Goal: Task Accomplishment & Management: Manage account settings

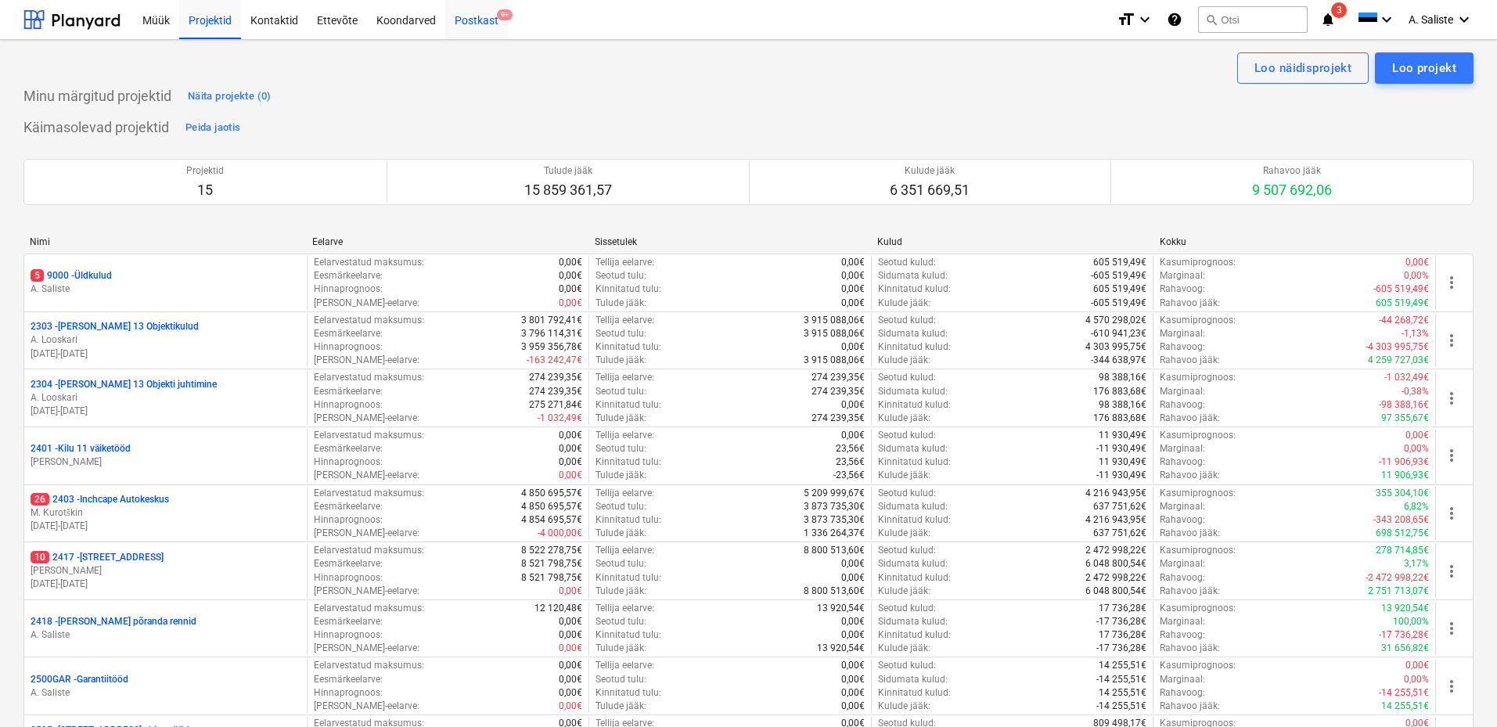
click at [477, 20] on div "Postkast 9+" at bounding box center [476, 19] width 63 height 40
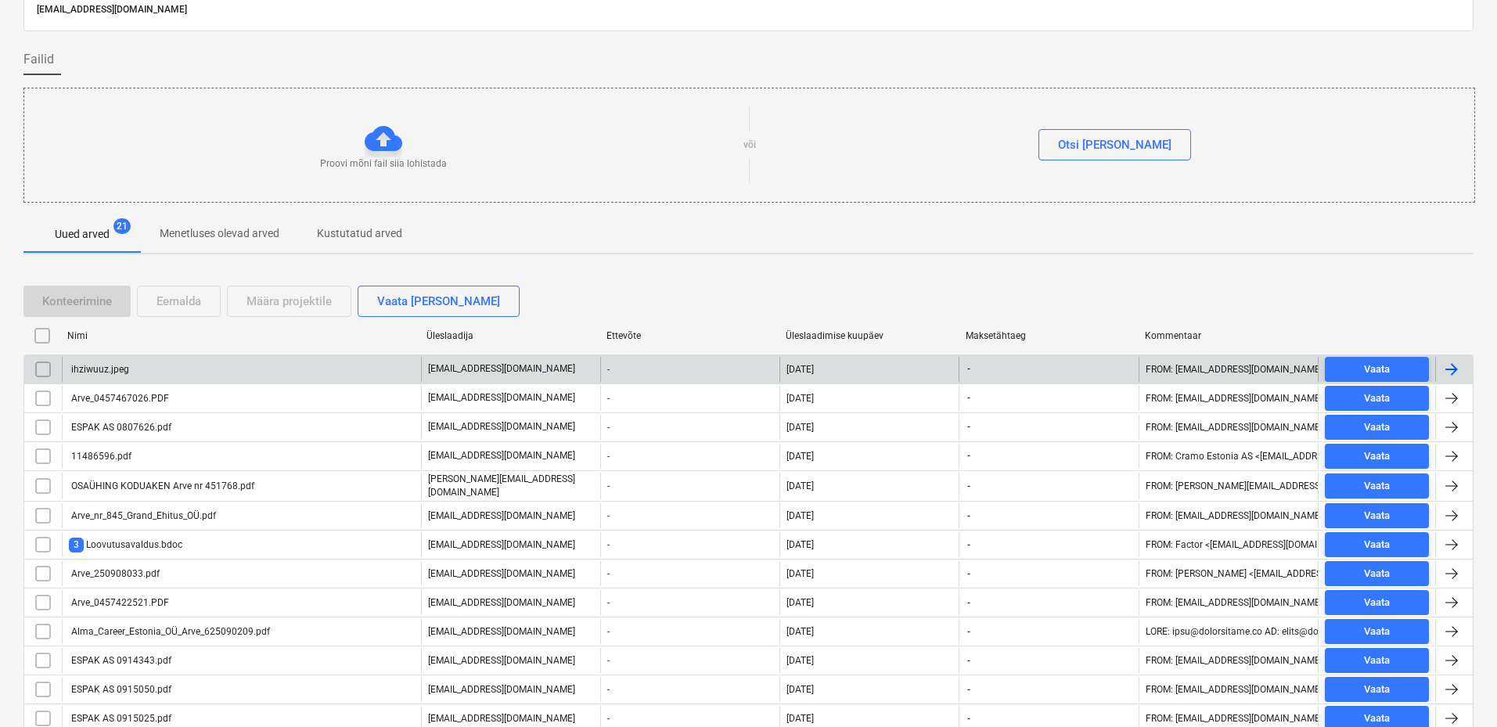
click at [135, 366] on div "ihziwuuz.jpeg" at bounding box center [241, 369] width 359 height 25
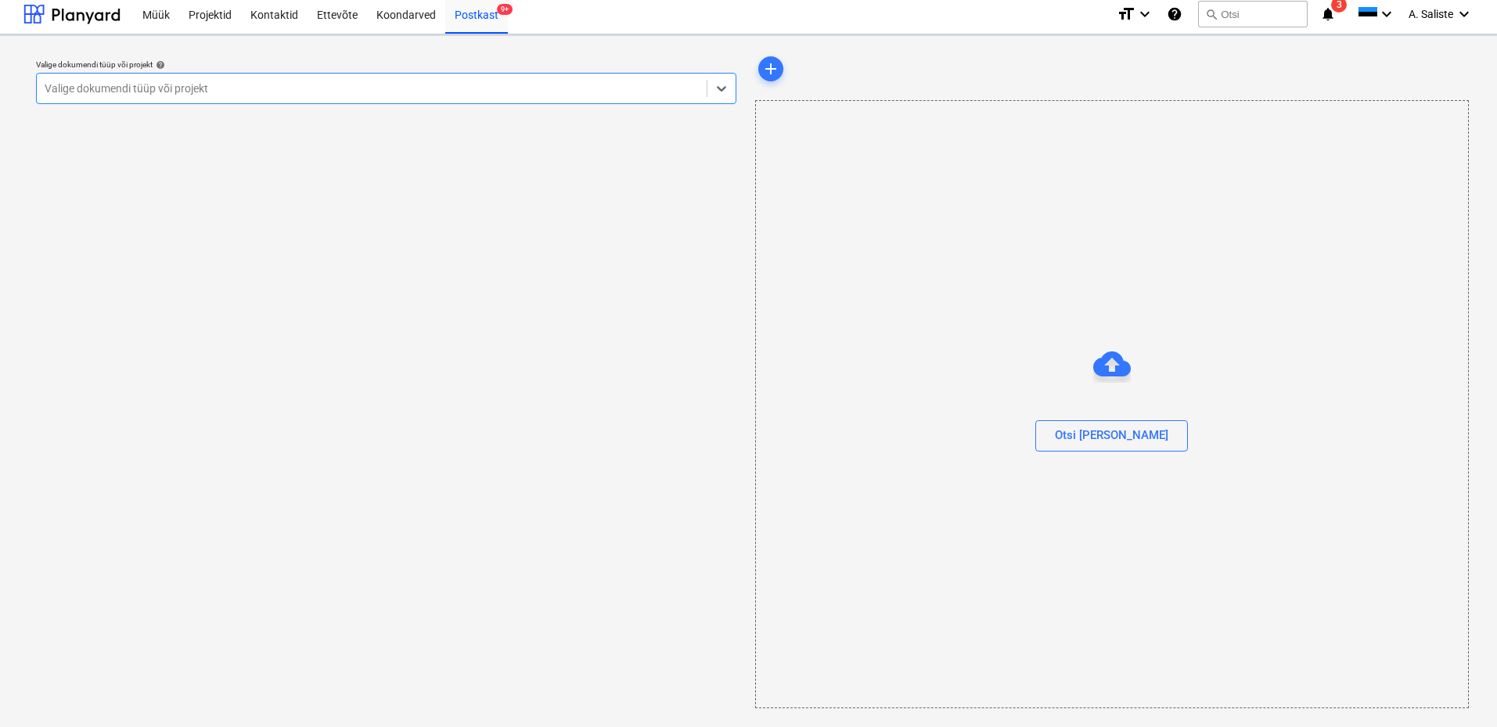
scroll to position [5, 0]
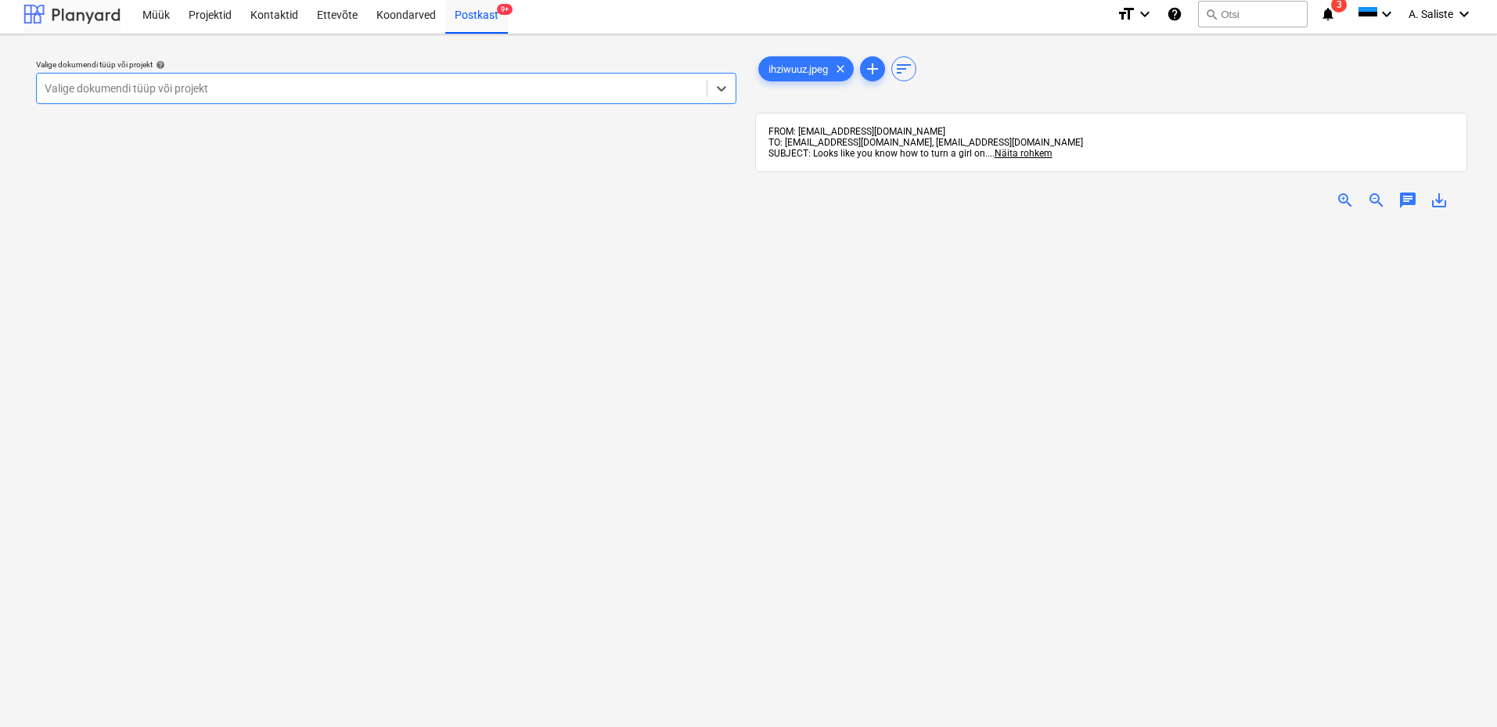
scroll to position [81, 0]
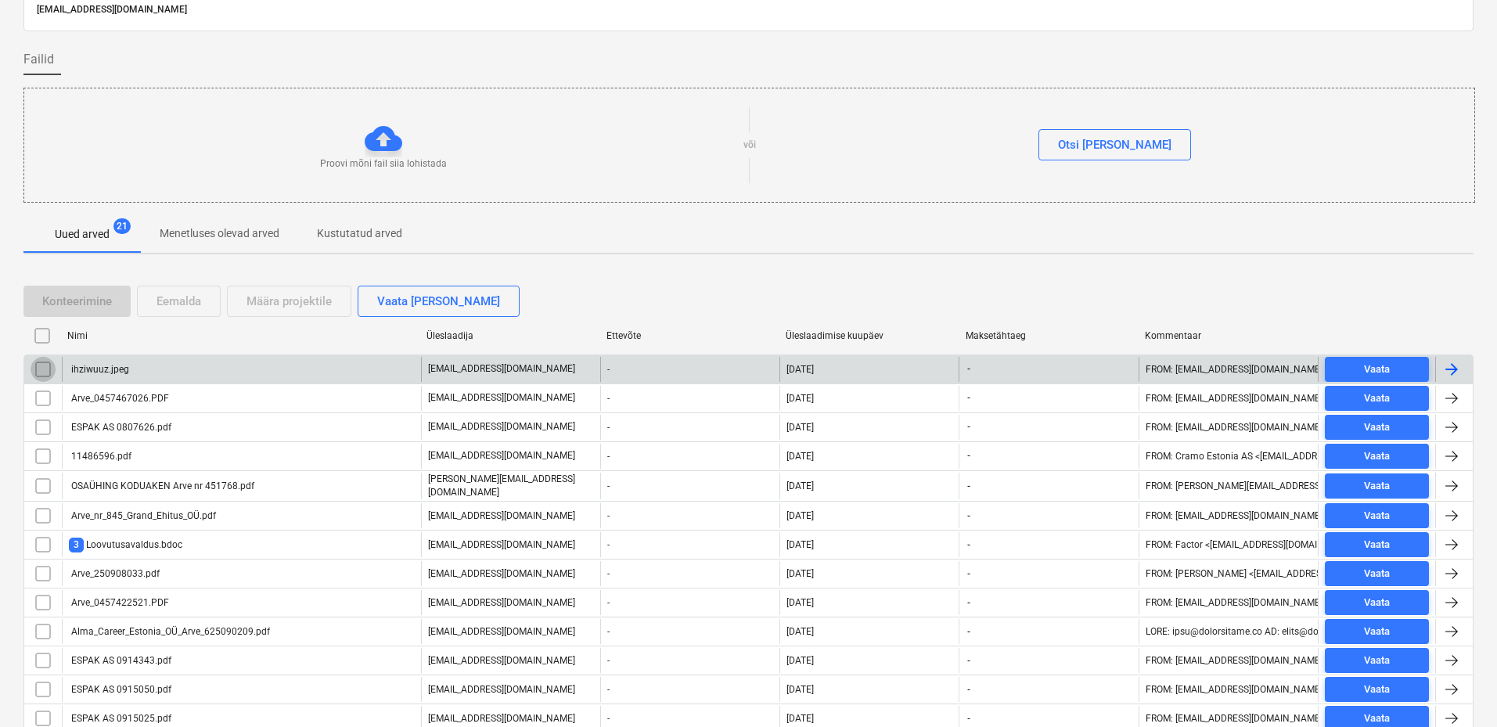
click at [52, 372] on input "checkbox" at bounding box center [43, 369] width 25 height 25
click at [188, 299] on div "Eemalda" at bounding box center [179, 301] width 45 height 20
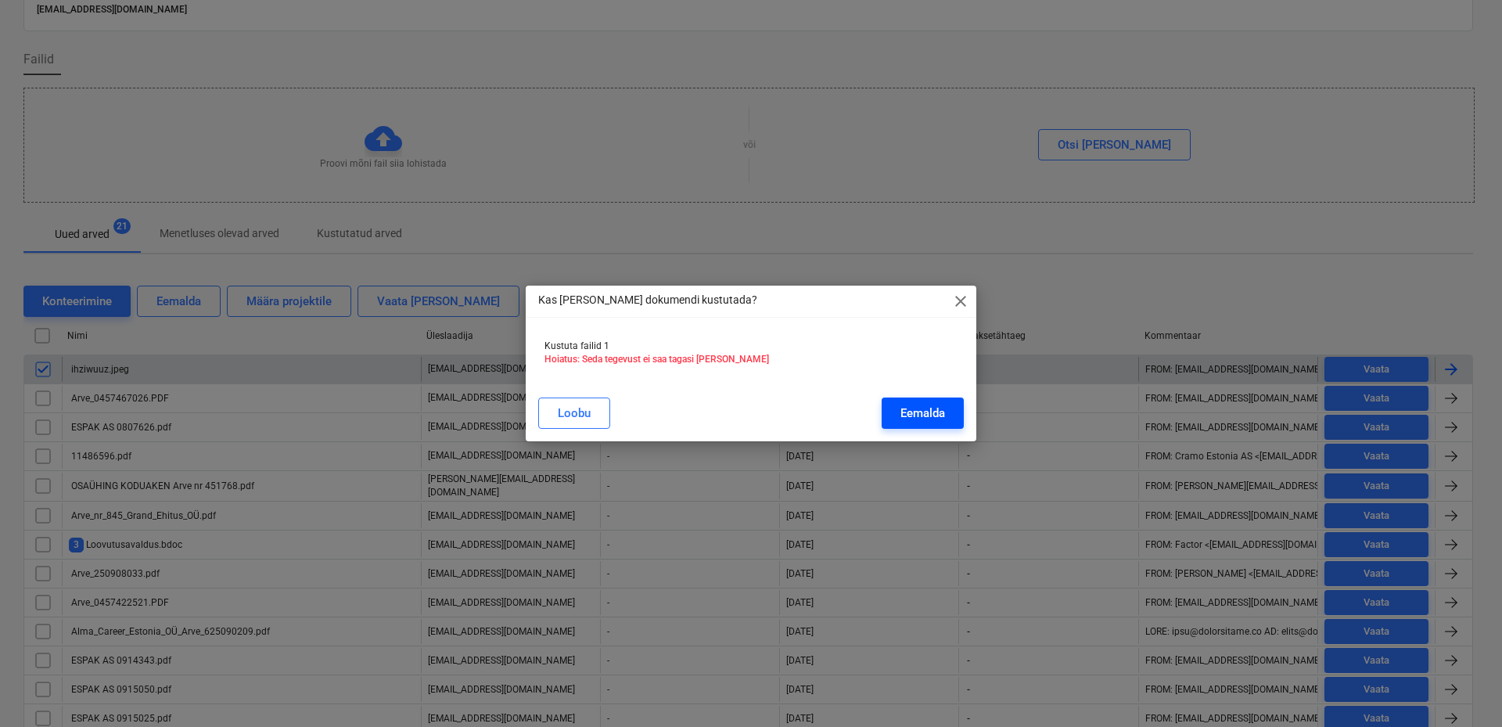
click at [921, 411] on div "Eemalda" at bounding box center [923, 413] width 45 height 20
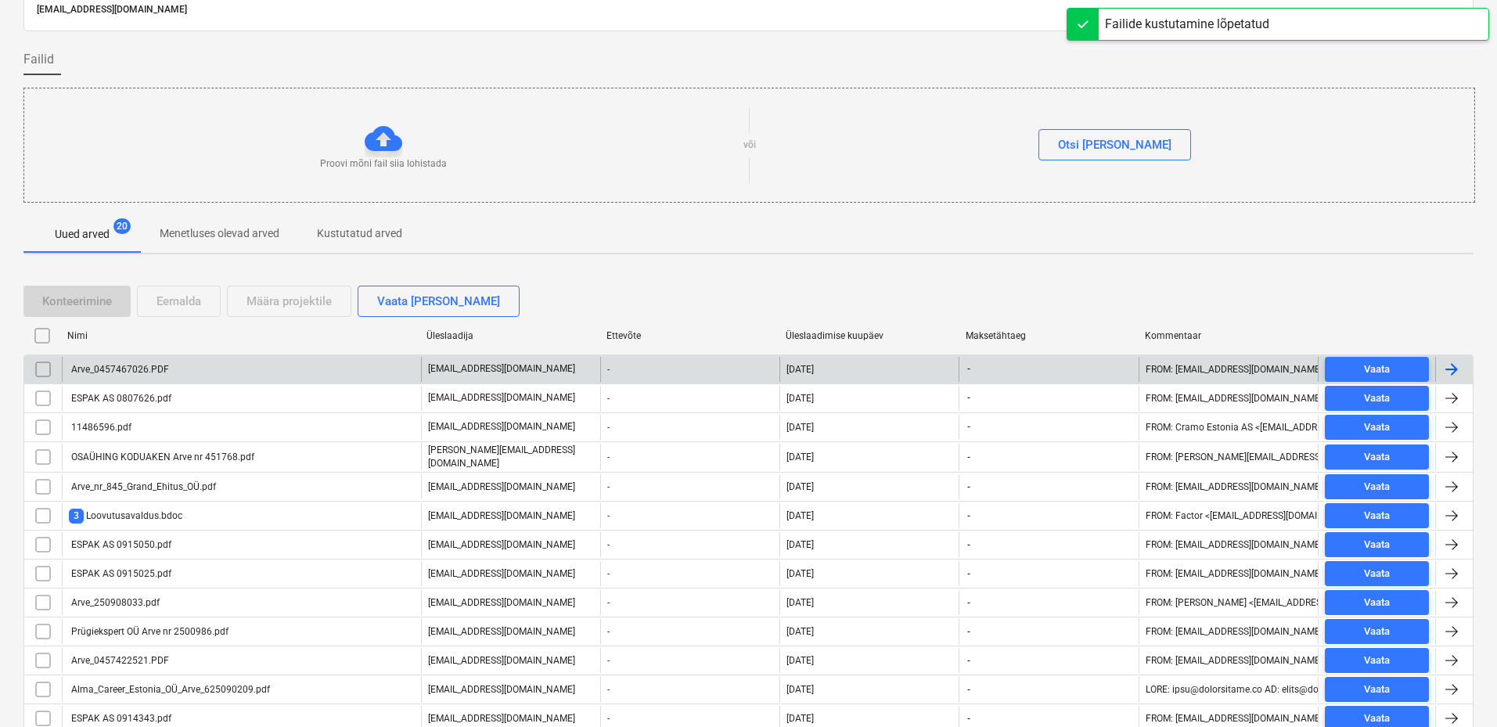
click at [207, 375] on div "Arve_0457467026.PDF" at bounding box center [241, 369] width 359 height 25
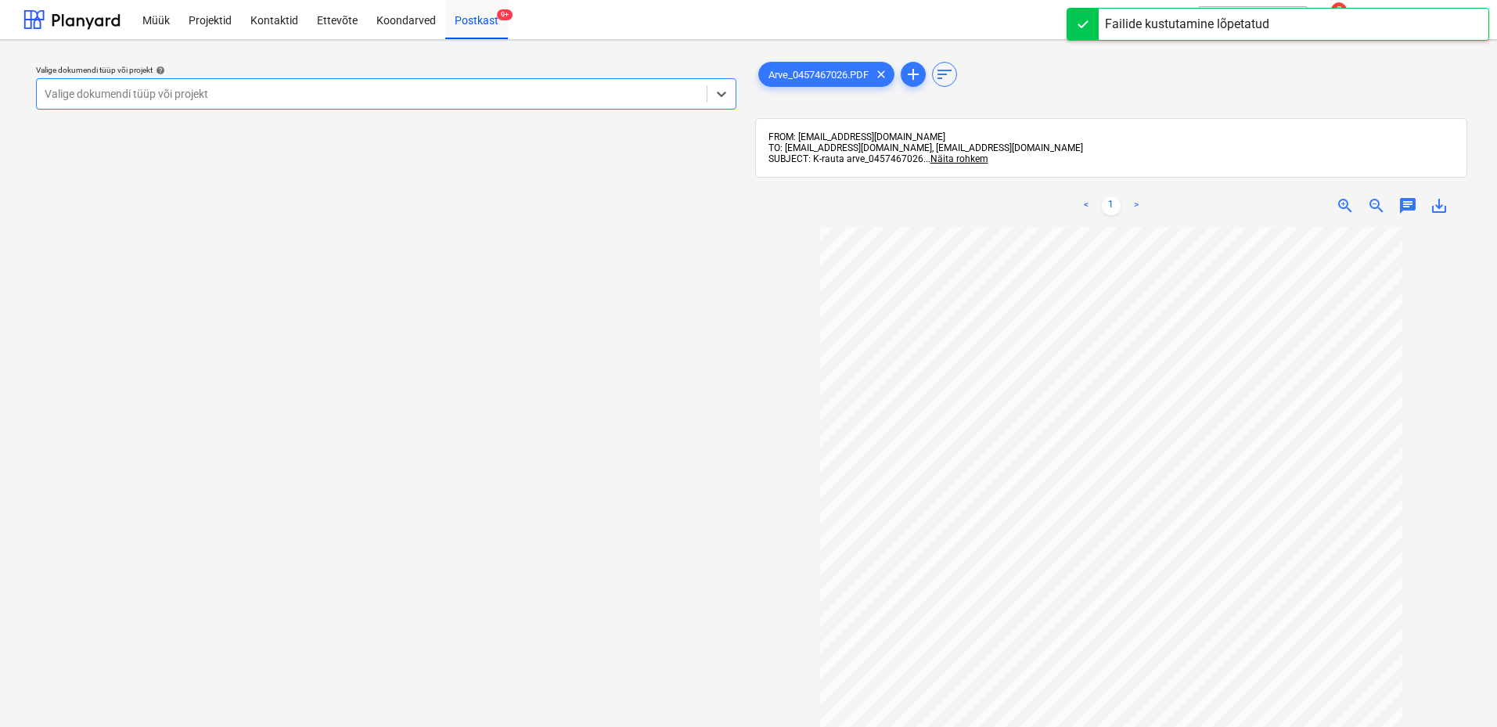
scroll to position [144, 0]
click at [610, 87] on div at bounding box center [372, 94] width 654 height 16
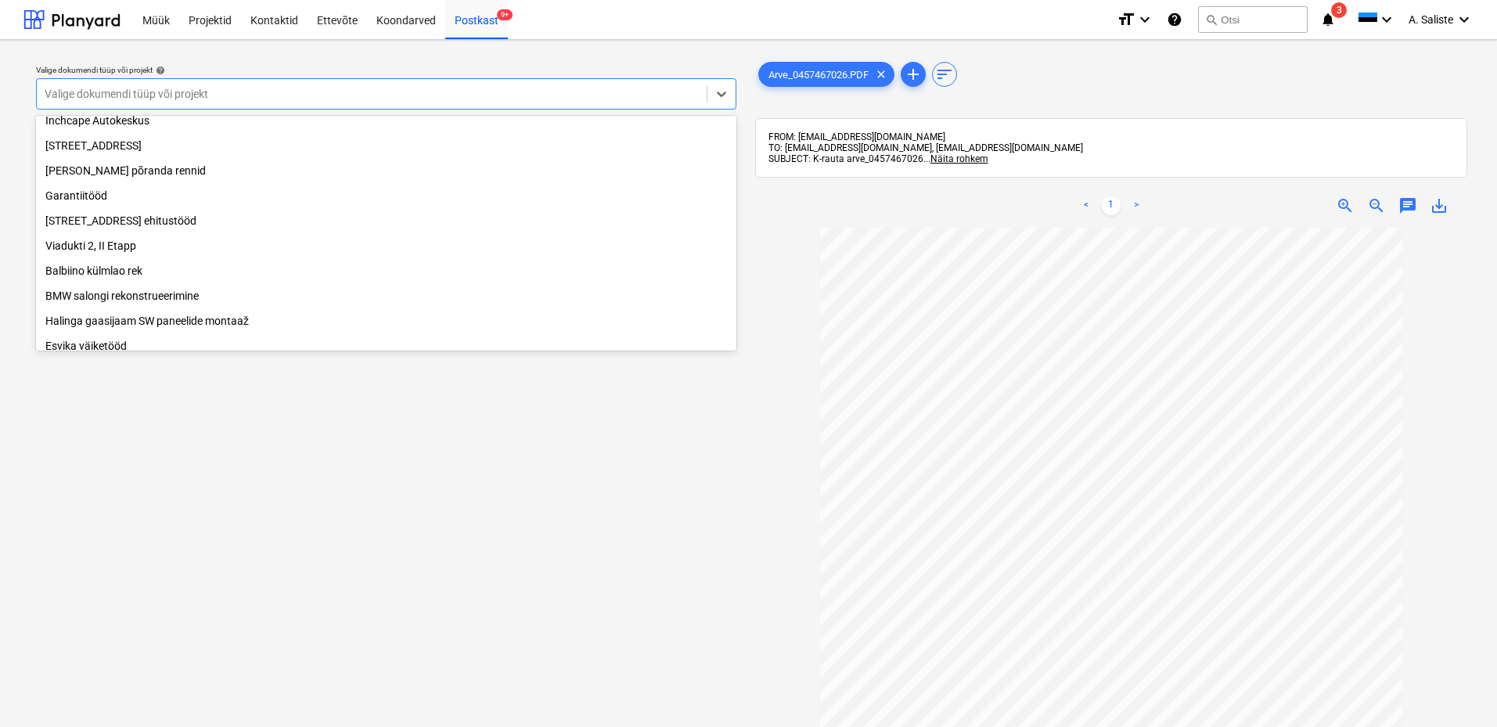
scroll to position [162, 0]
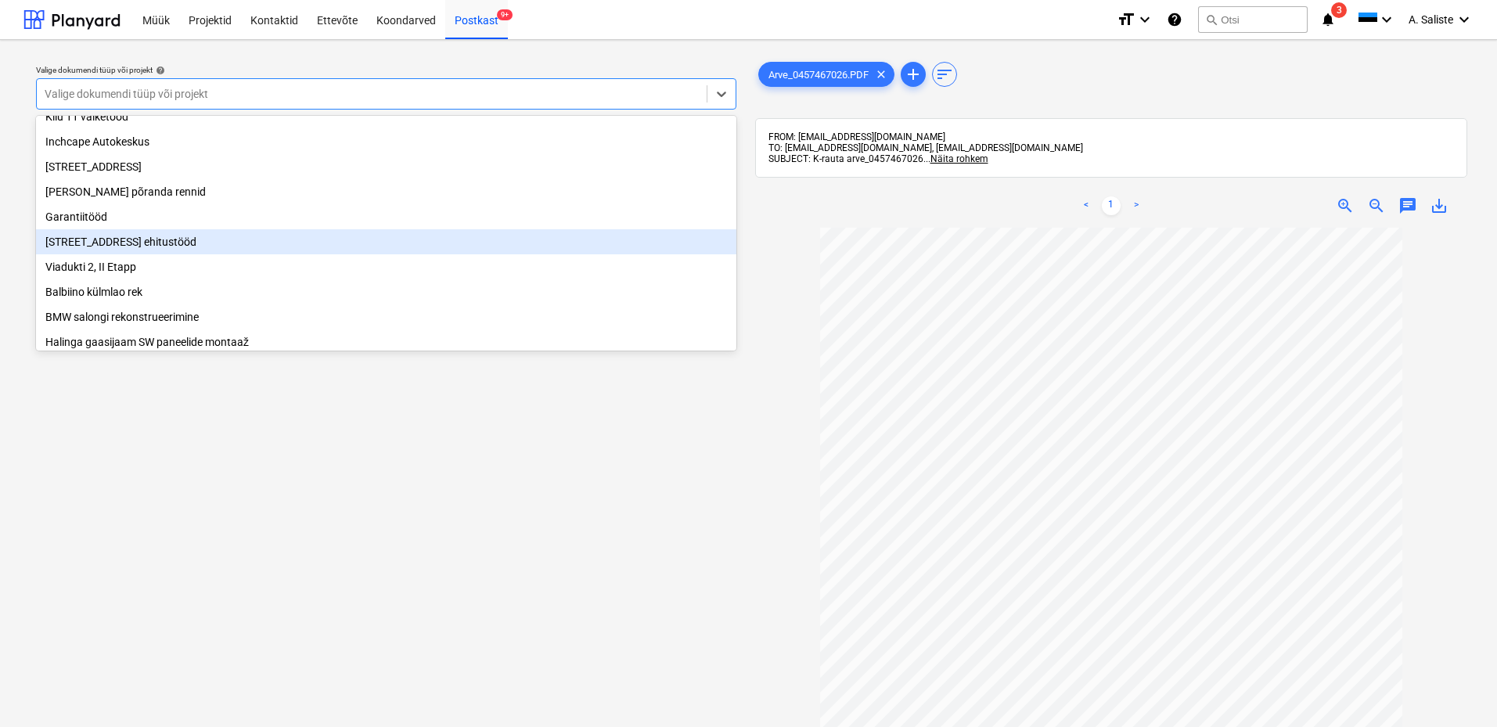
click at [115, 253] on div "[STREET_ADDRESS] ehitustööd" at bounding box center [386, 241] width 700 height 25
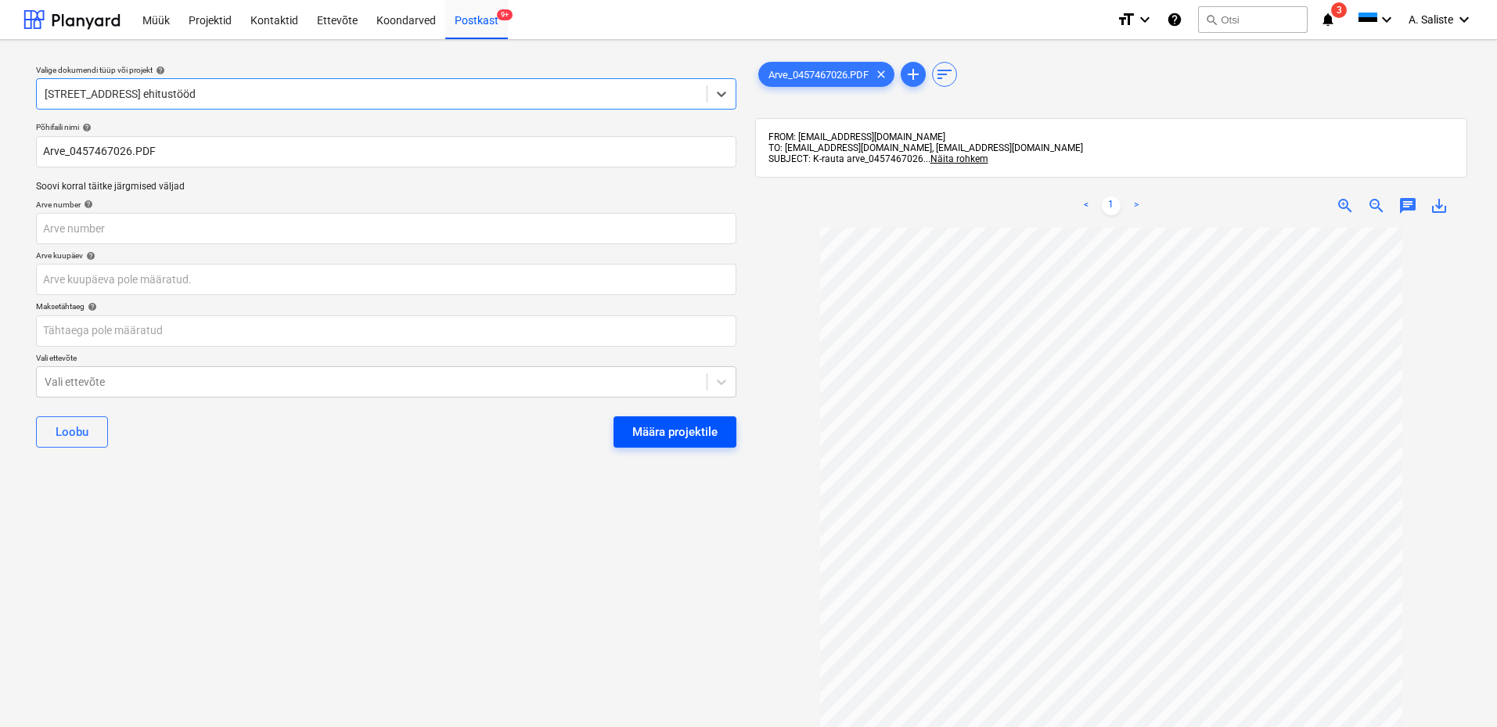
click at [712, 422] on div "Määra projektile" at bounding box center [674, 432] width 85 height 20
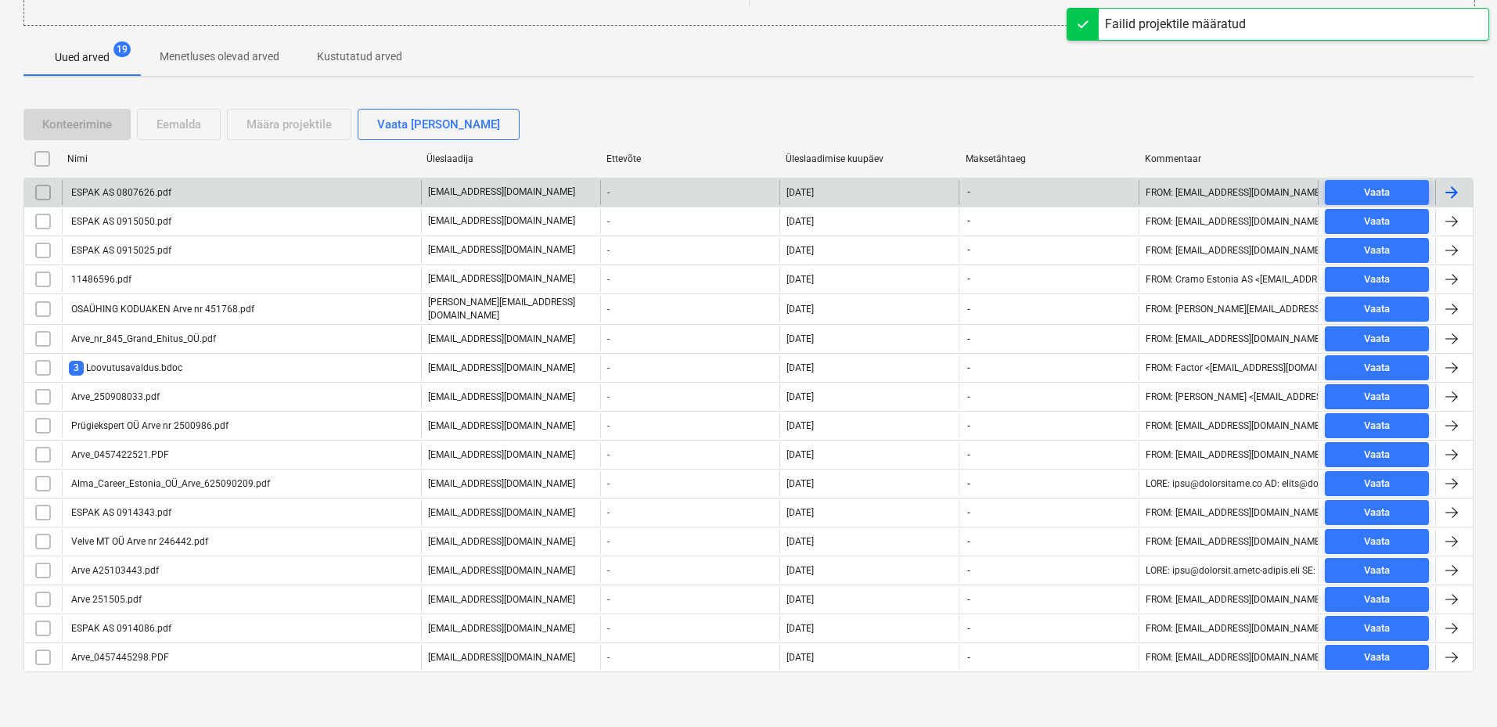
click at [104, 187] on div "ESPAK AS 0807626.pdf" at bounding box center [120, 192] width 103 height 11
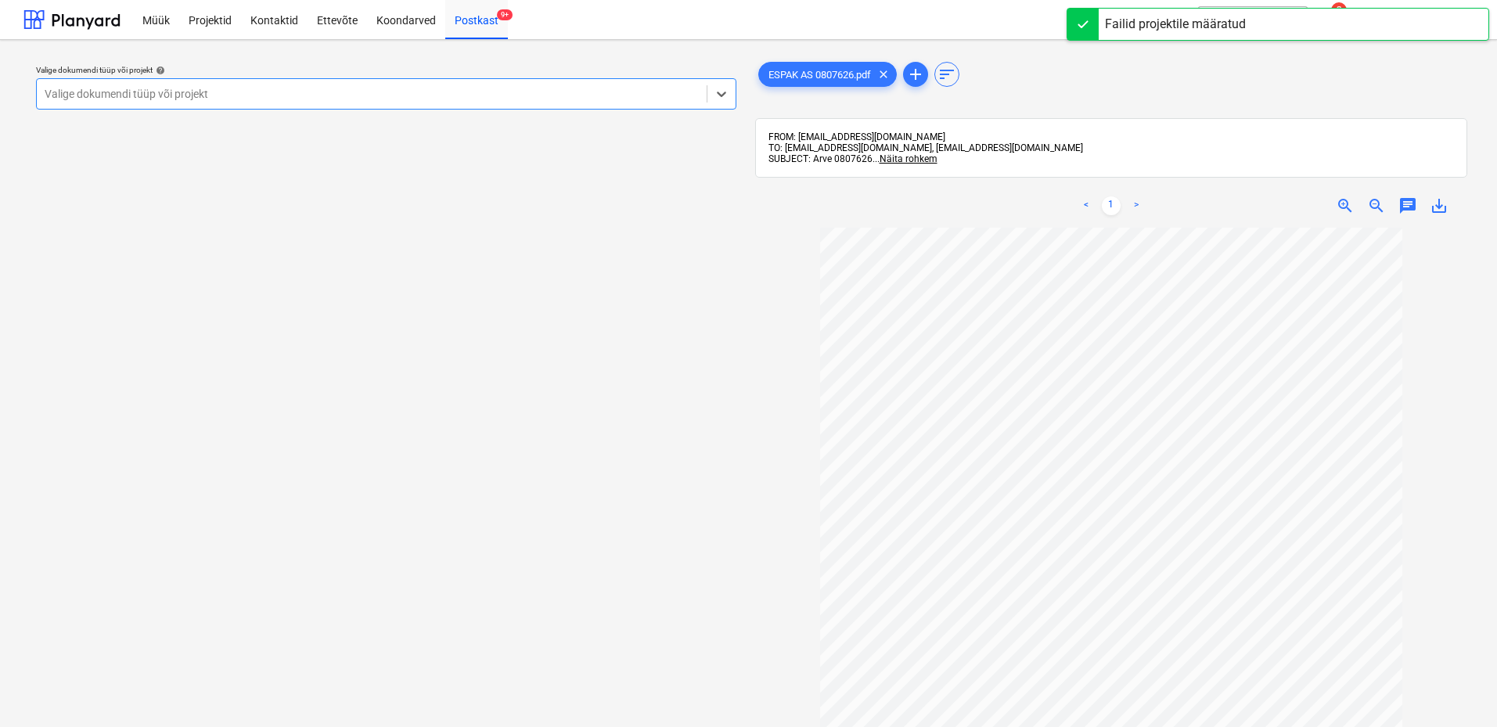
click at [557, 106] on div "Valige dokumendi tüüp või projekt" at bounding box center [386, 93] width 700 height 31
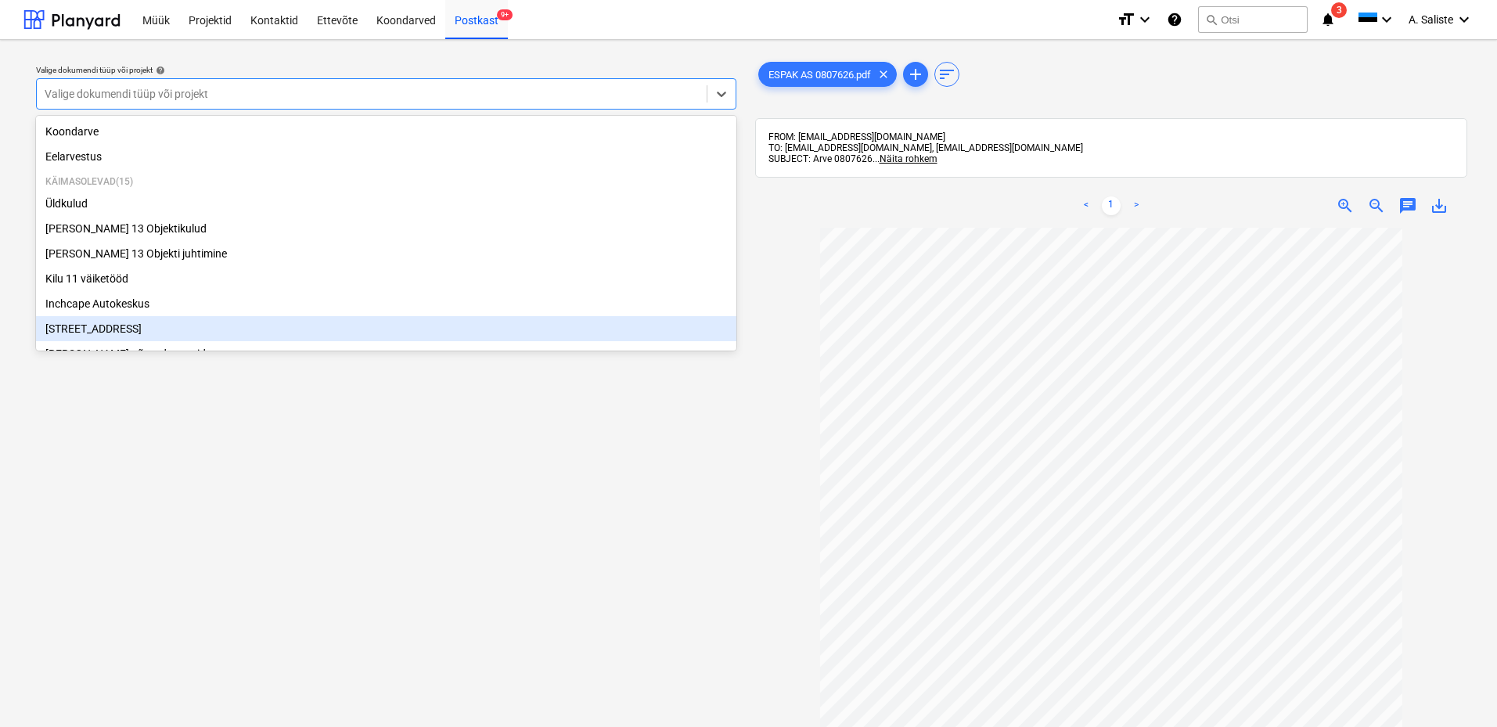
click at [106, 330] on div "[STREET_ADDRESS]" at bounding box center [386, 328] width 700 height 25
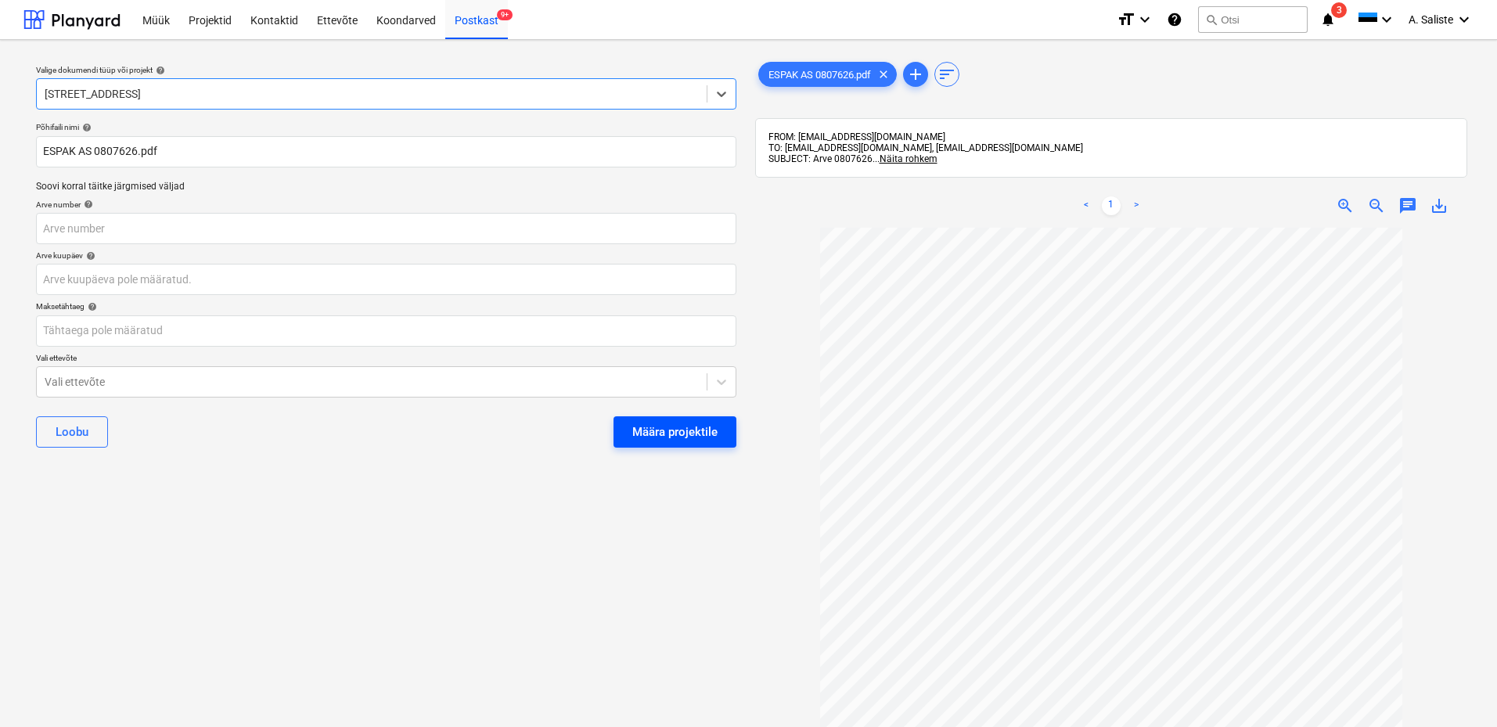
click at [702, 422] on div "Määra projektile" at bounding box center [674, 432] width 85 height 20
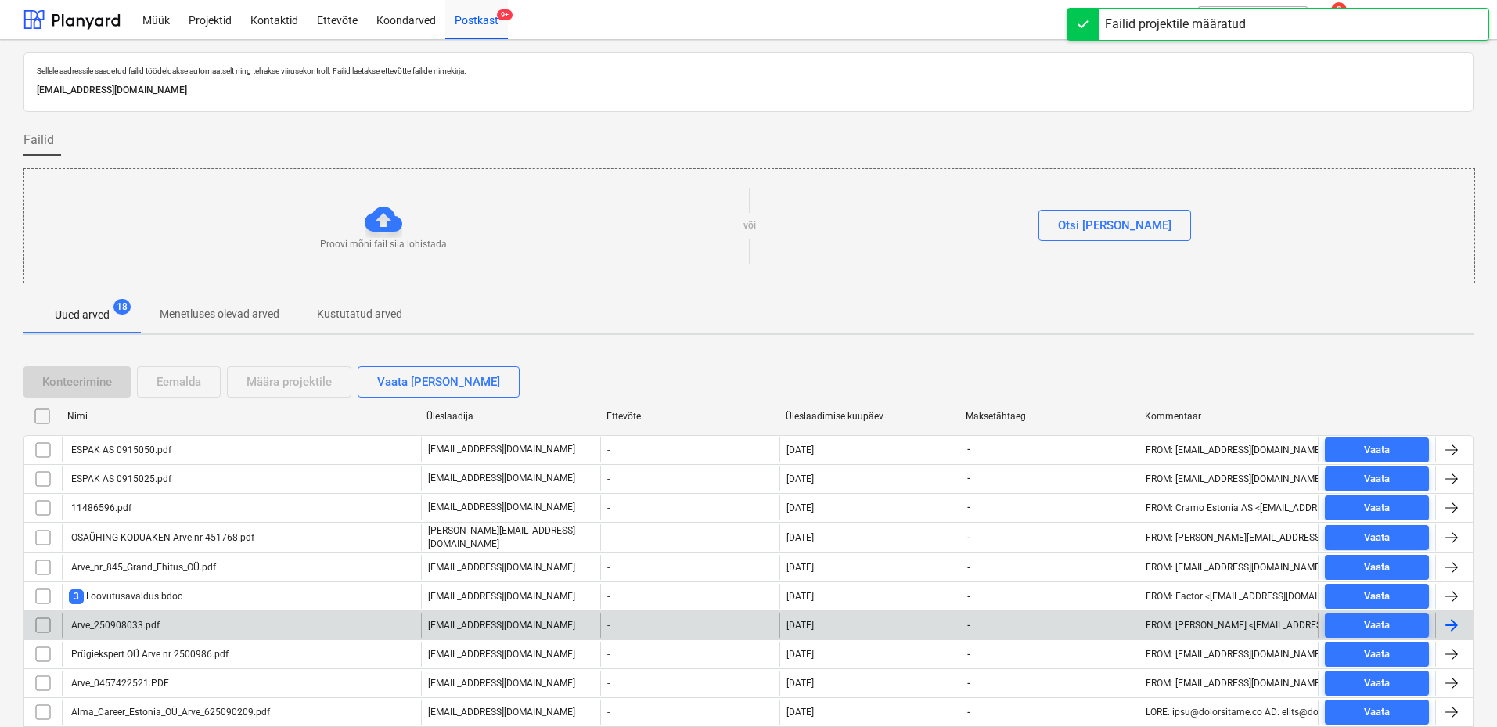
scroll to position [229, 0]
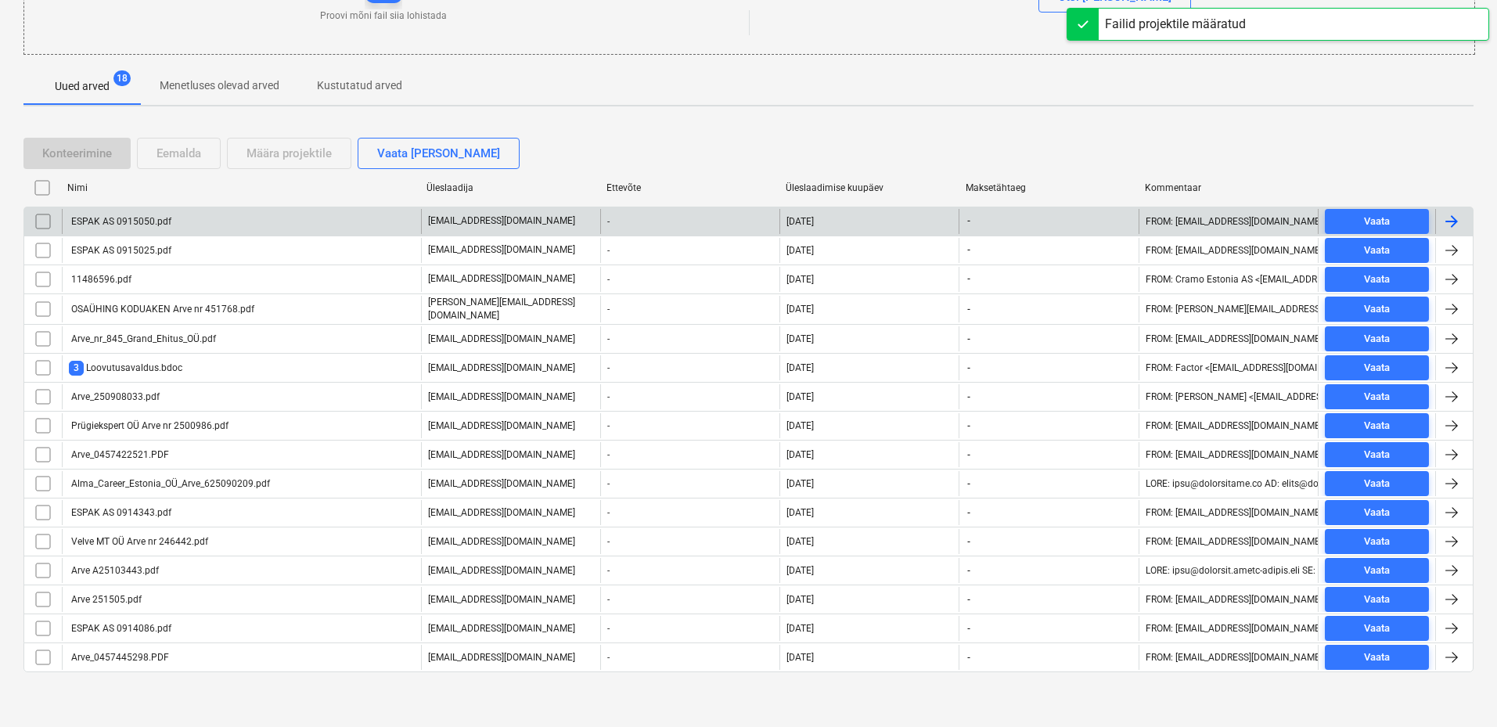
click at [169, 226] on div "ESPAK AS 0915050.pdf" at bounding box center [120, 221] width 103 height 11
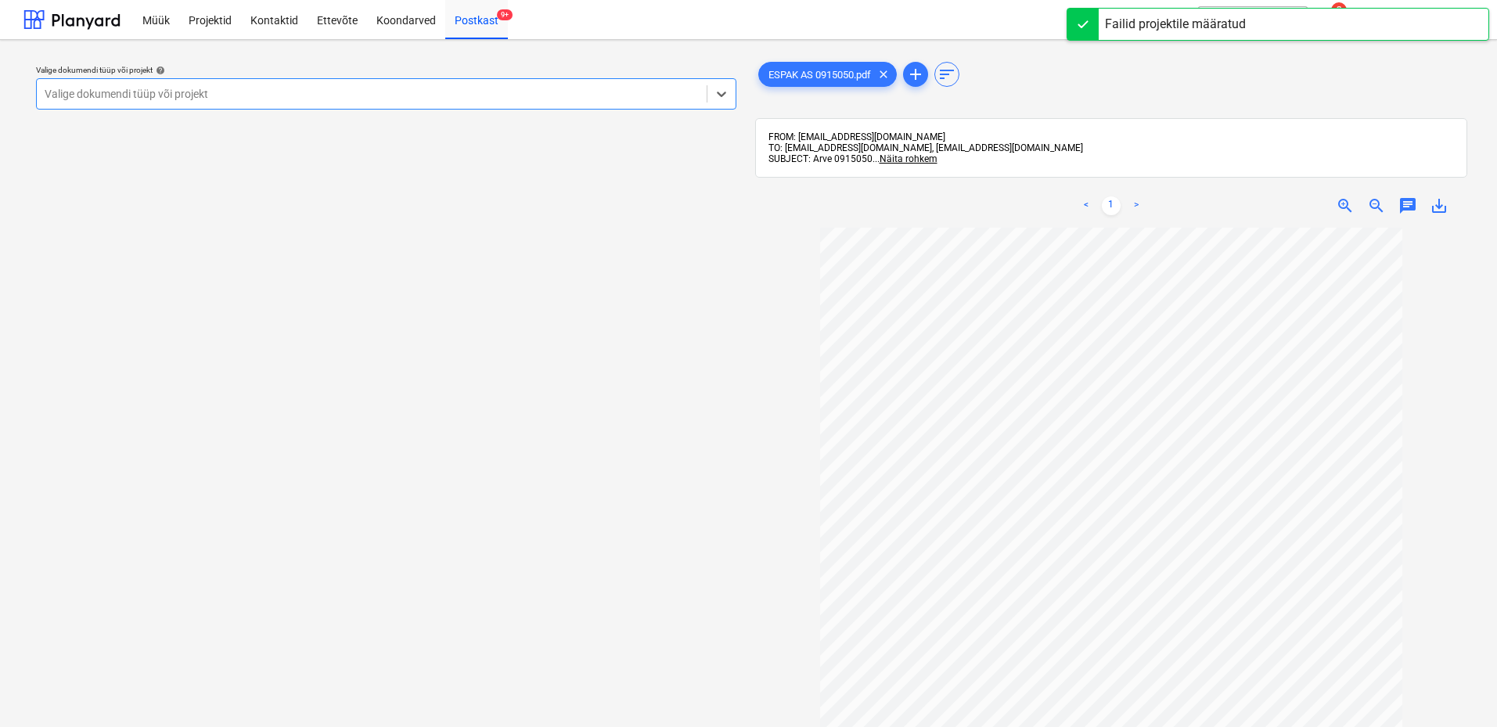
click at [625, 95] on div at bounding box center [372, 94] width 654 height 16
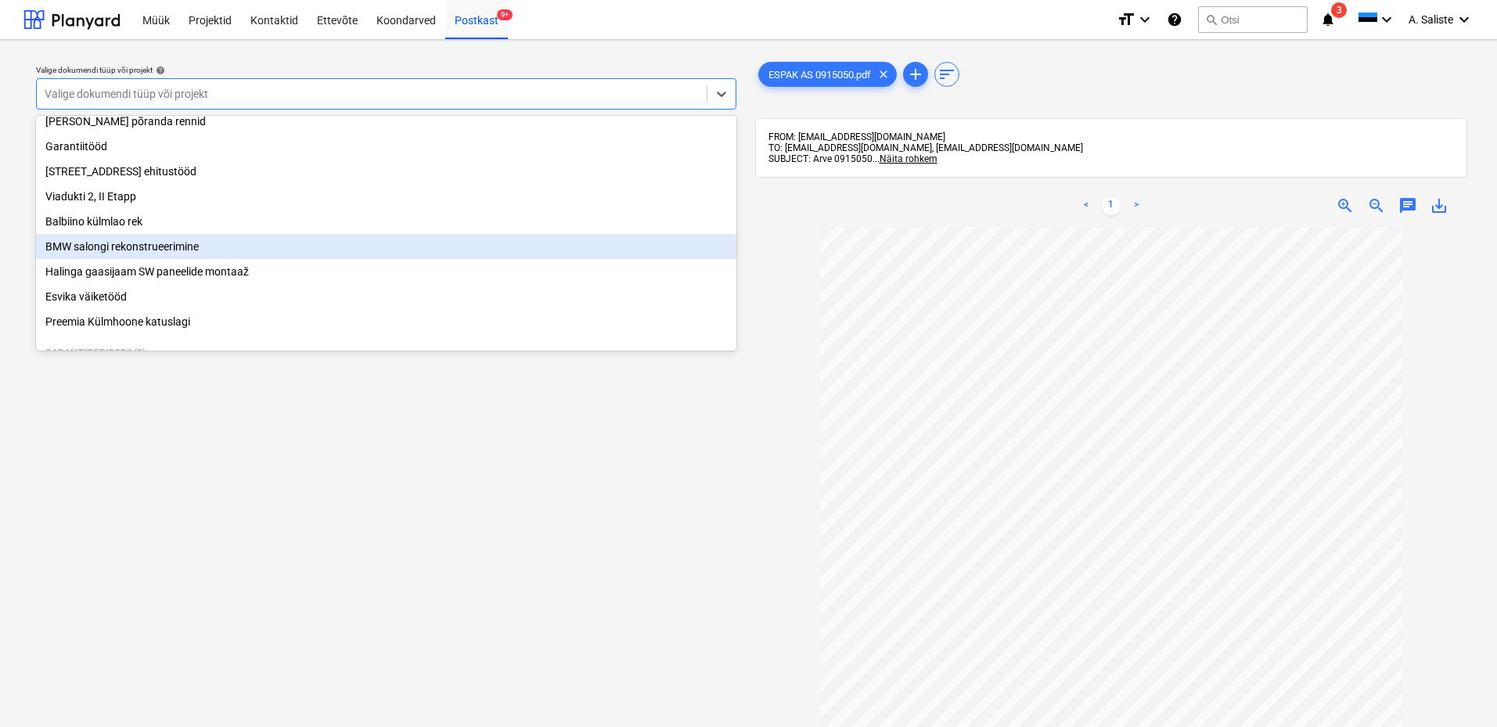
scroll to position [235, 0]
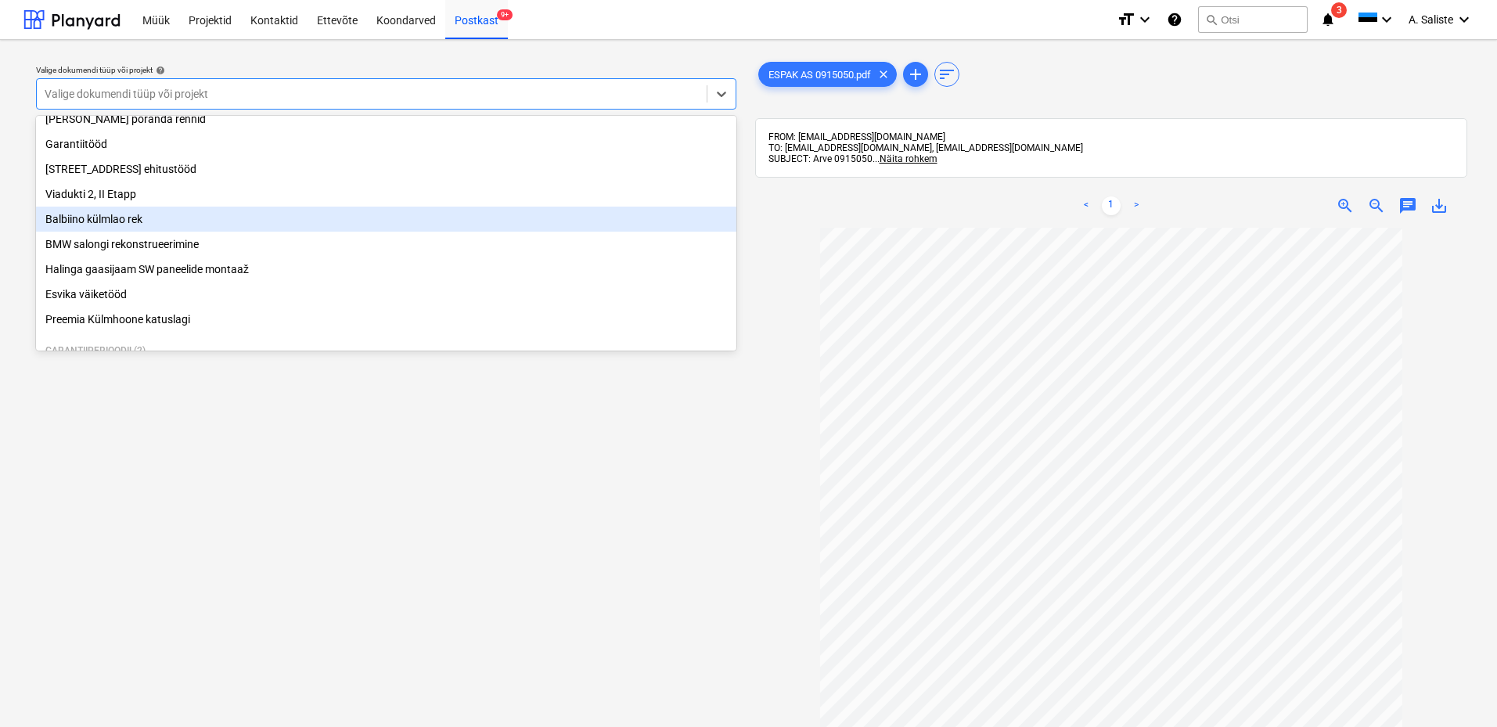
click at [152, 225] on div "Balbiino külmlao rek" at bounding box center [386, 219] width 700 height 25
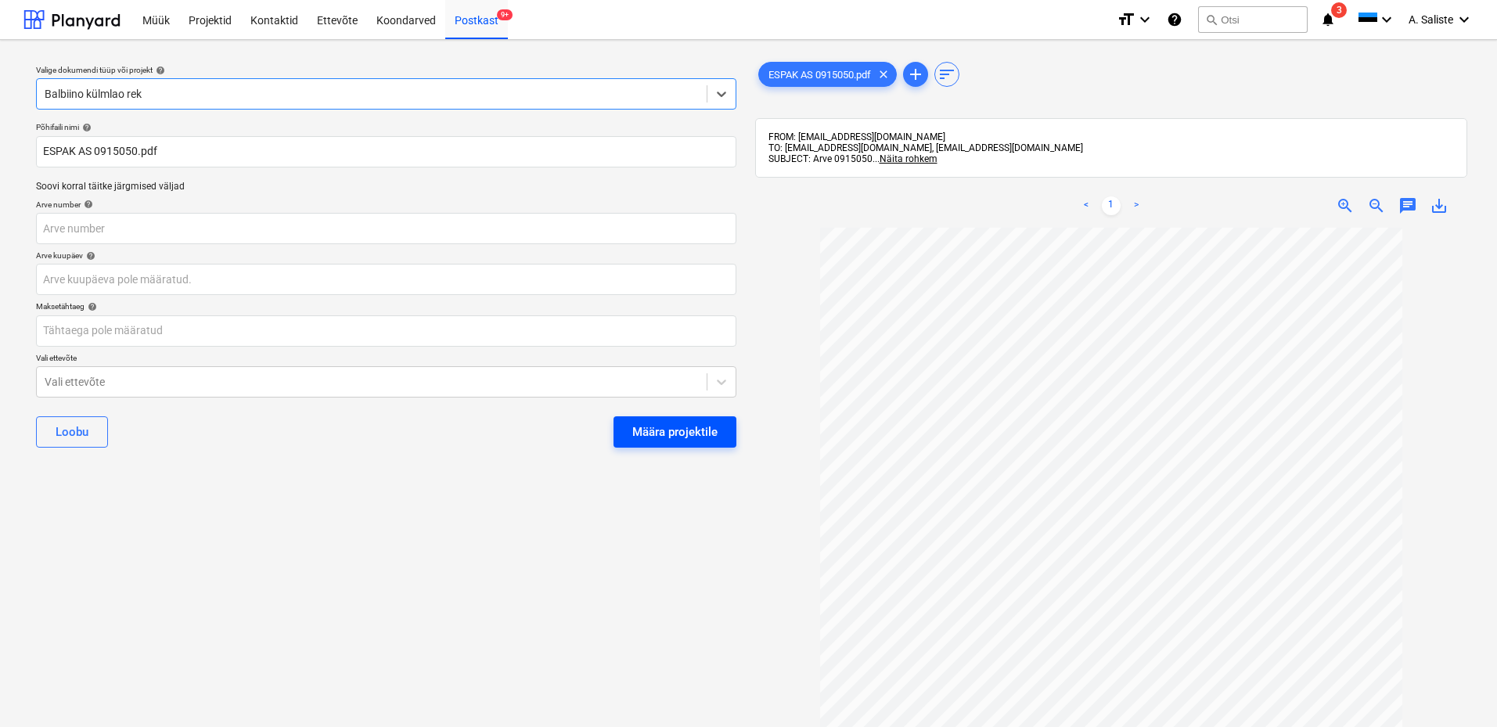
click at [638, 422] on div "Määra projektile" at bounding box center [674, 432] width 85 height 20
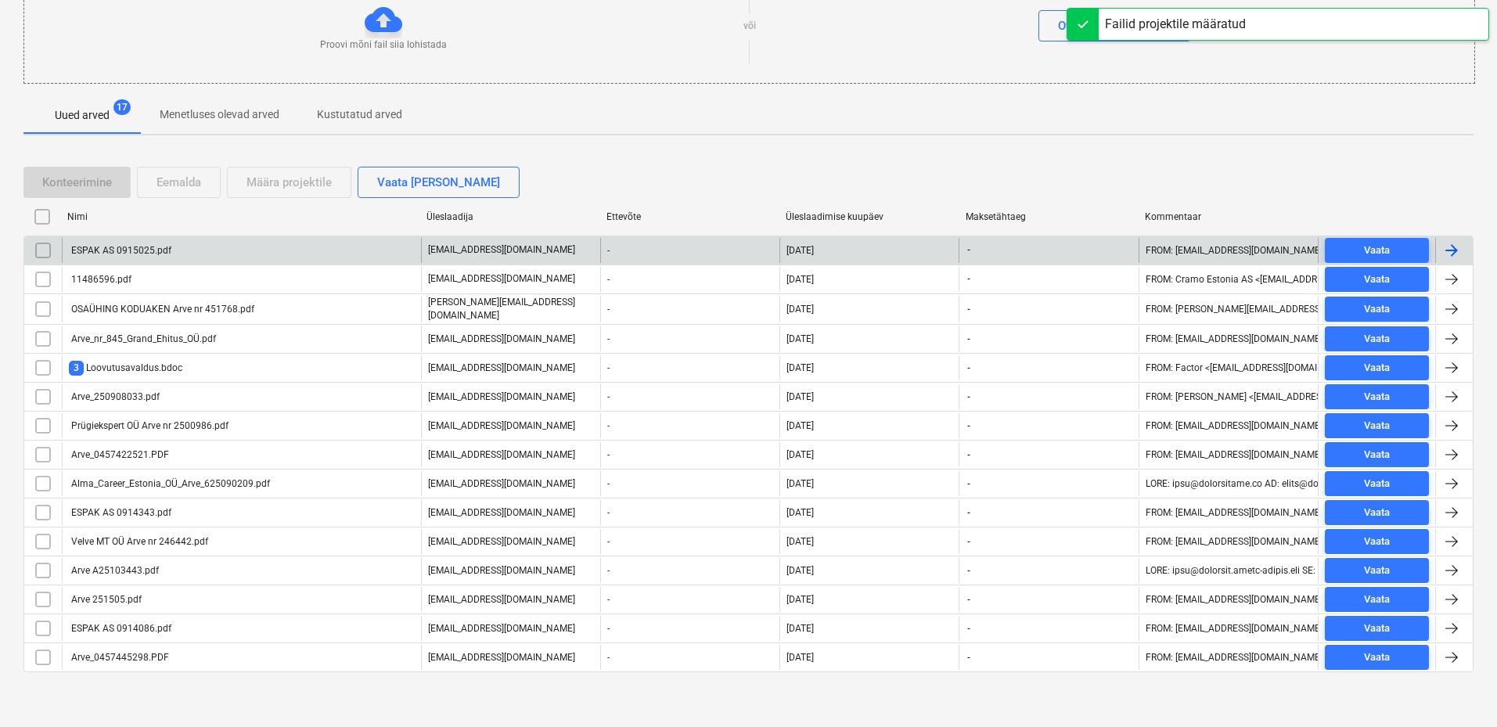
click at [148, 254] on div "ESPAK AS 0915025.pdf" at bounding box center [120, 250] width 103 height 11
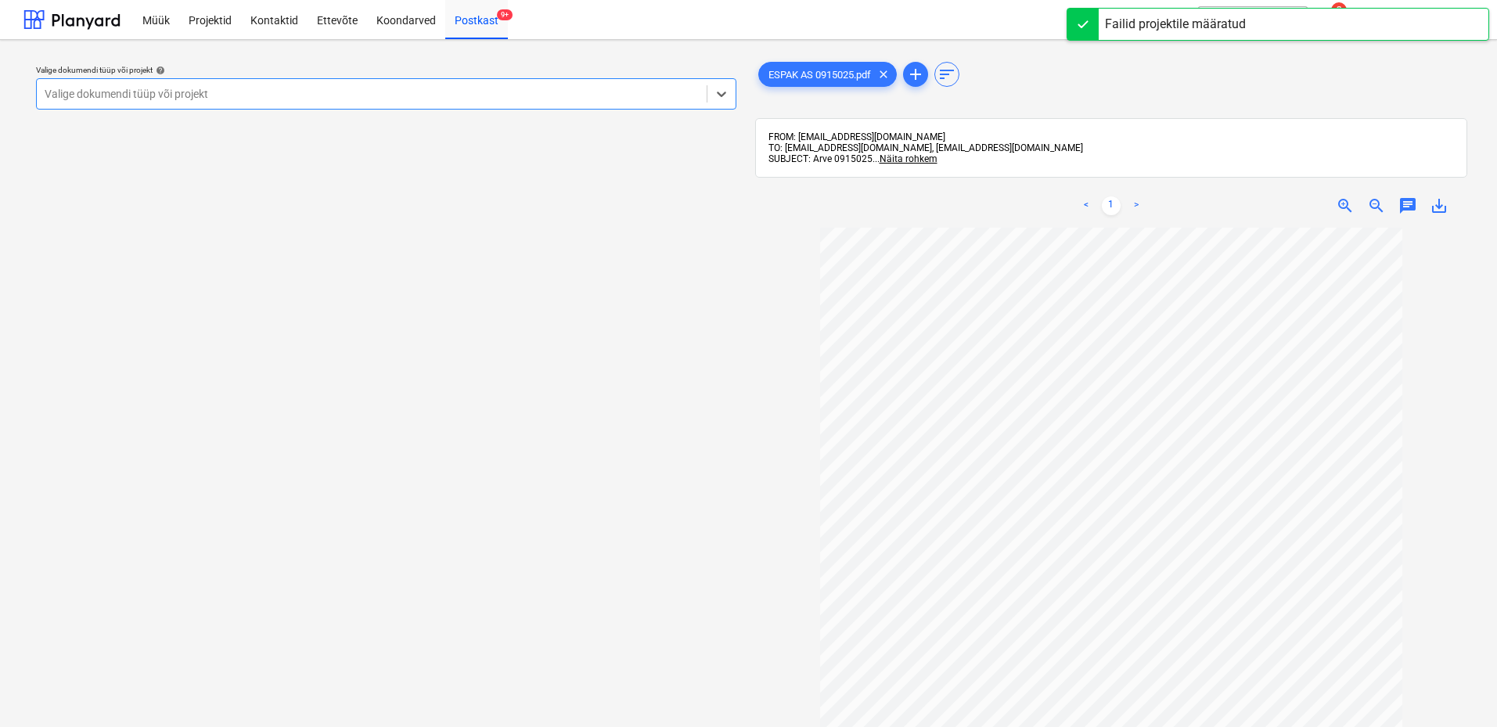
click at [491, 95] on div at bounding box center [372, 94] width 654 height 16
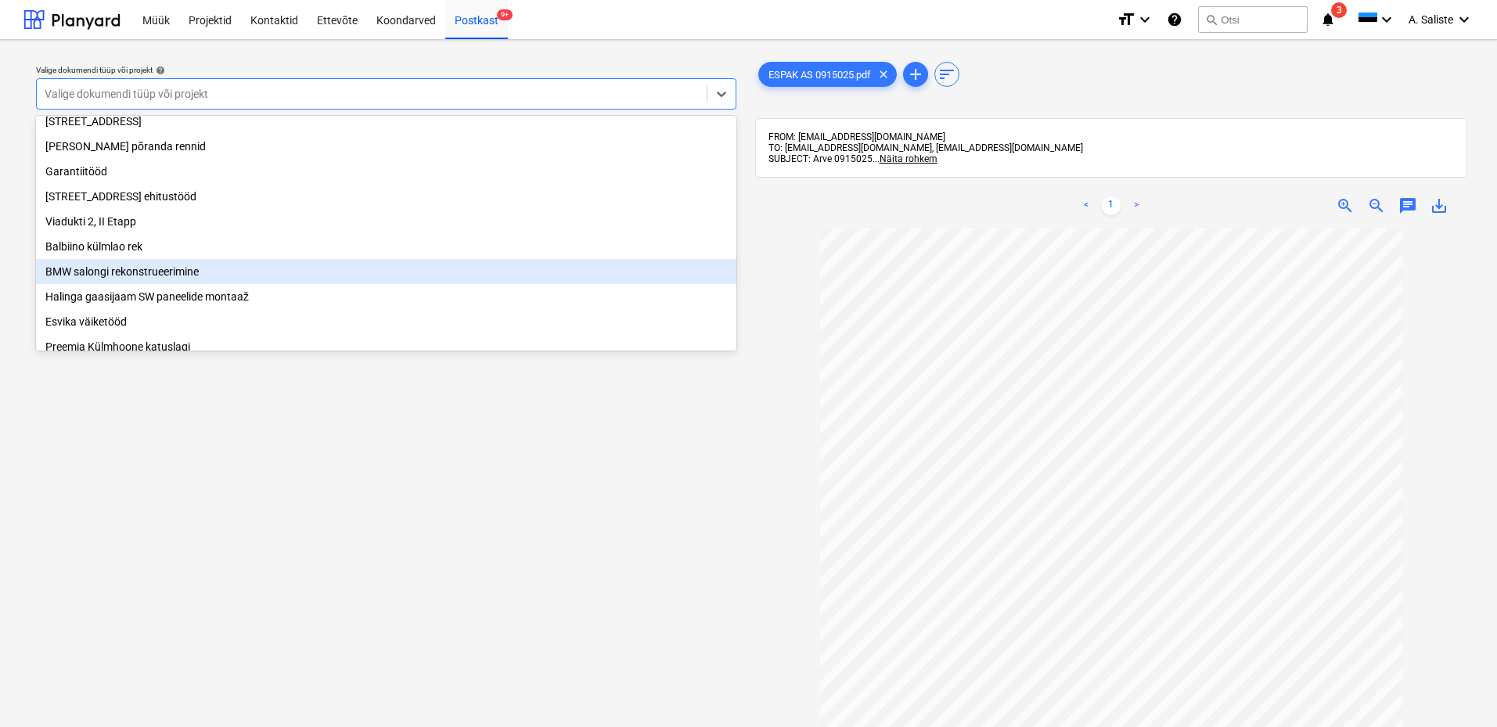
scroll to position [235, 0]
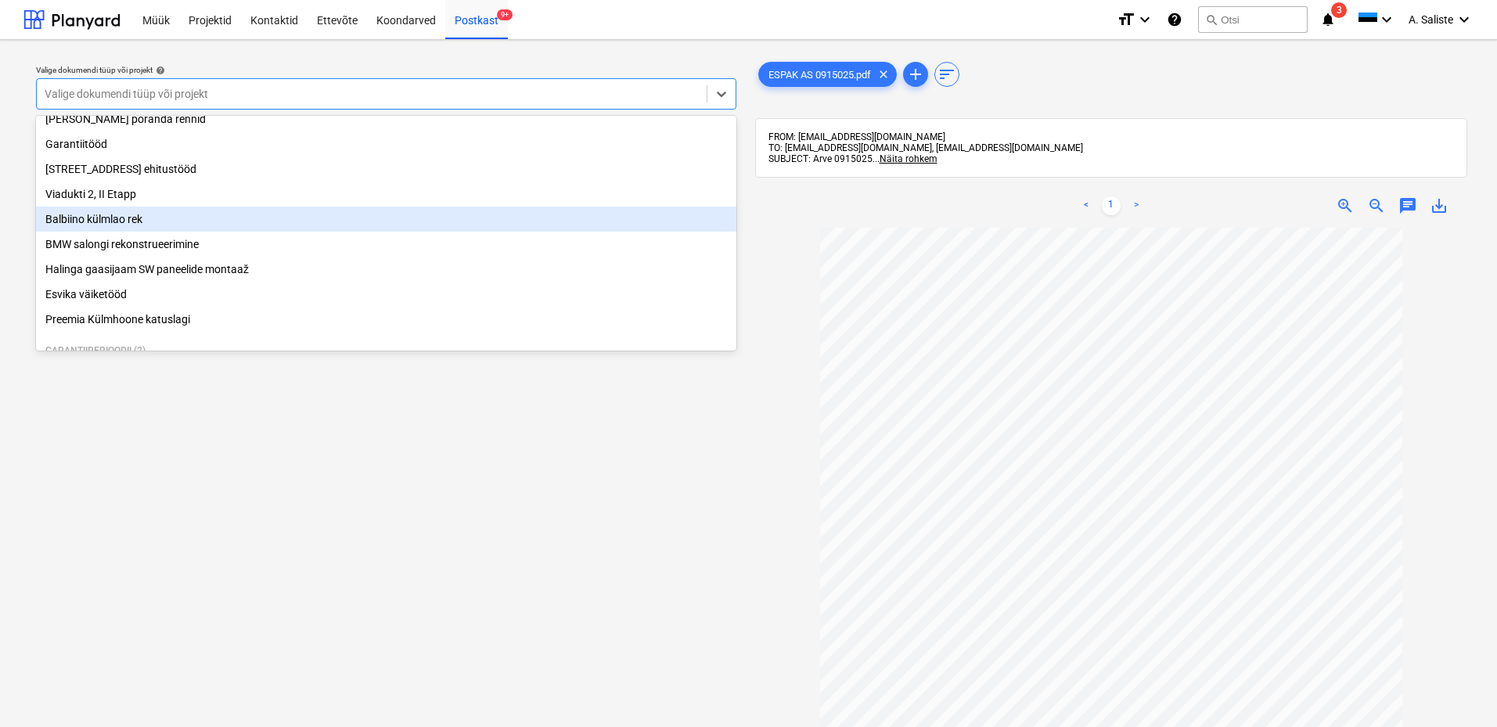
click at [149, 225] on div "Balbiino külmlao rek" at bounding box center [386, 219] width 700 height 25
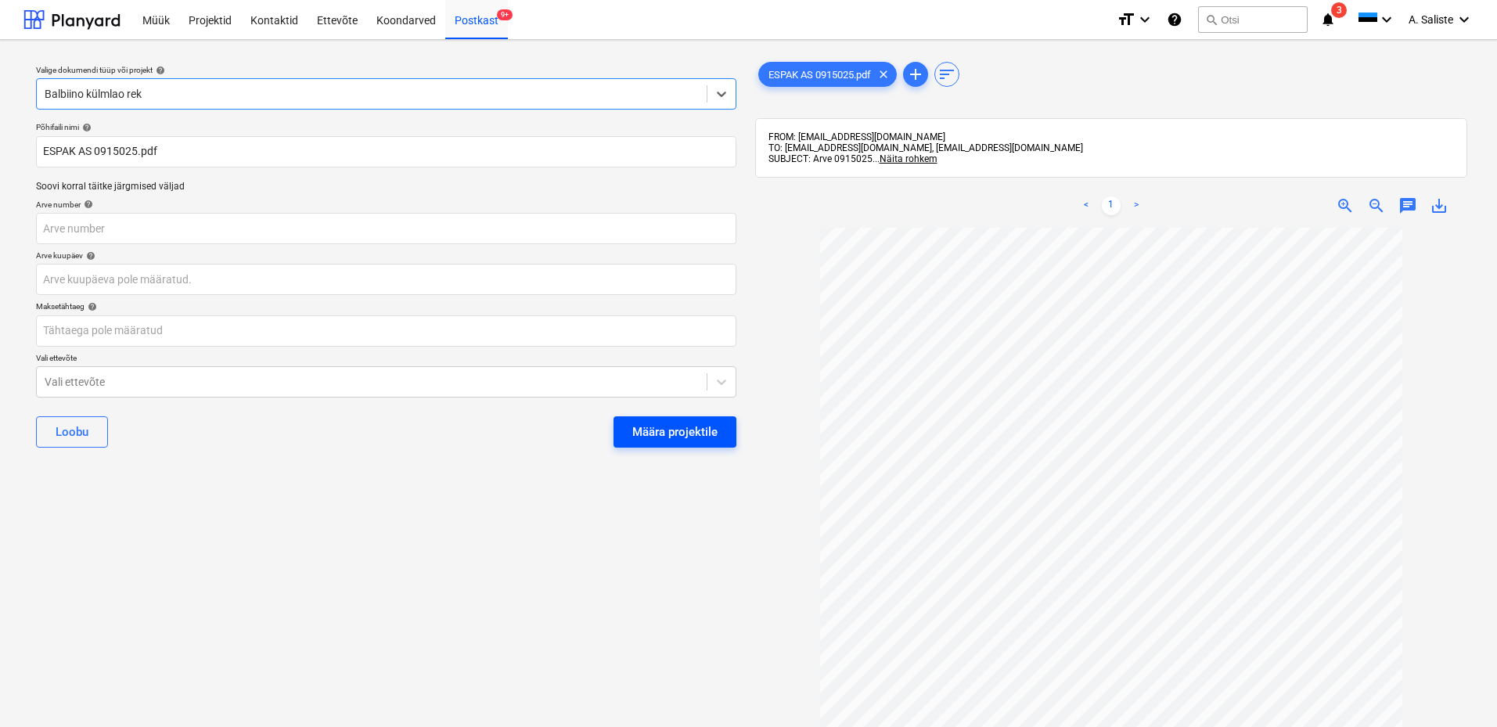
click at [701, 422] on div "Määra projektile" at bounding box center [674, 432] width 85 height 20
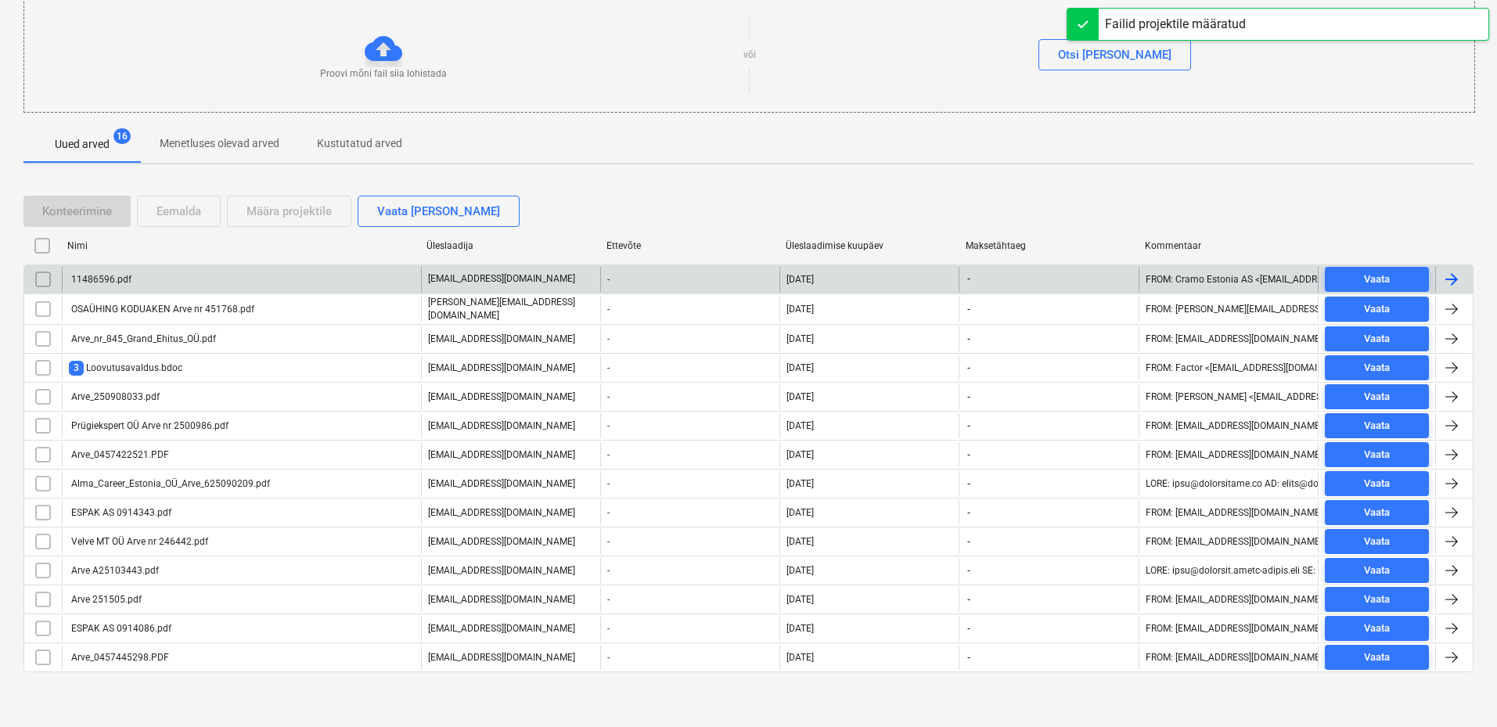
click at [150, 285] on div "11486596.pdf" at bounding box center [241, 279] width 359 height 25
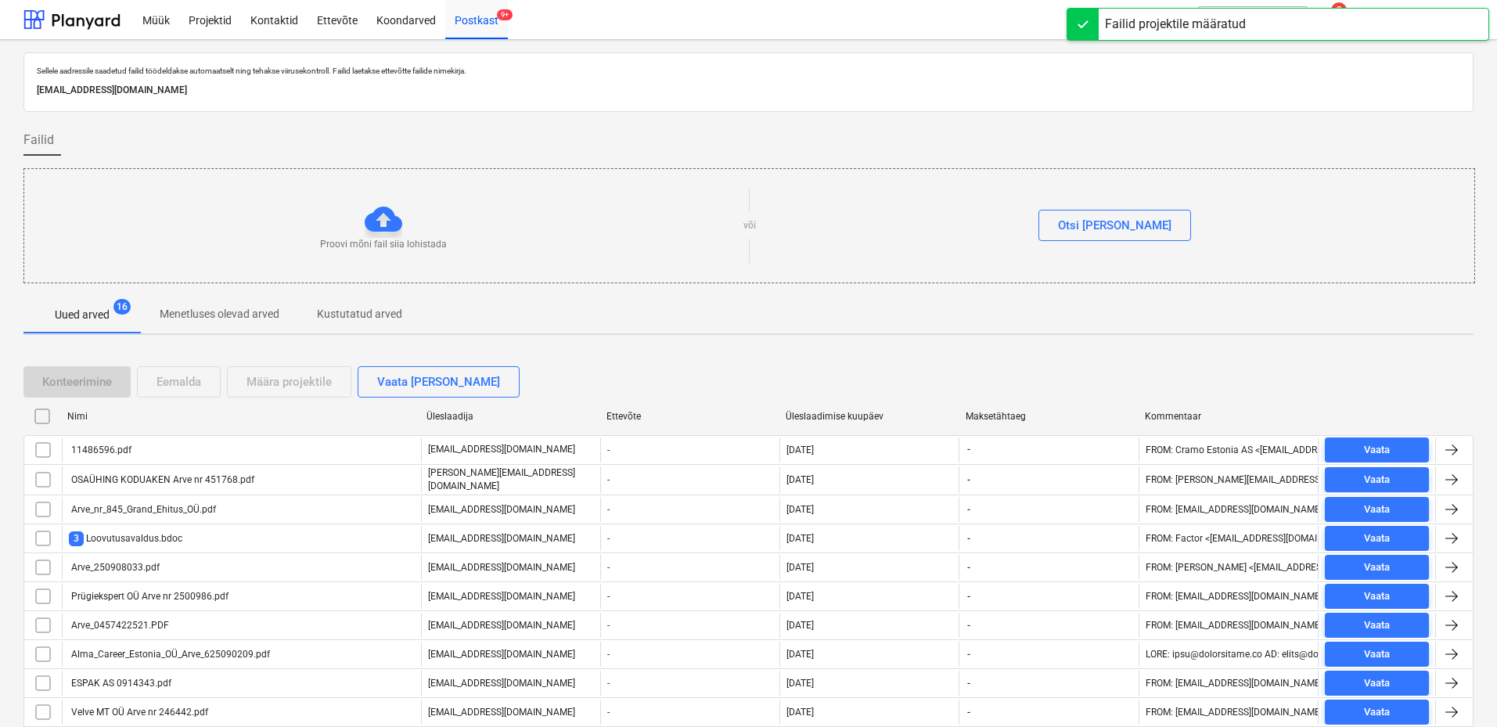
scroll to position [171, 0]
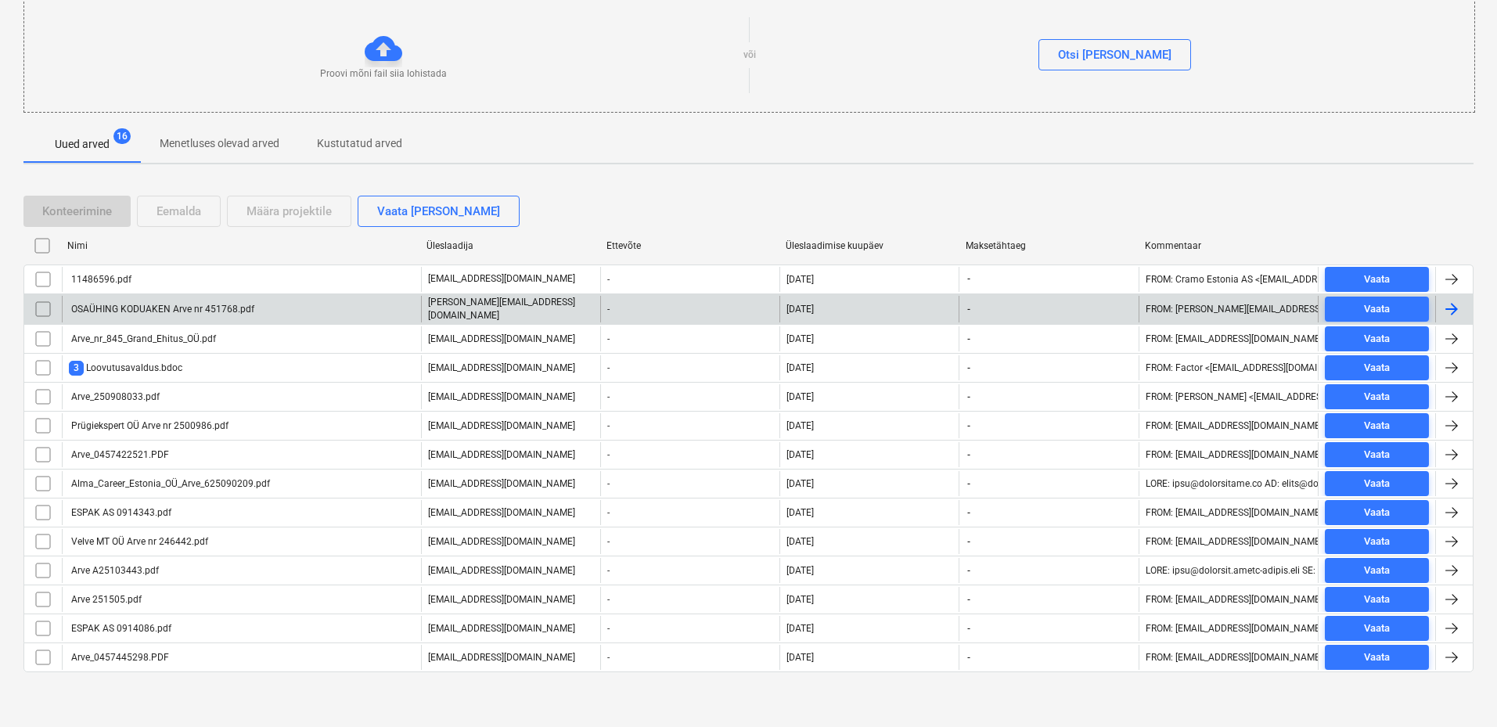
click at [116, 307] on div "OSAÜHING KODUAKEN Arve nr 451768.pdf" at bounding box center [161, 309] width 185 height 11
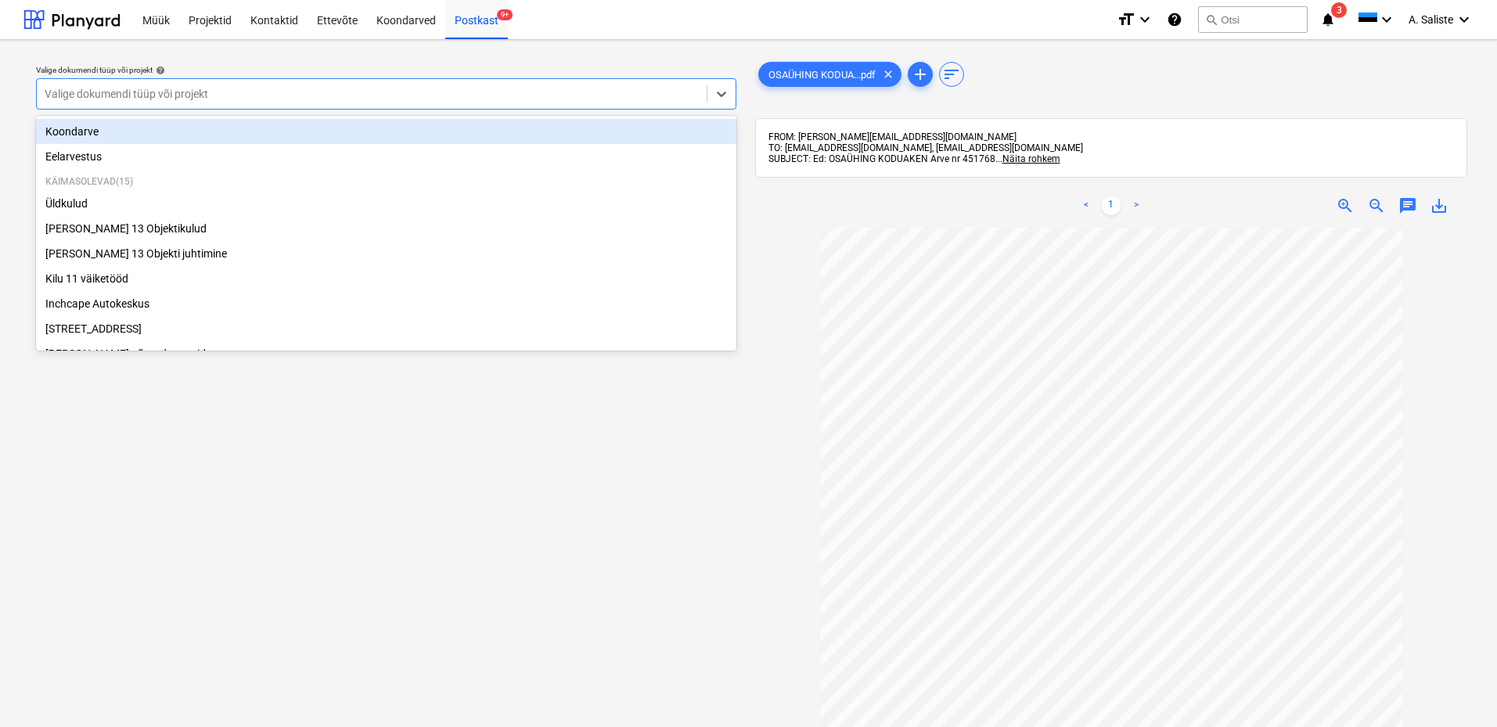
click at [549, 85] on div "Valige dokumendi tüüp või projekt" at bounding box center [372, 94] width 670 height 22
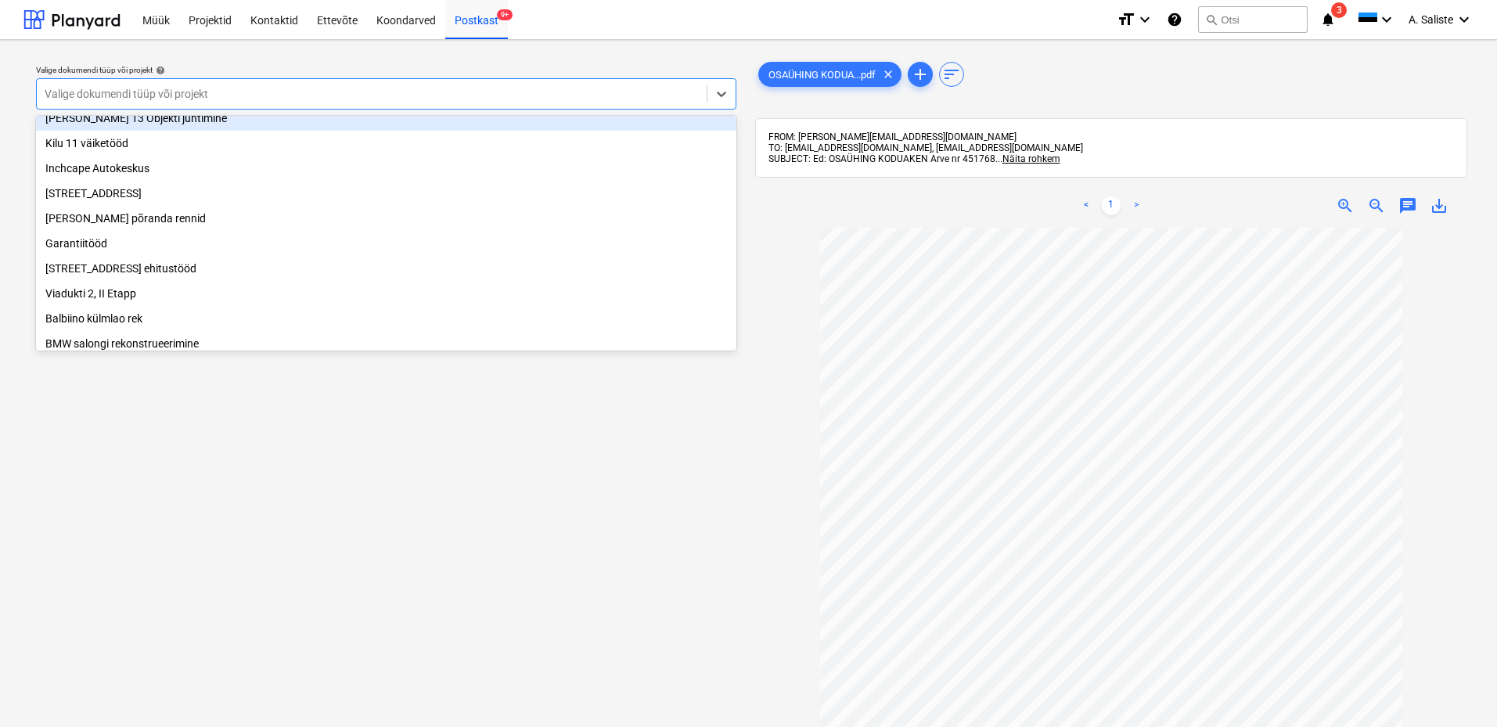
scroll to position [157, 0]
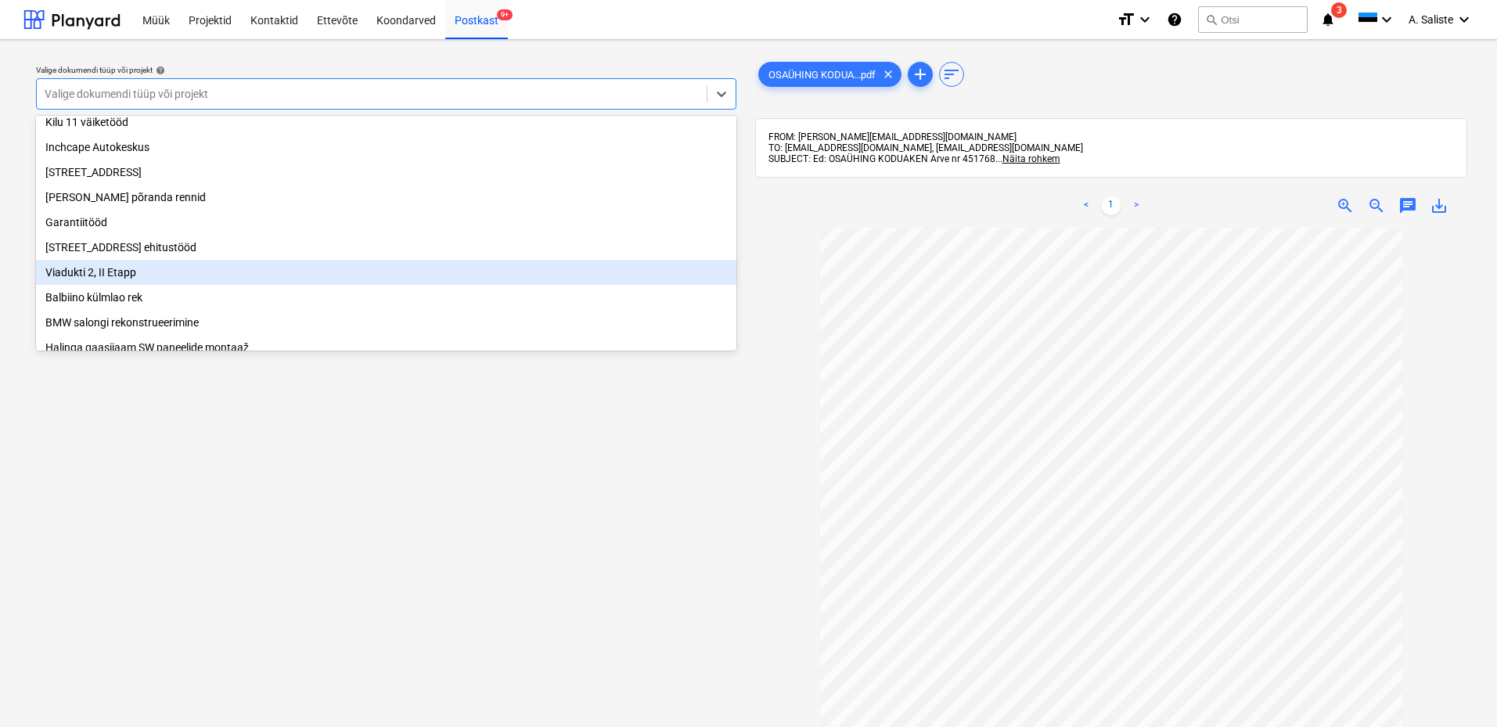
click at [115, 273] on div "Viadukti 2, II Etapp" at bounding box center [386, 272] width 700 height 25
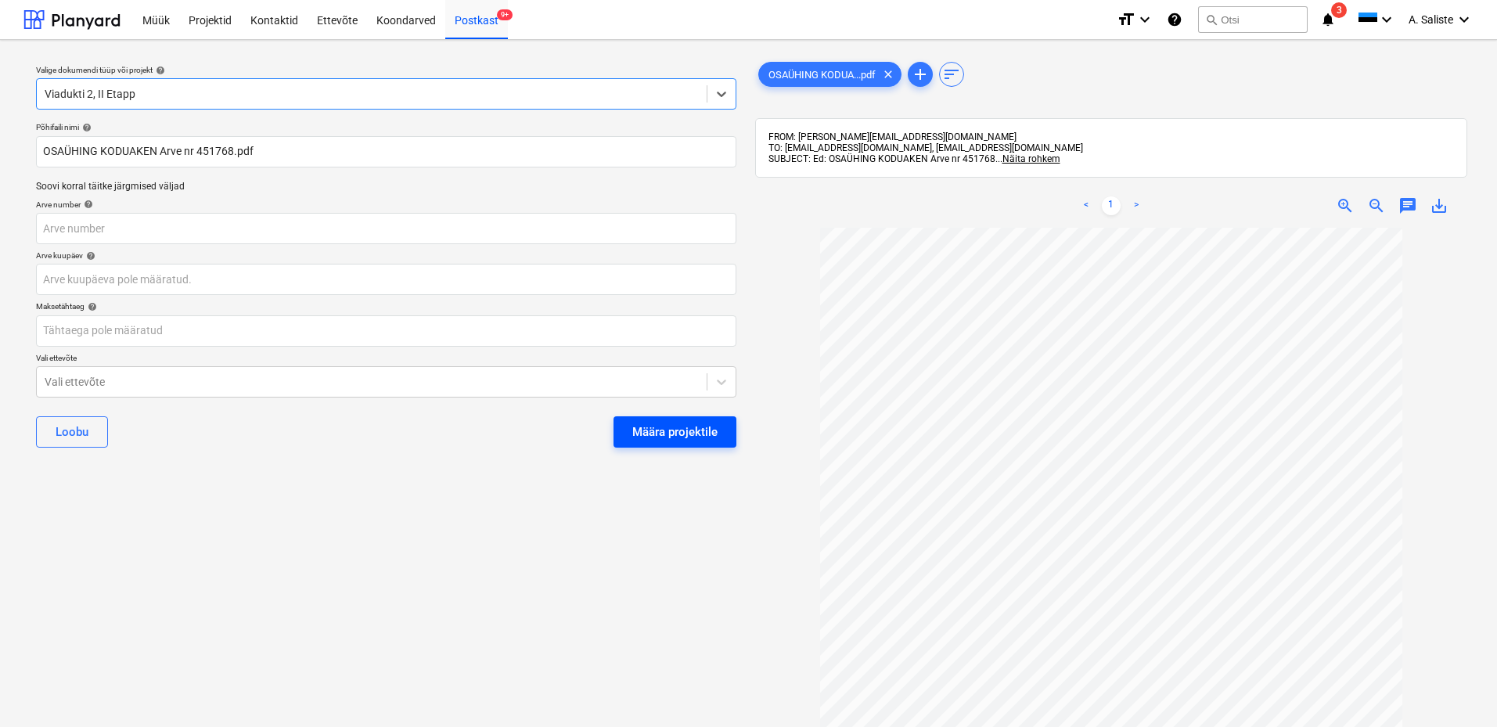
click at [636, 422] on div "Määra projektile" at bounding box center [674, 432] width 85 height 20
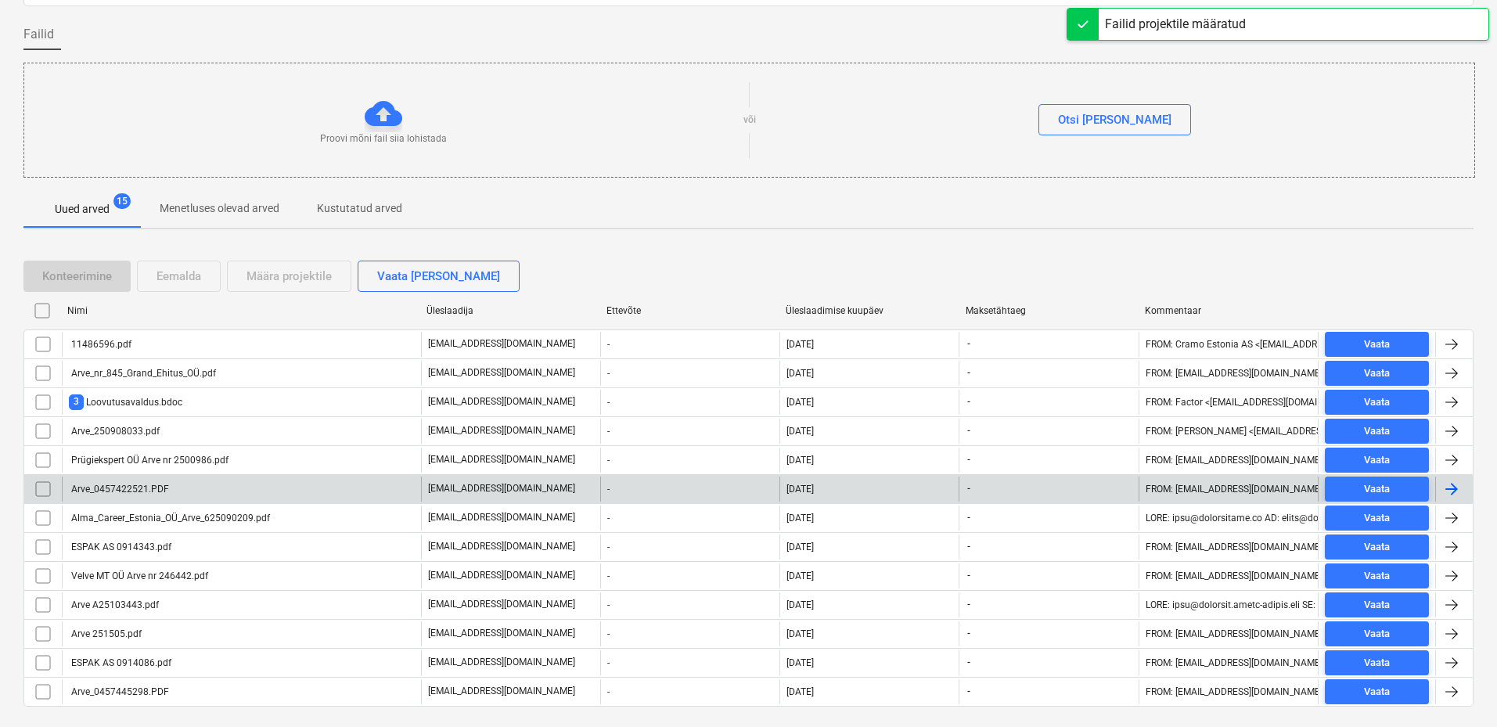
scroll to position [142, 0]
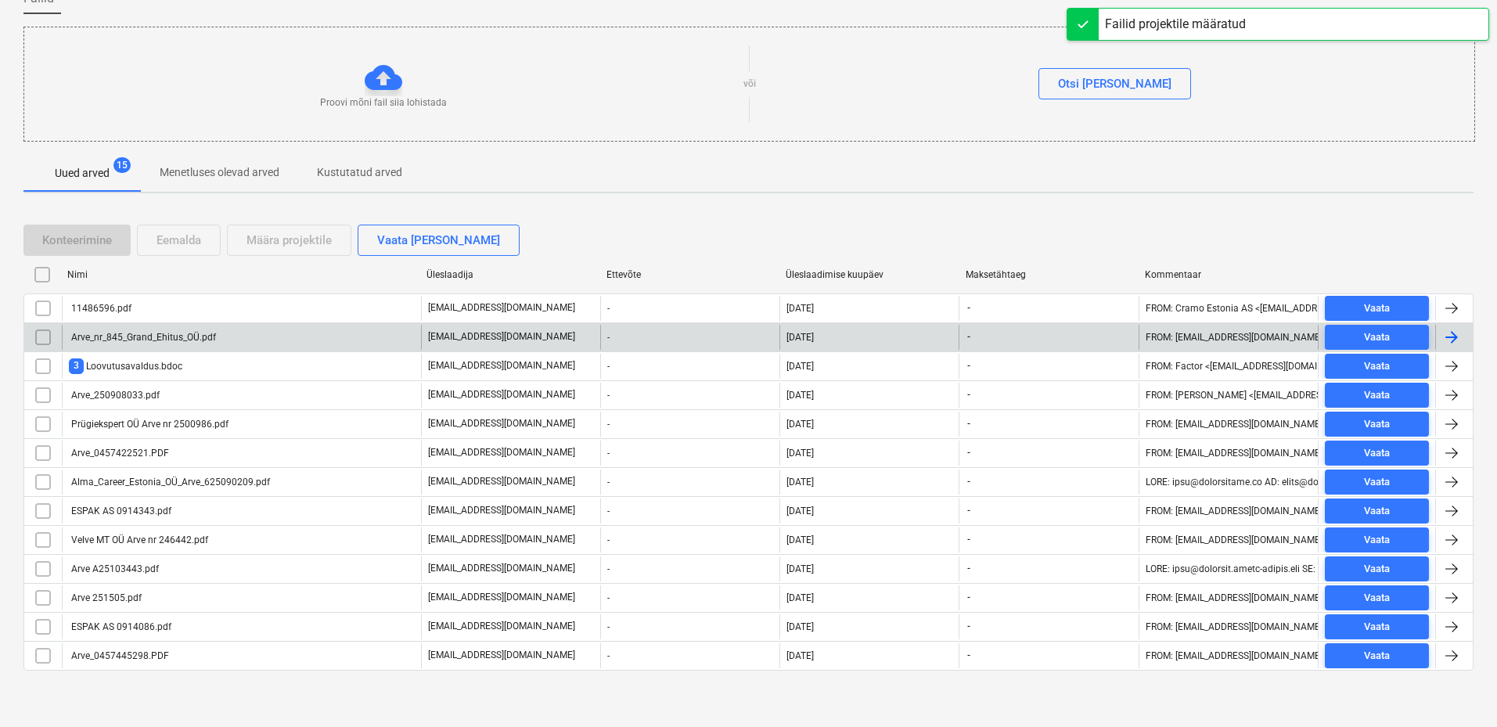
click at [146, 340] on div "Arve_nr_845_Grand_Ehitus_OÜ.pdf" at bounding box center [142, 337] width 147 height 11
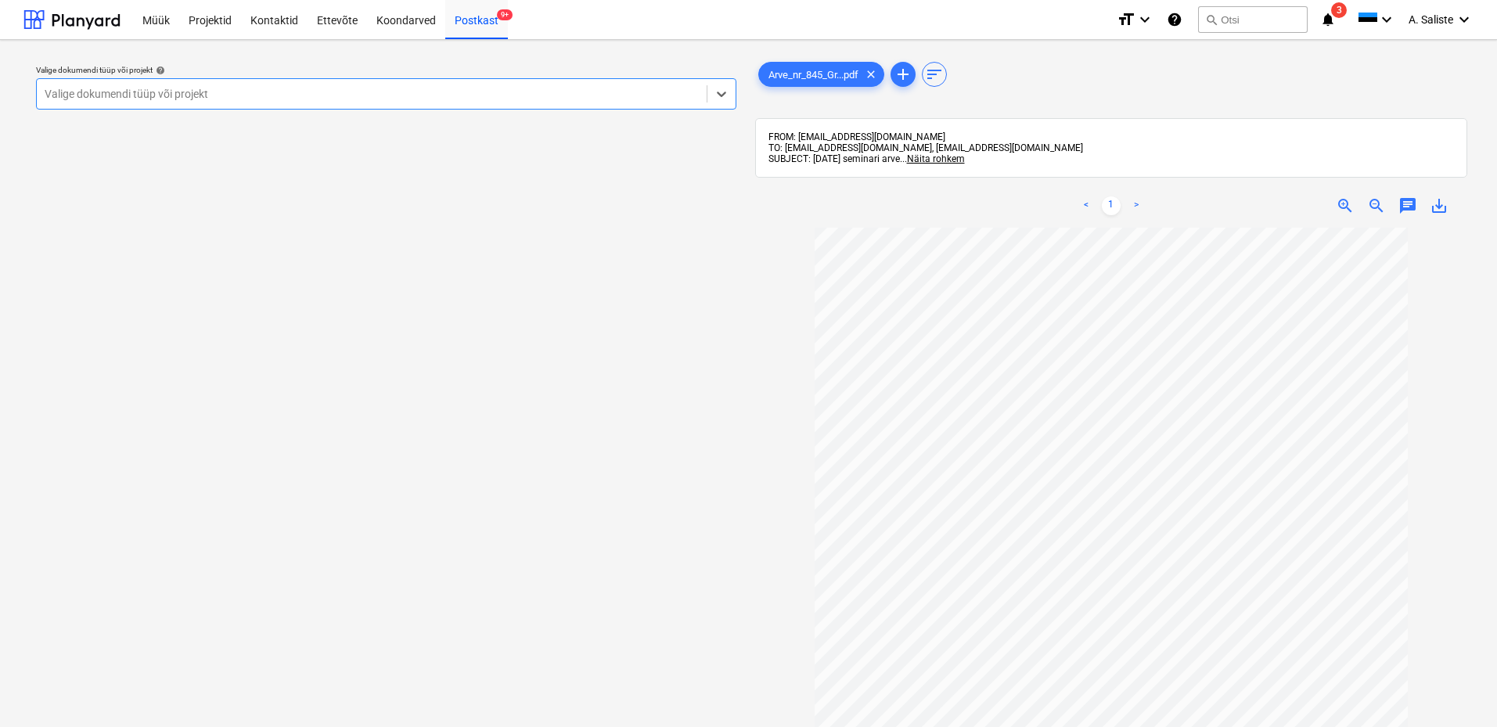
click at [510, 91] on div at bounding box center [372, 94] width 654 height 16
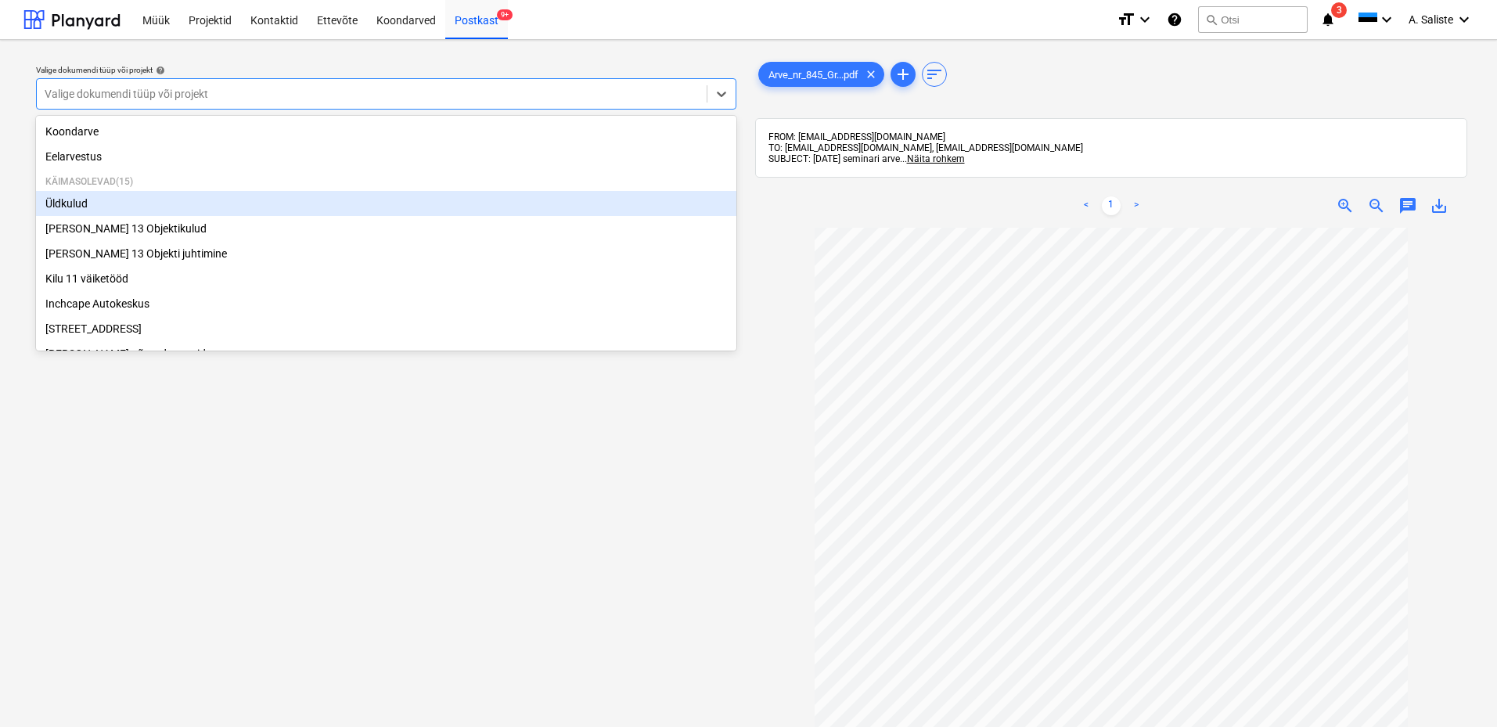
click at [154, 205] on div "Üldkulud" at bounding box center [386, 203] width 700 height 25
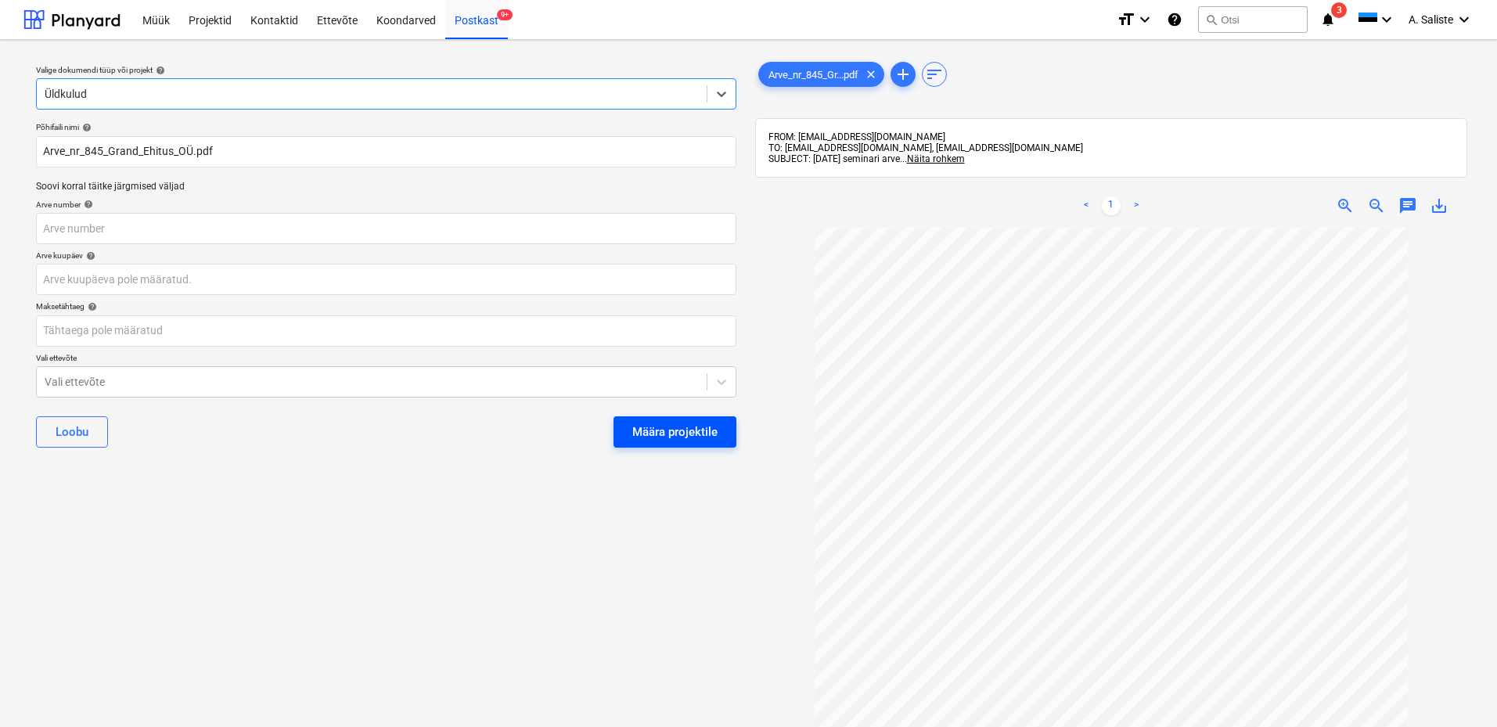
click at [681, 422] on div "Määra projektile" at bounding box center [674, 432] width 85 height 20
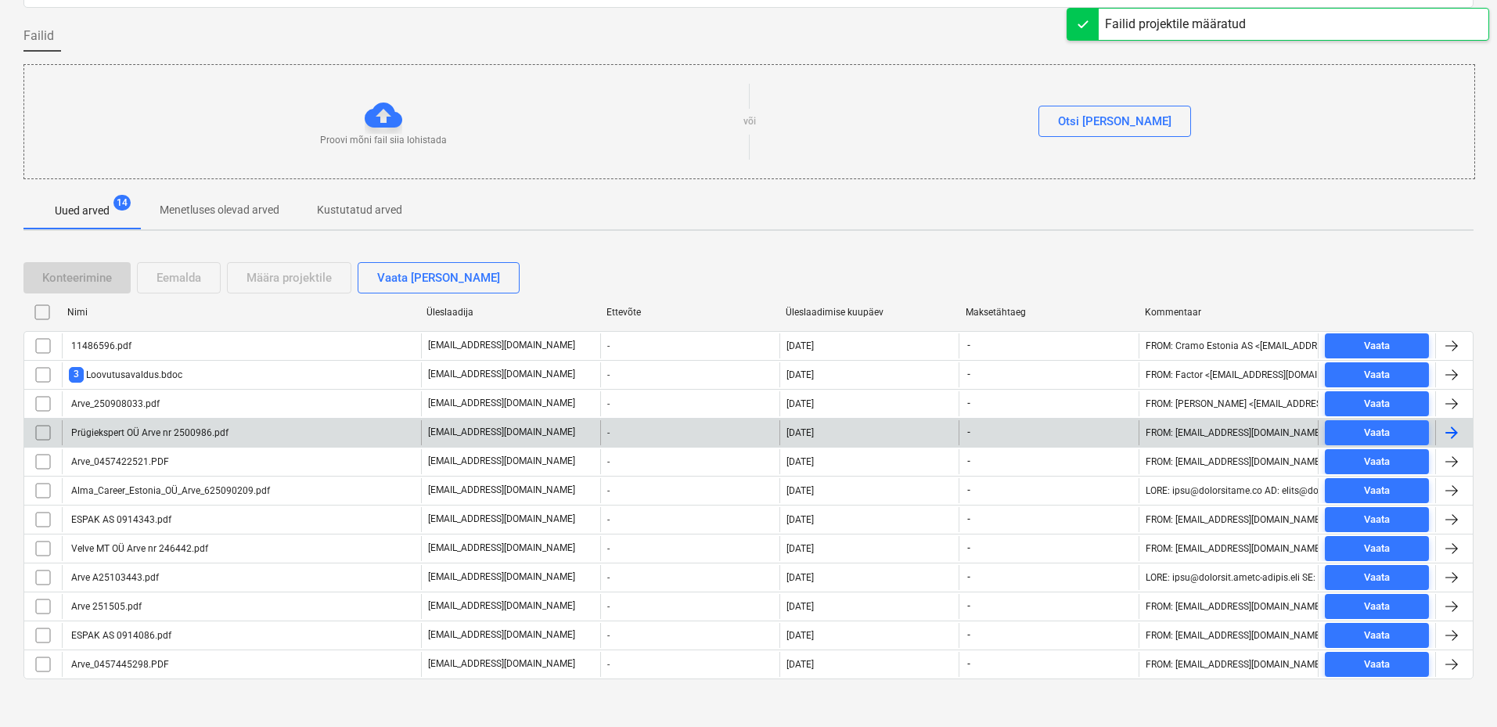
scroll to position [113, 0]
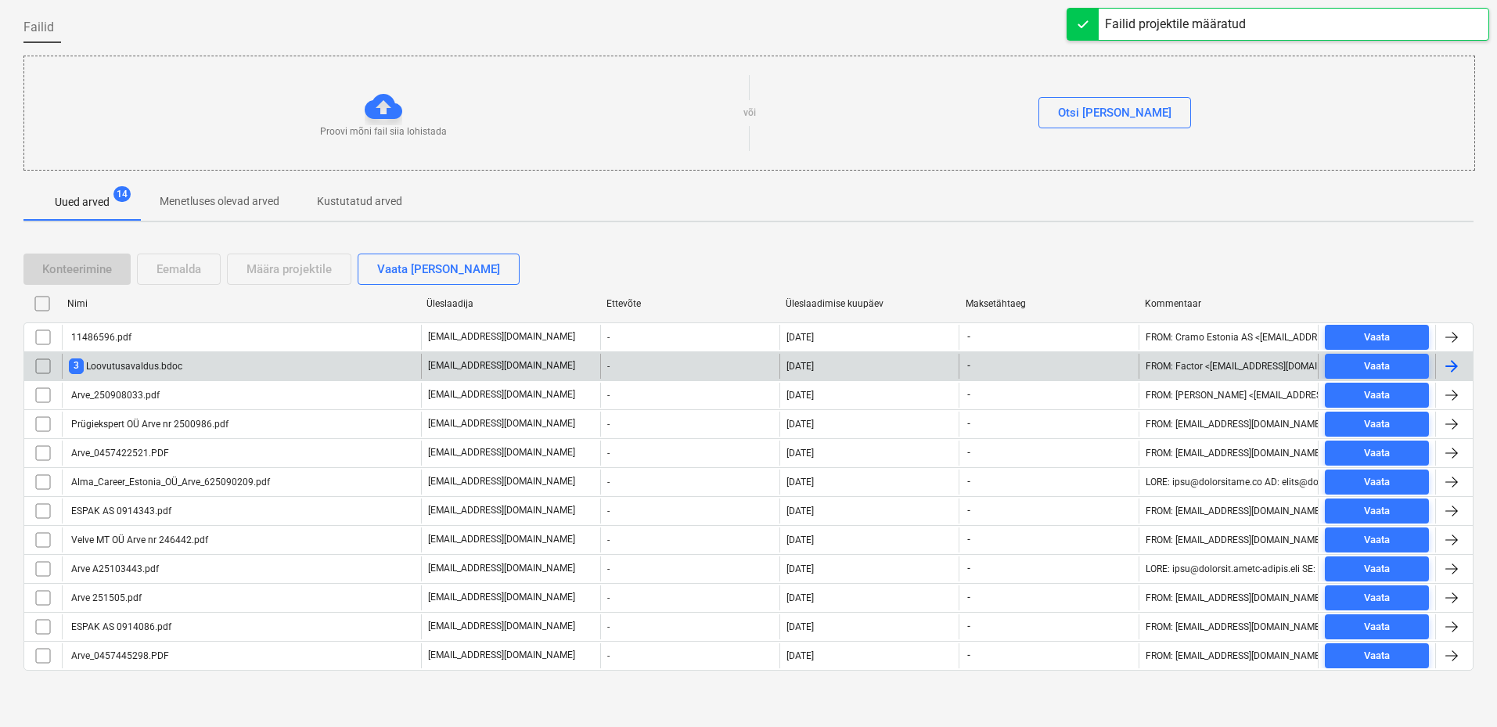
click at [175, 371] on div "3 Loovutusavaldus.bdoc" at bounding box center [125, 365] width 113 height 15
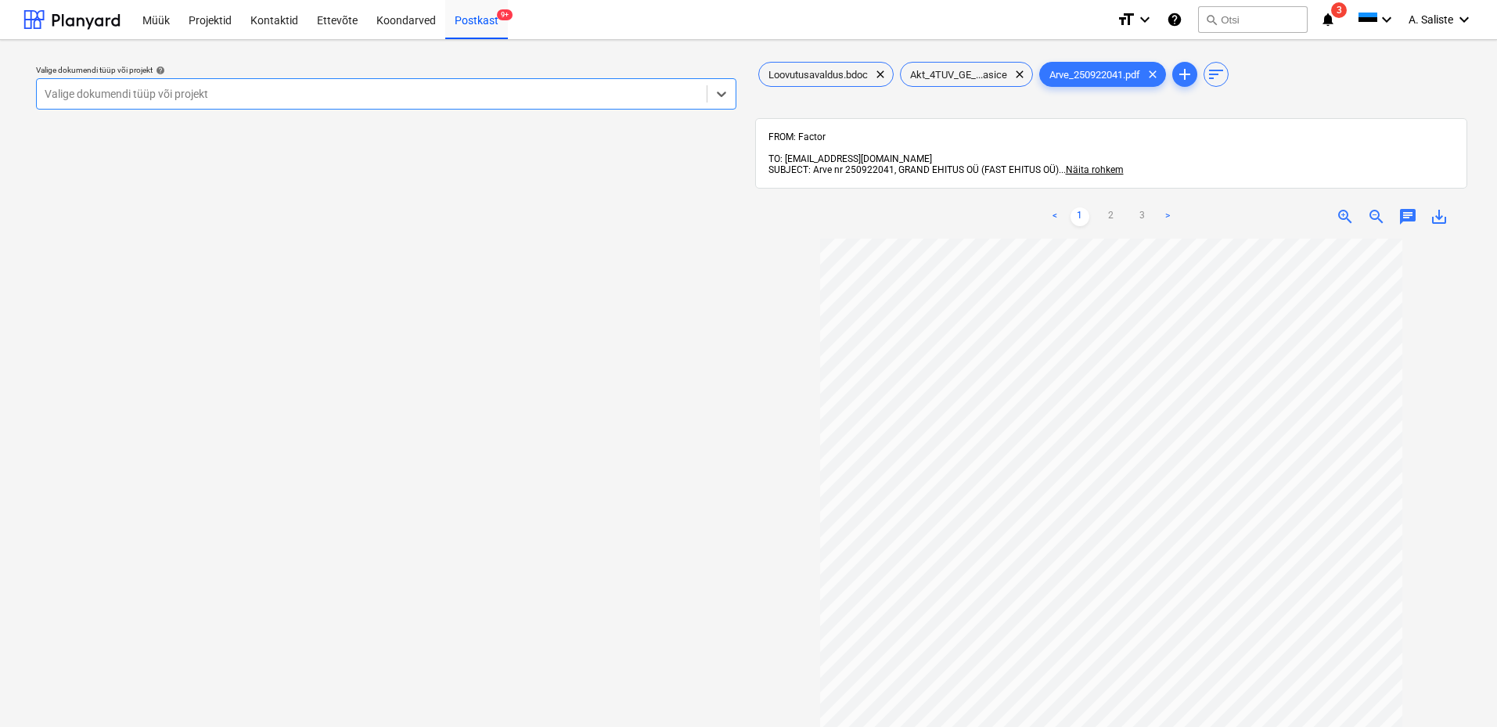
click at [603, 103] on div "Valige dokumendi tüüp või projekt" at bounding box center [372, 94] width 670 height 22
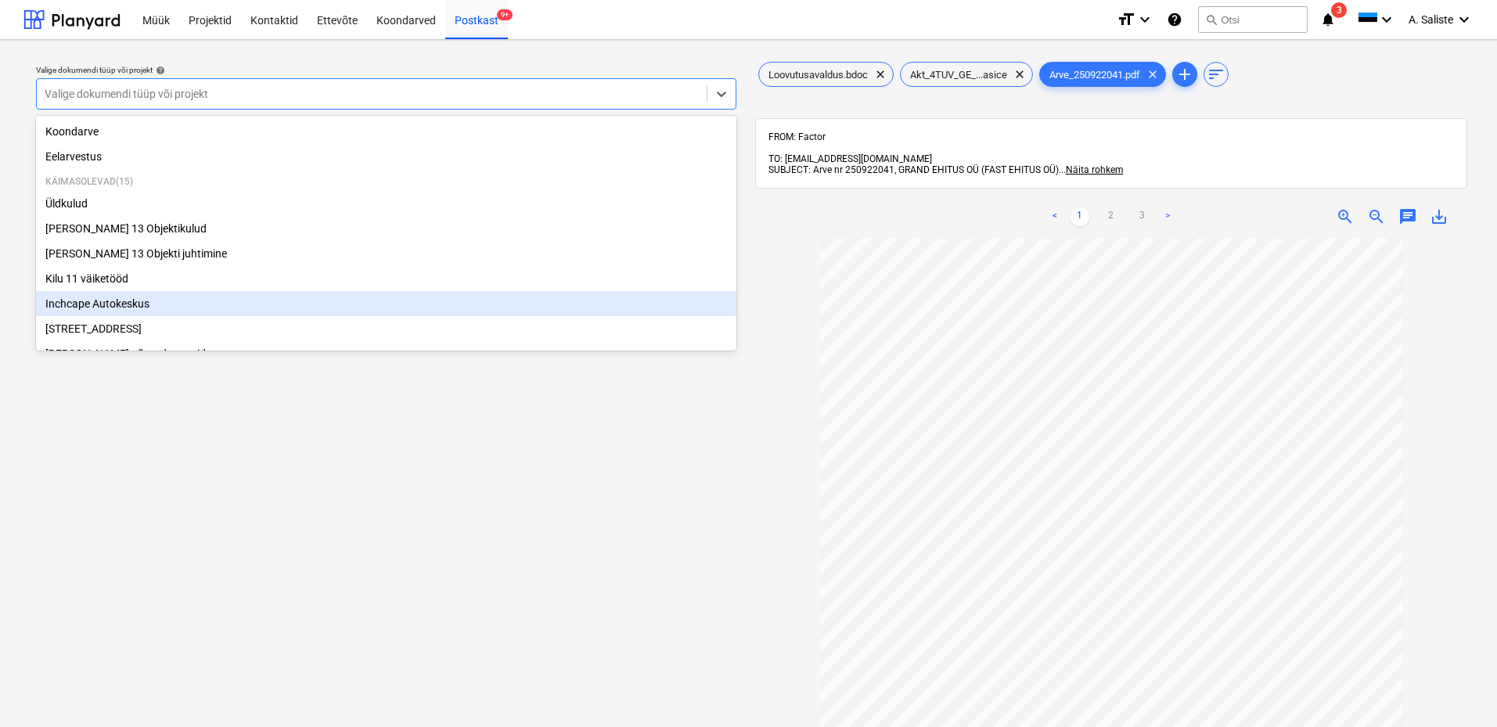
click at [95, 302] on div "Inchcape Autokeskus" at bounding box center [386, 303] width 700 height 25
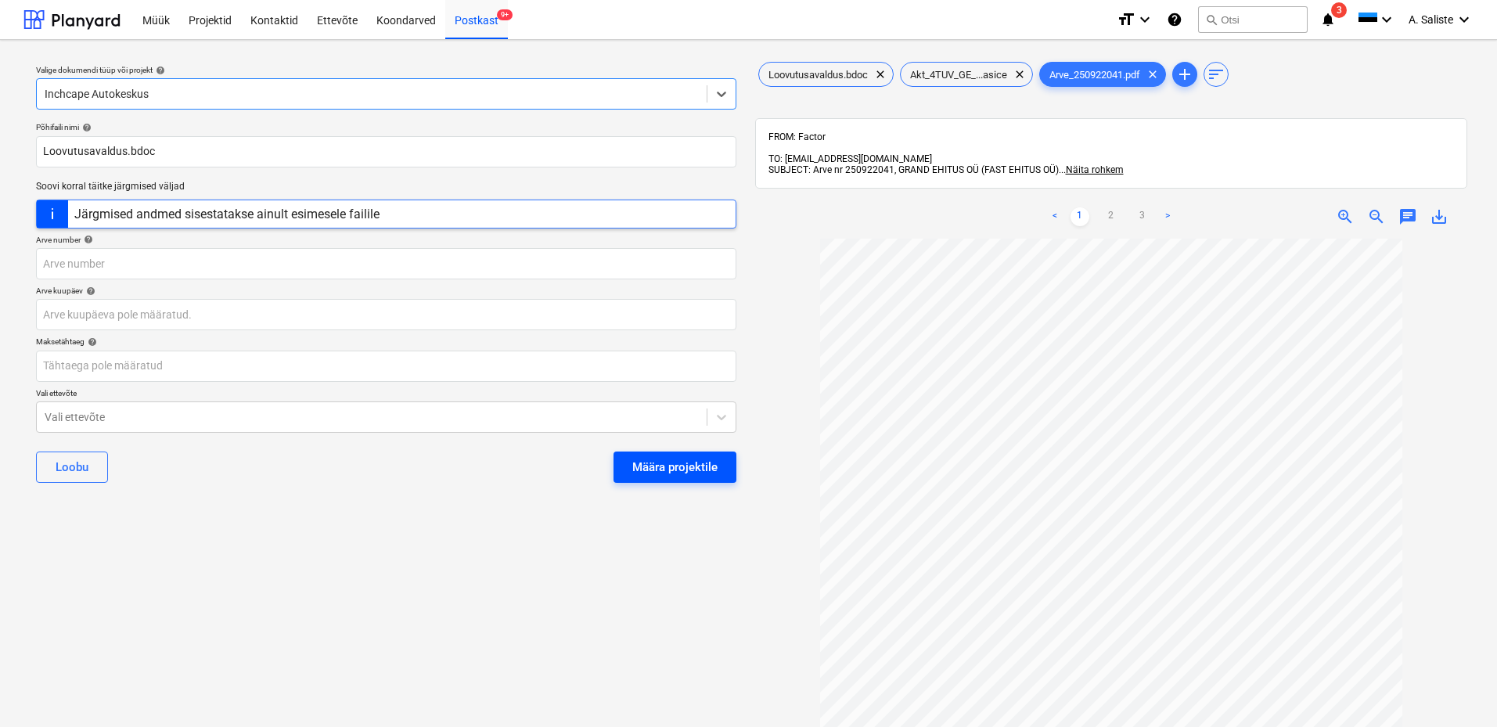
click at [690, 422] on div "Määra projektile" at bounding box center [674, 467] width 85 height 20
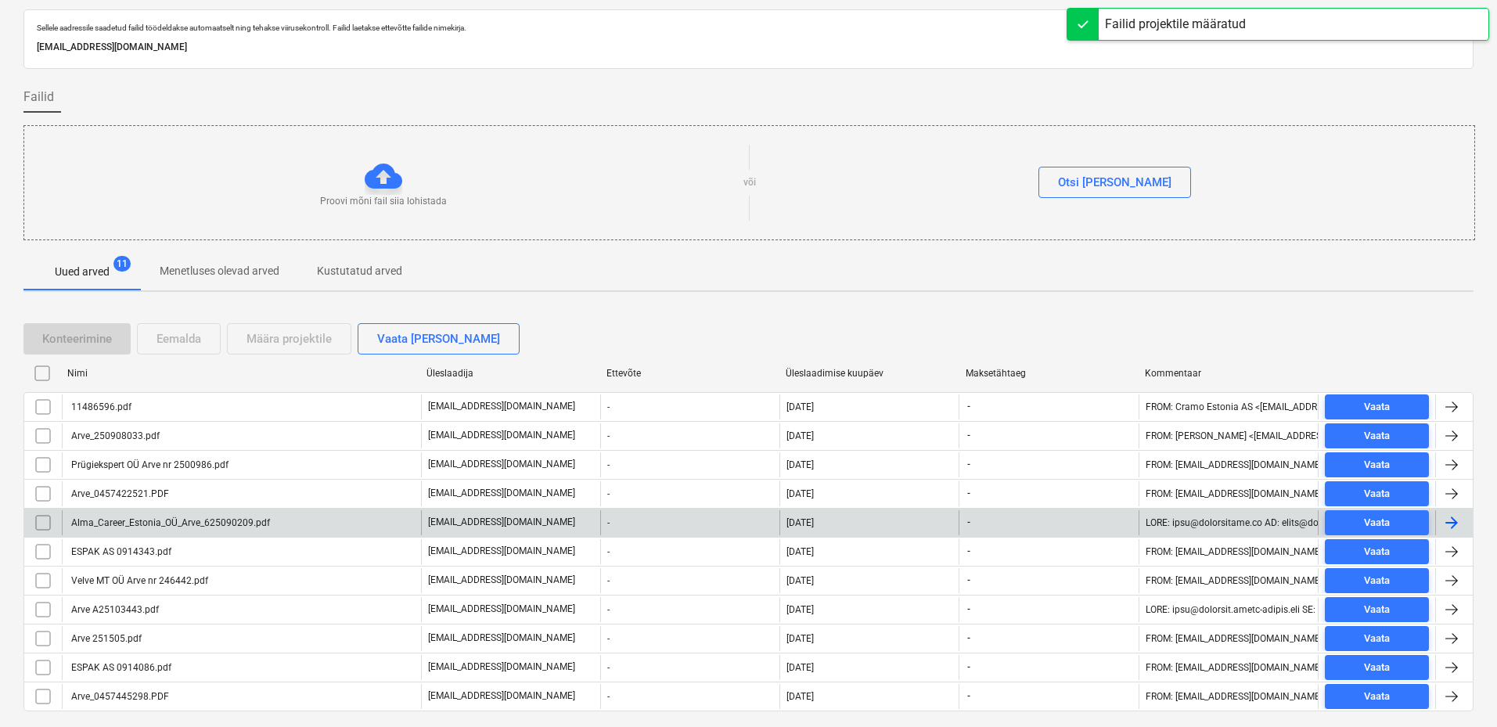
scroll to position [84, 0]
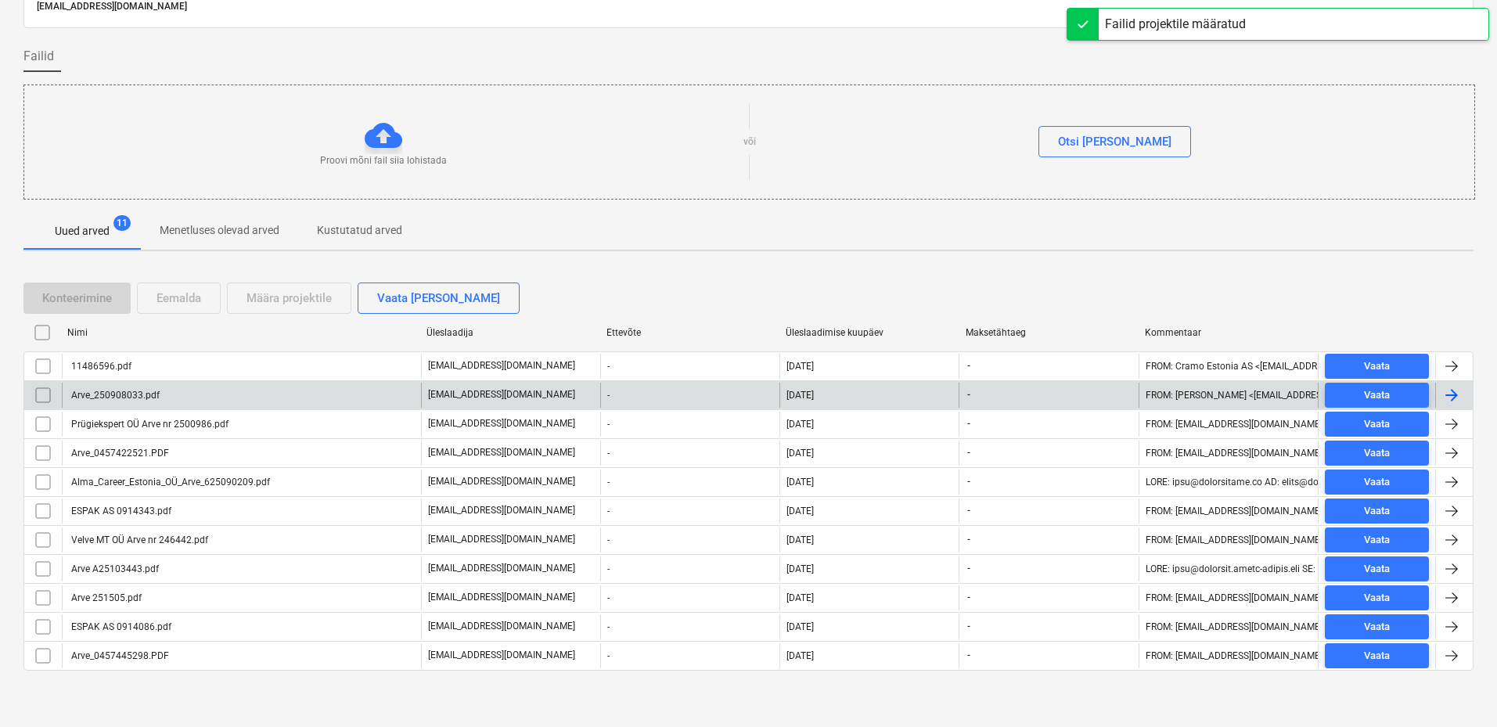
click at [148, 399] on div "Arve_250908033.pdf" at bounding box center [114, 395] width 91 height 11
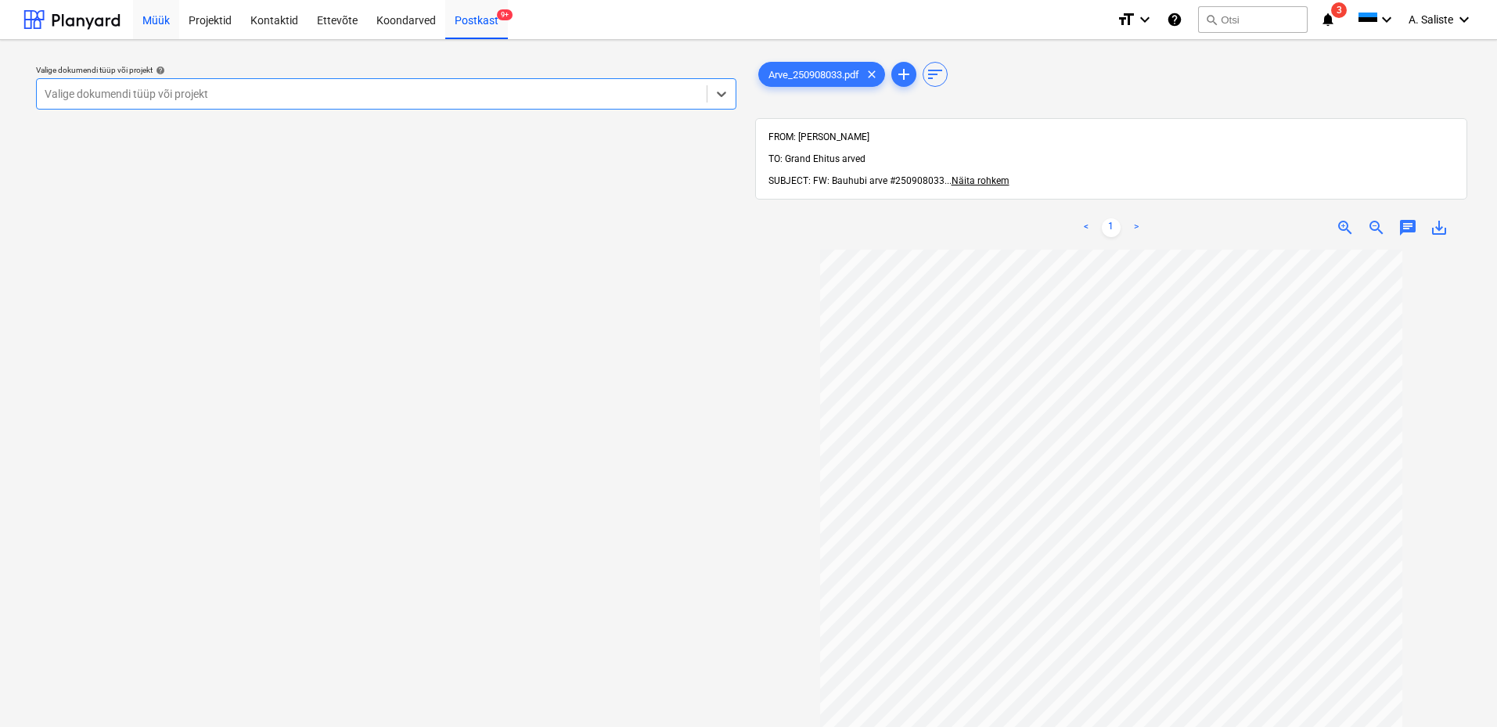
scroll to position [84, 0]
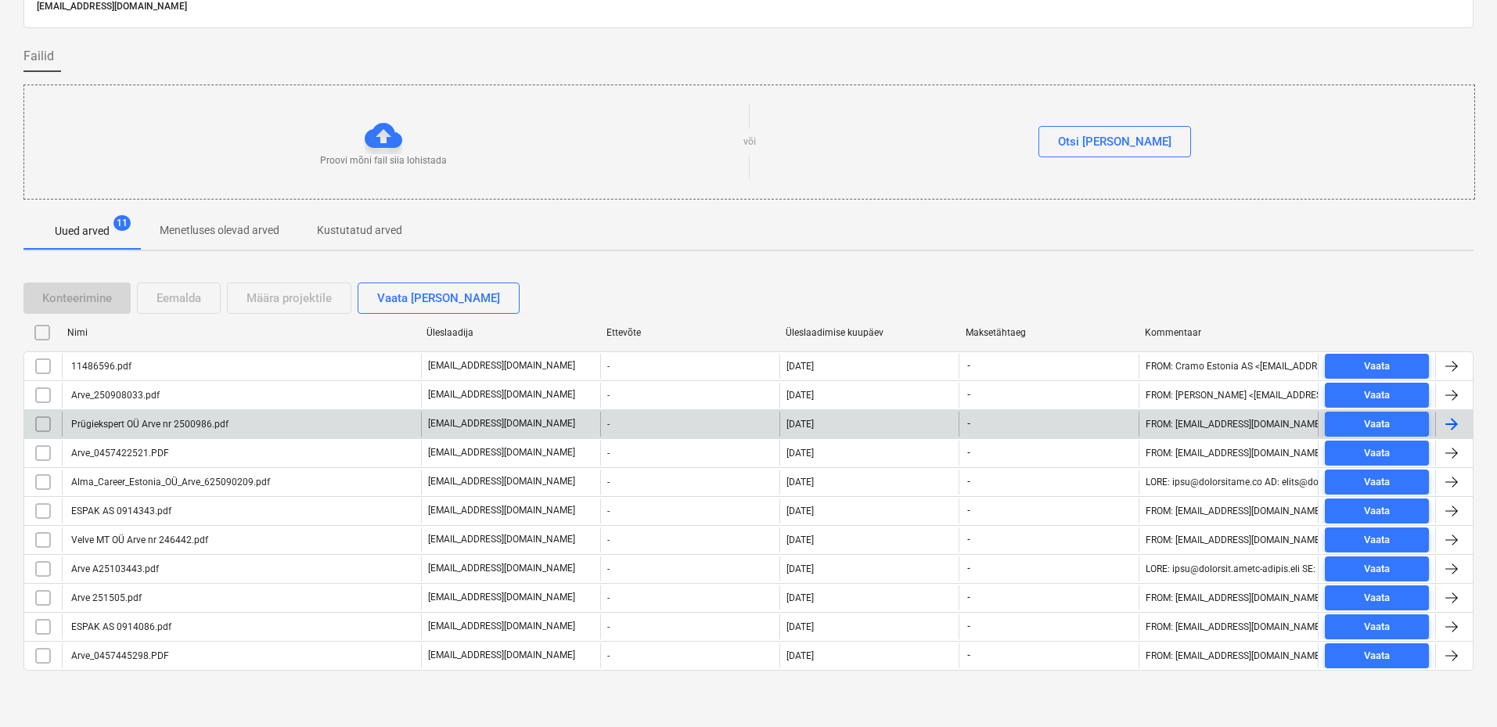
click at [102, 421] on div "Prügiekspert OÜ Arve nr 2500986.pdf" at bounding box center [149, 424] width 160 height 11
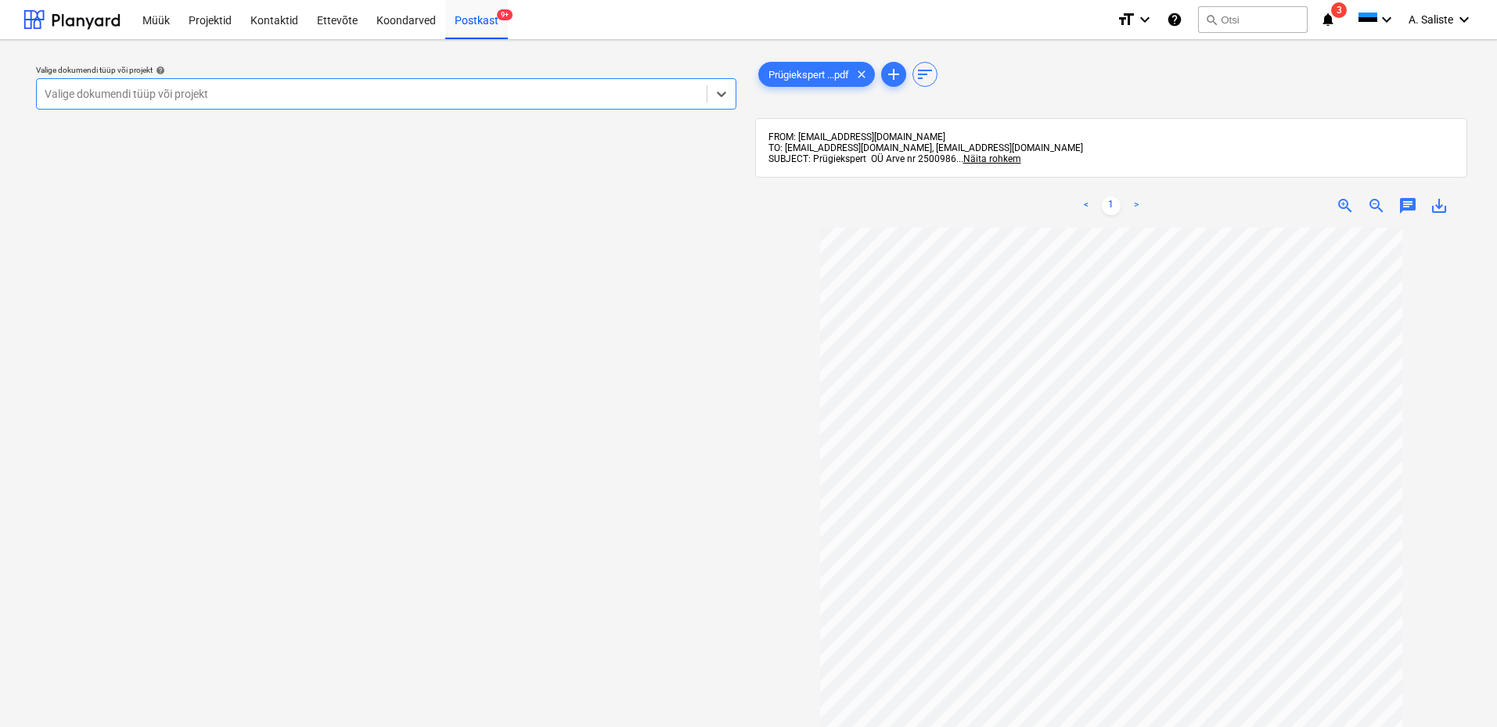
click at [538, 95] on div at bounding box center [372, 94] width 654 height 16
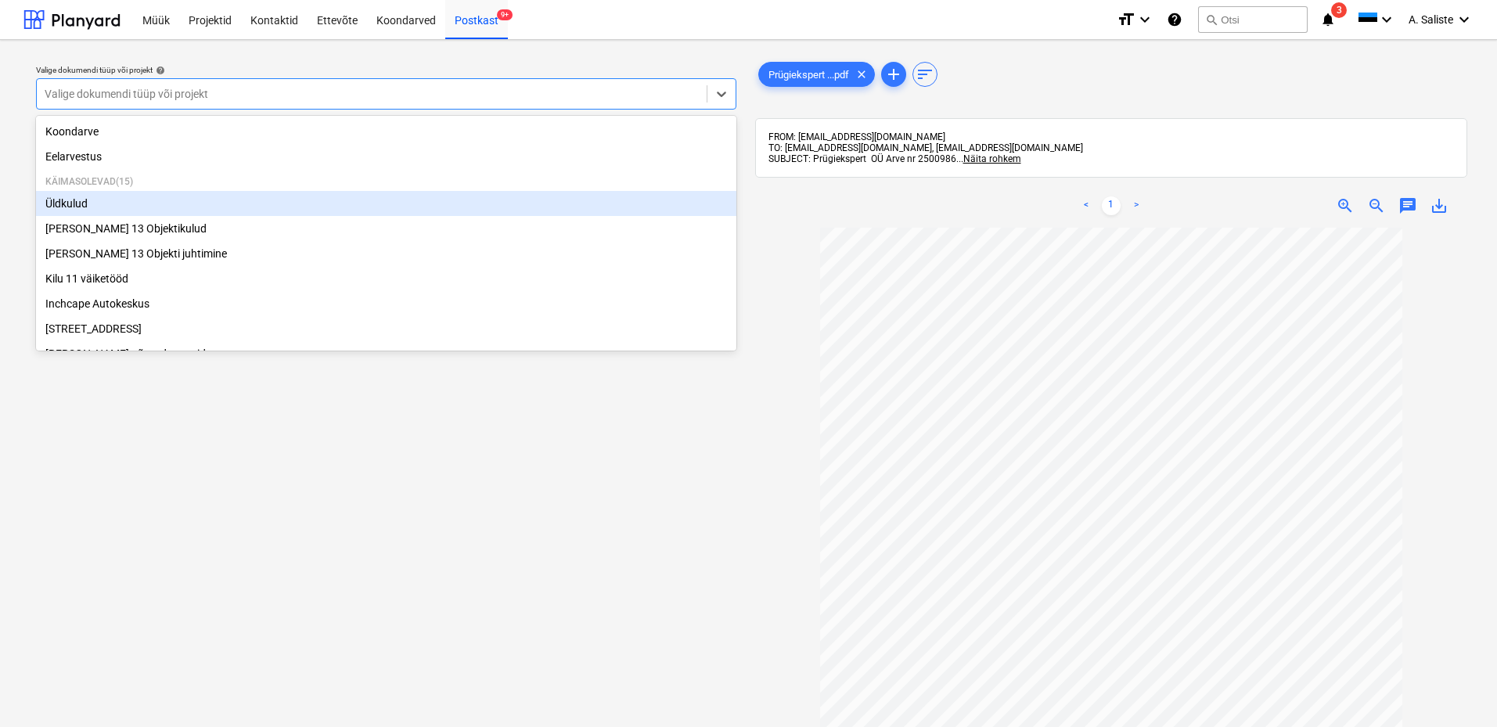
click at [118, 207] on div "Üldkulud" at bounding box center [386, 203] width 700 height 25
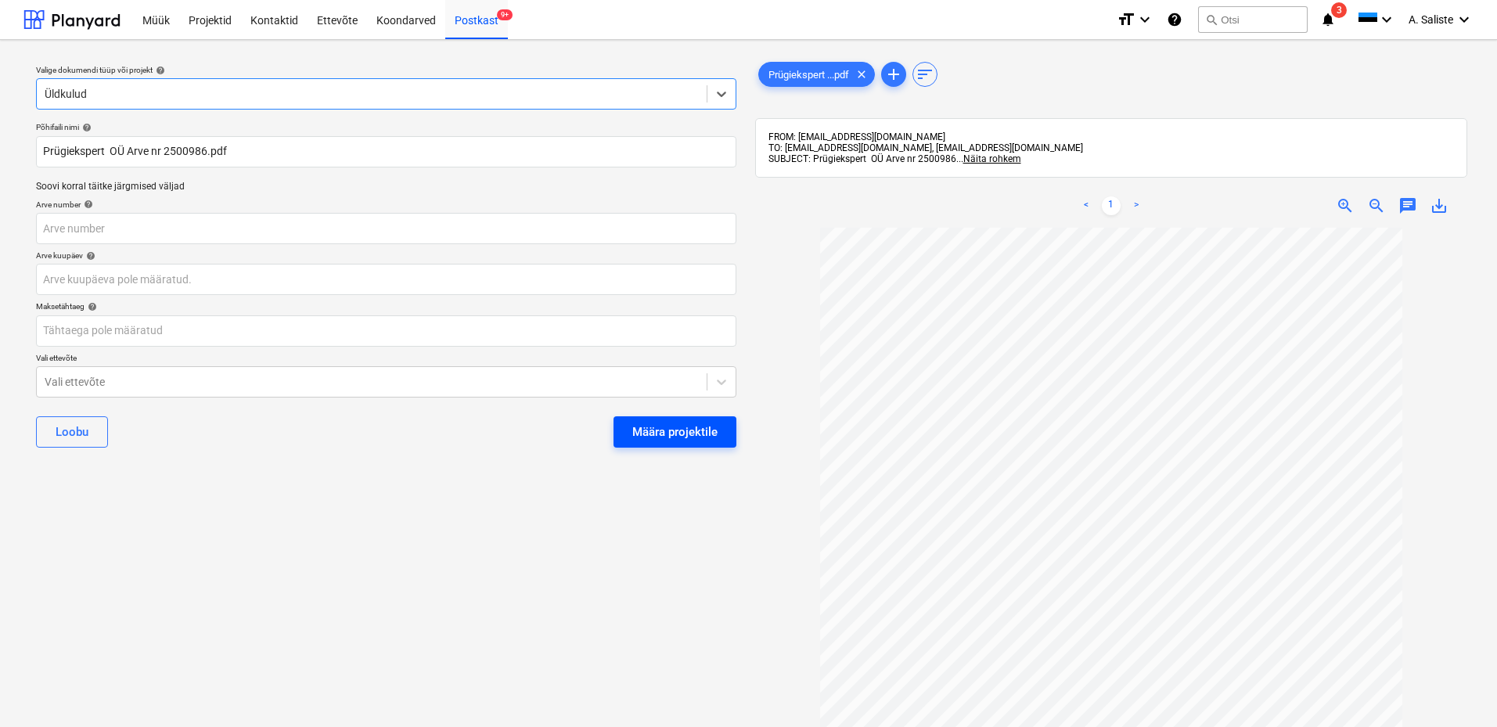
click at [691, 422] on div "Määra projektile" at bounding box center [674, 432] width 85 height 20
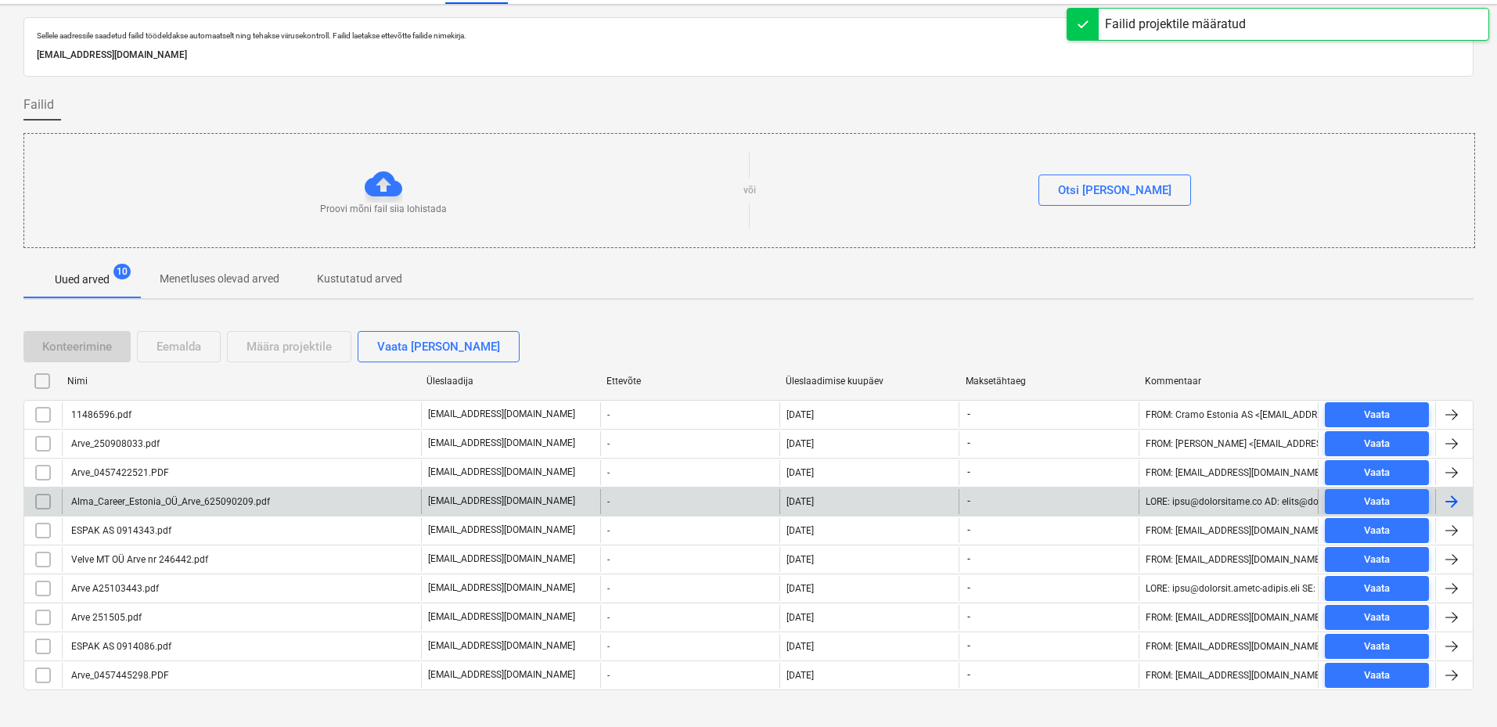
scroll to position [55, 0]
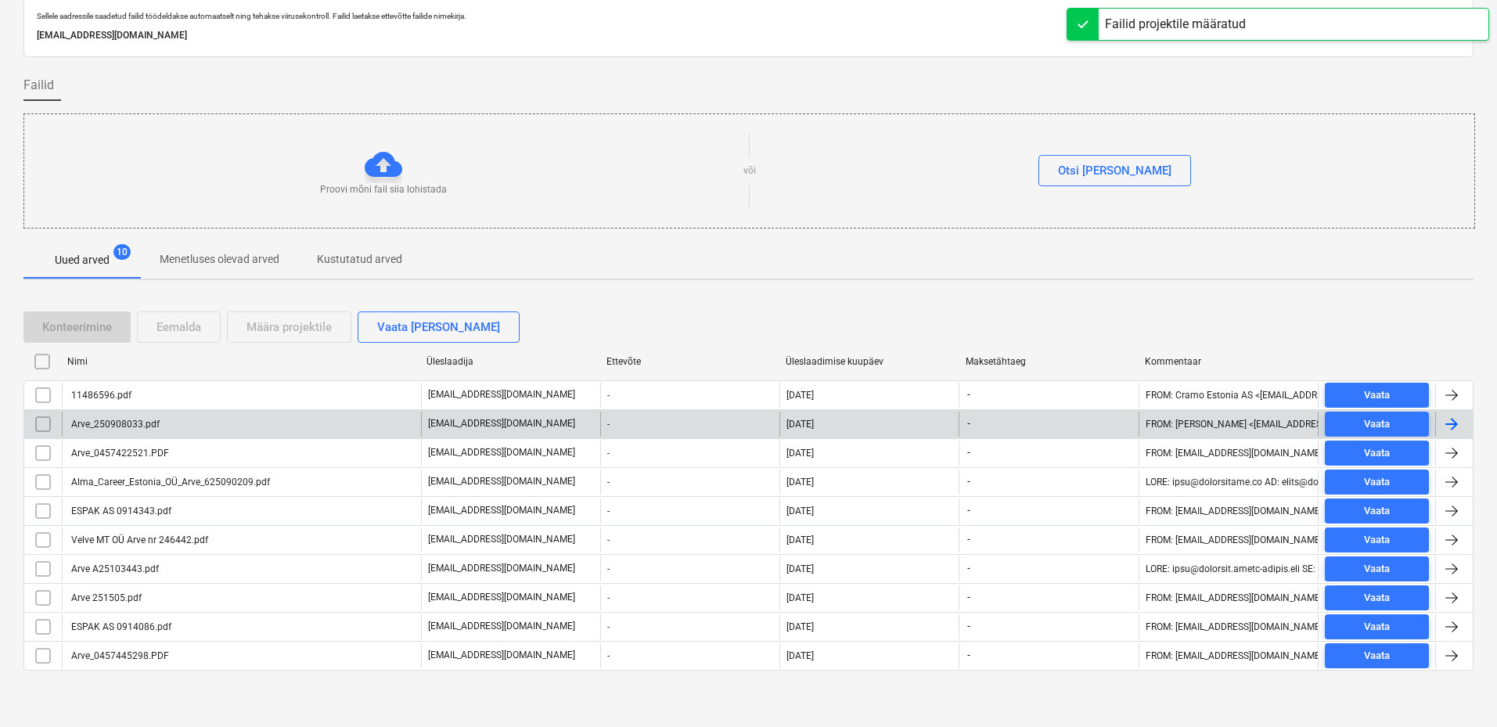
click at [116, 422] on div "Arve_250908033.pdf" at bounding box center [114, 424] width 91 height 11
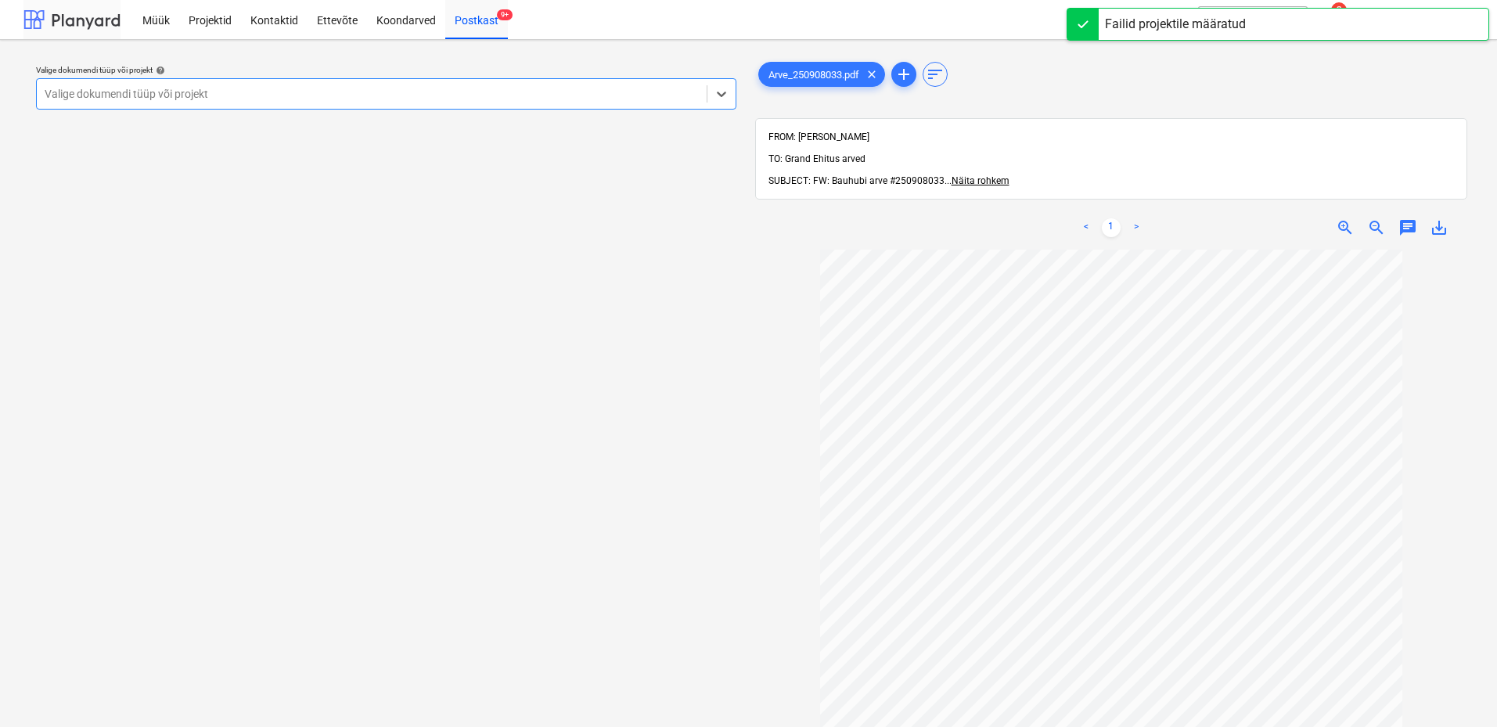
scroll to position [55, 0]
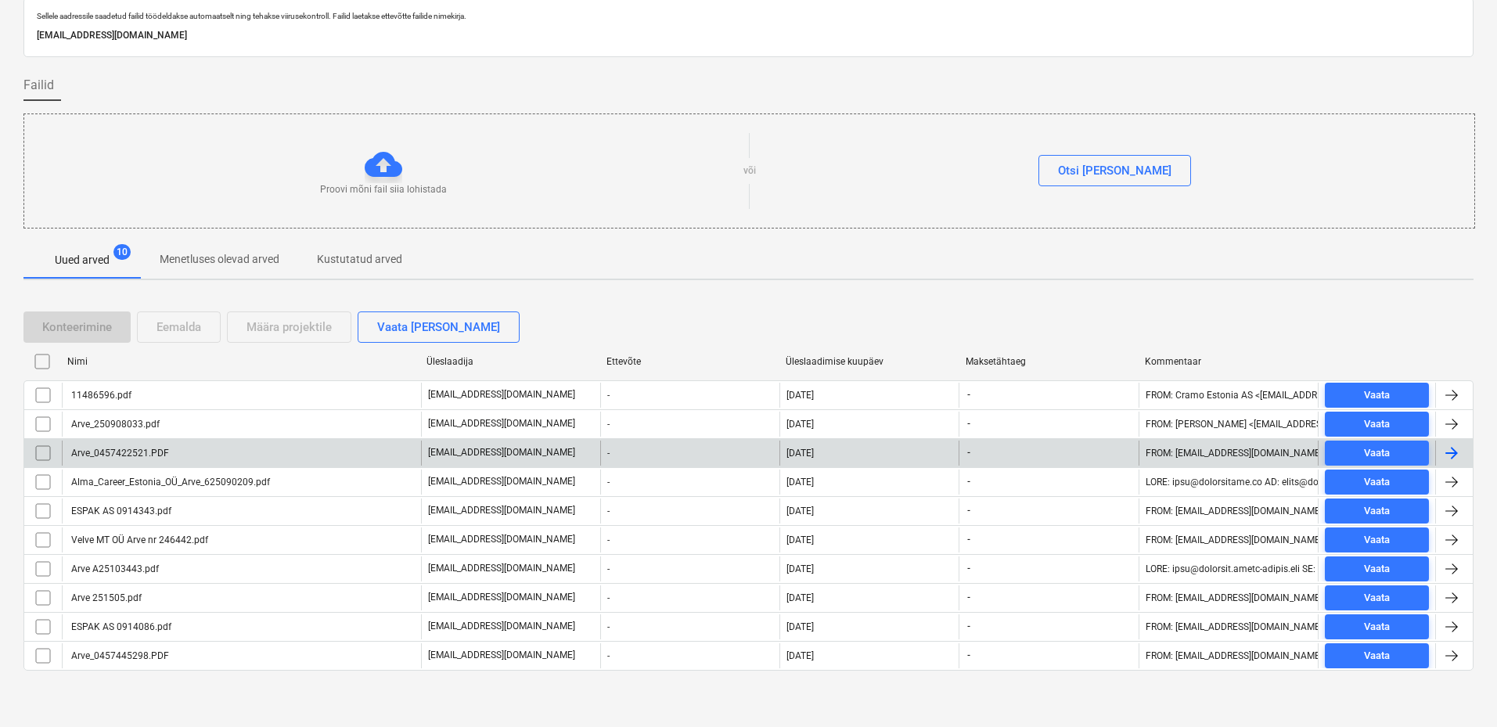
click at [180, 422] on div "Arve_0457422521.PDF" at bounding box center [241, 453] width 359 height 25
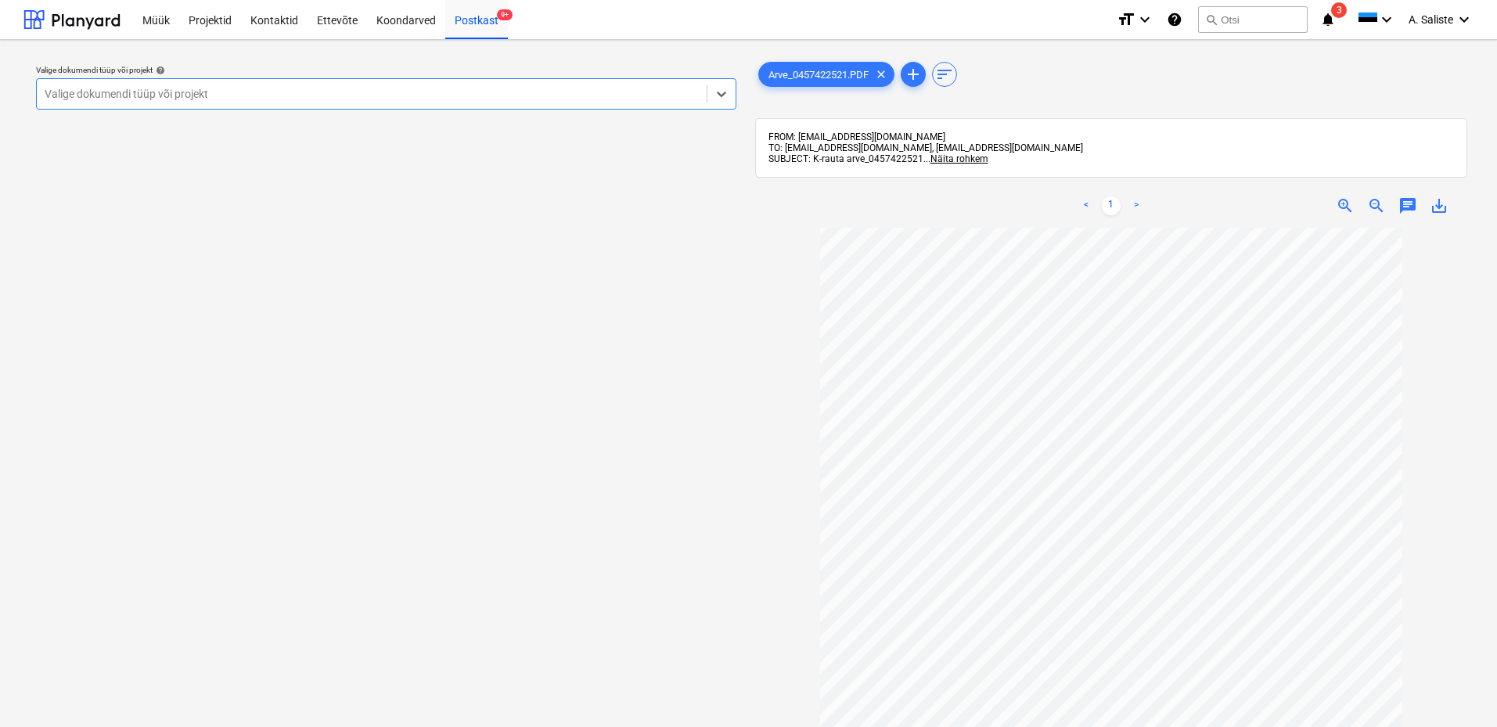
scroll to position [144, 0]
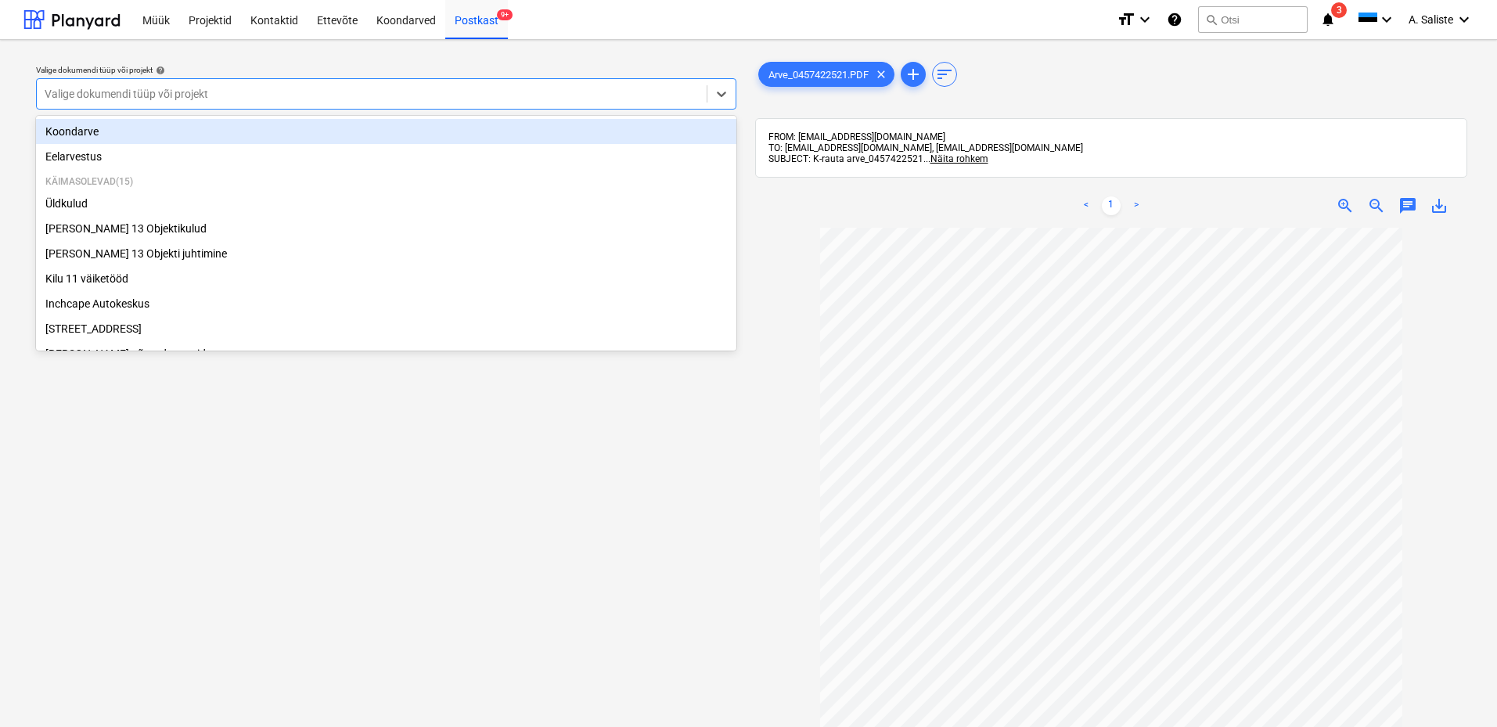
click at [461, 91] on div at bounding box center [372, 94] width 654 height 16
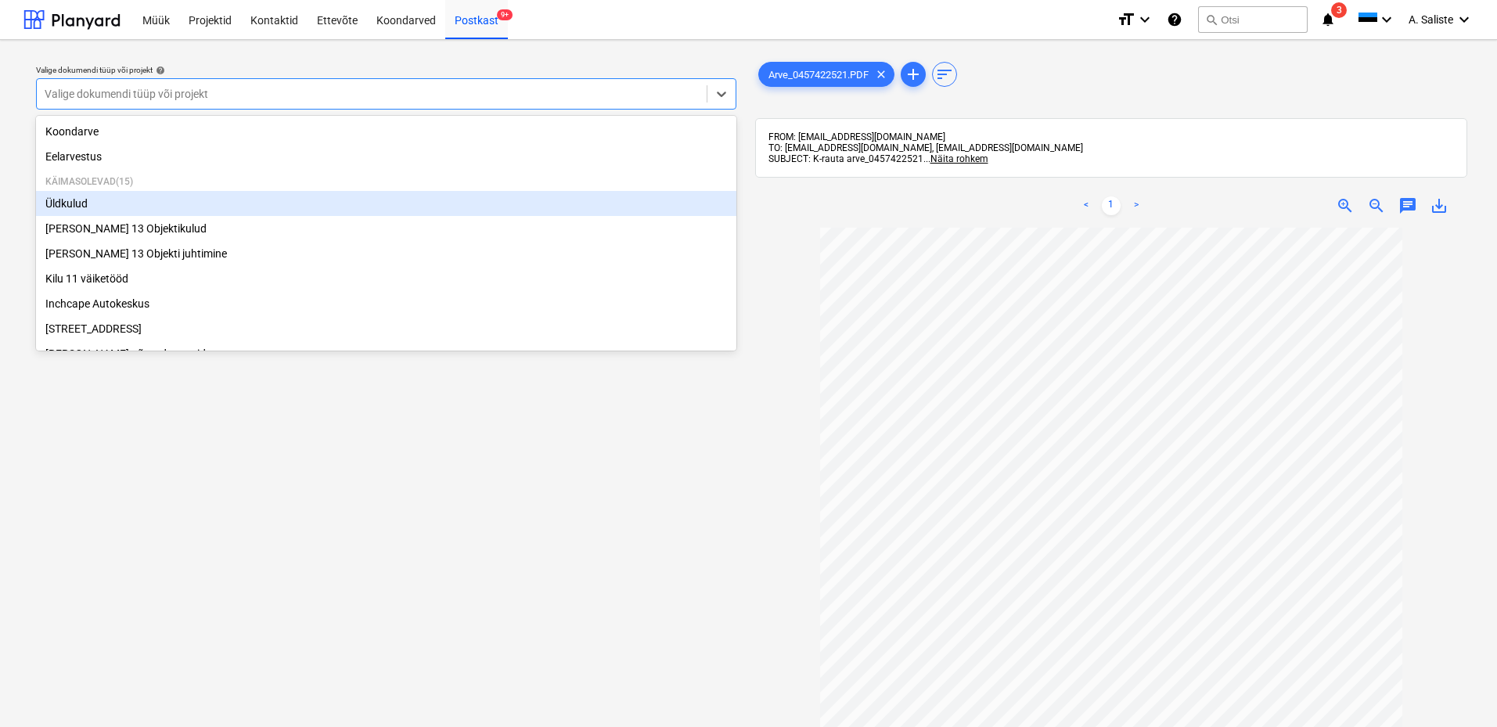
click at [130, 202] on div "Üldkulud" at bounding box center [386, 203] width 700 height 25
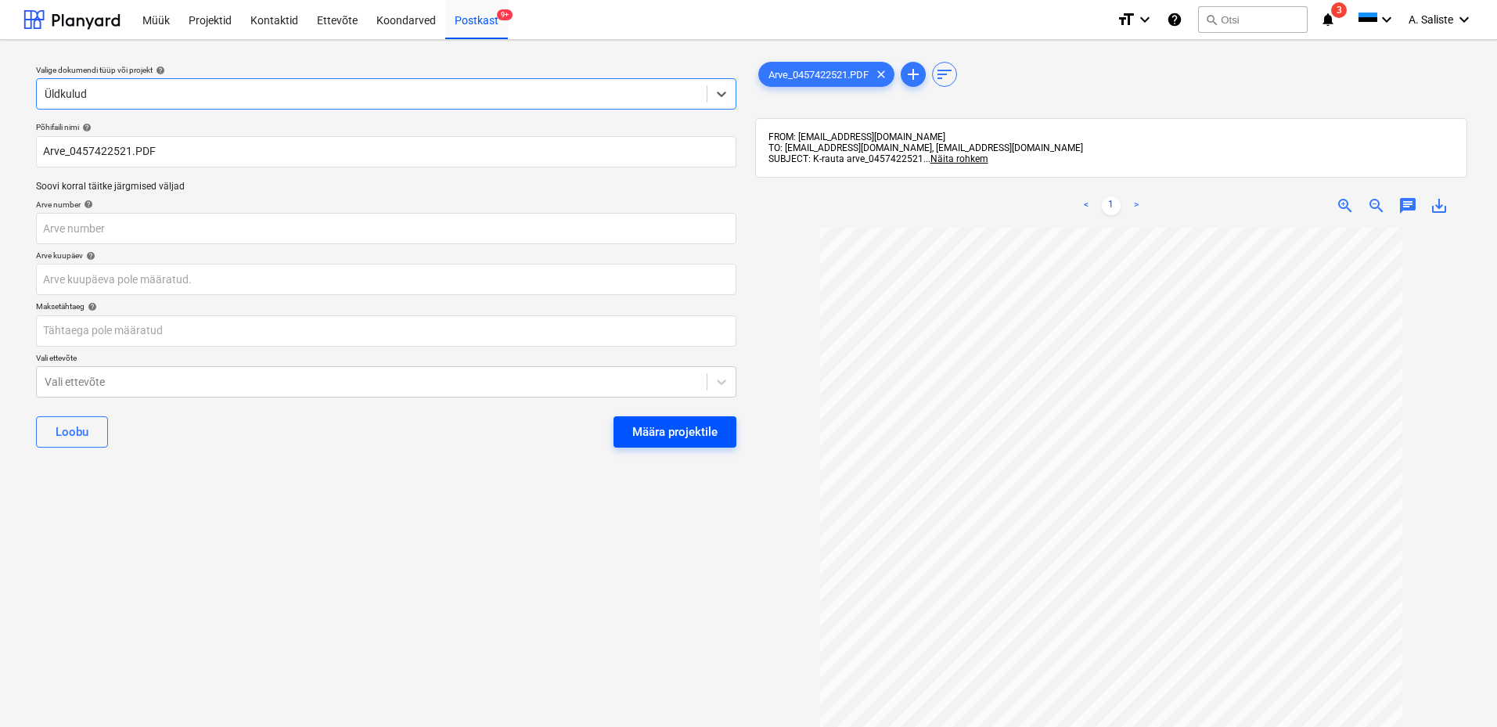
click at [683, 422] on div "Määra projektile" at bounding box center [674, 432] width 85 height 20
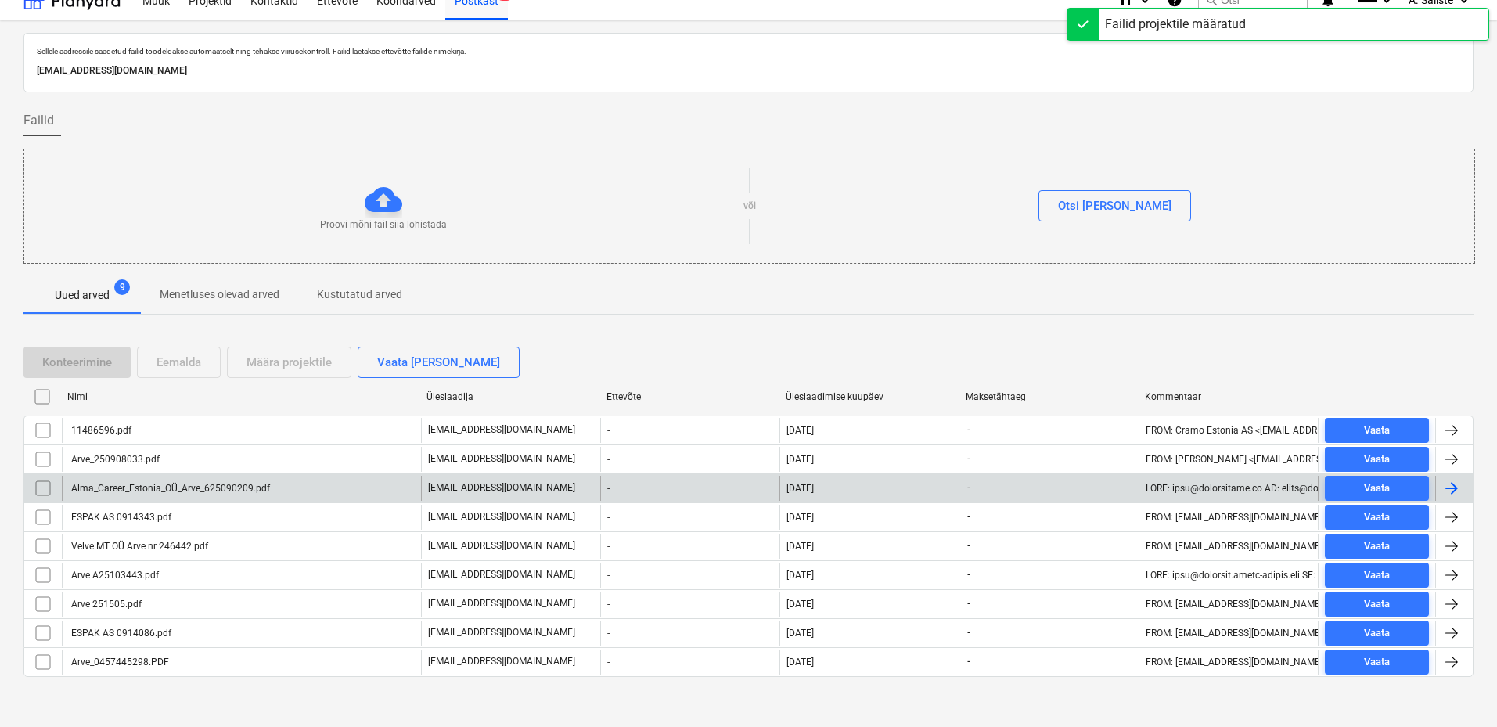
scroll to position [26, 0]
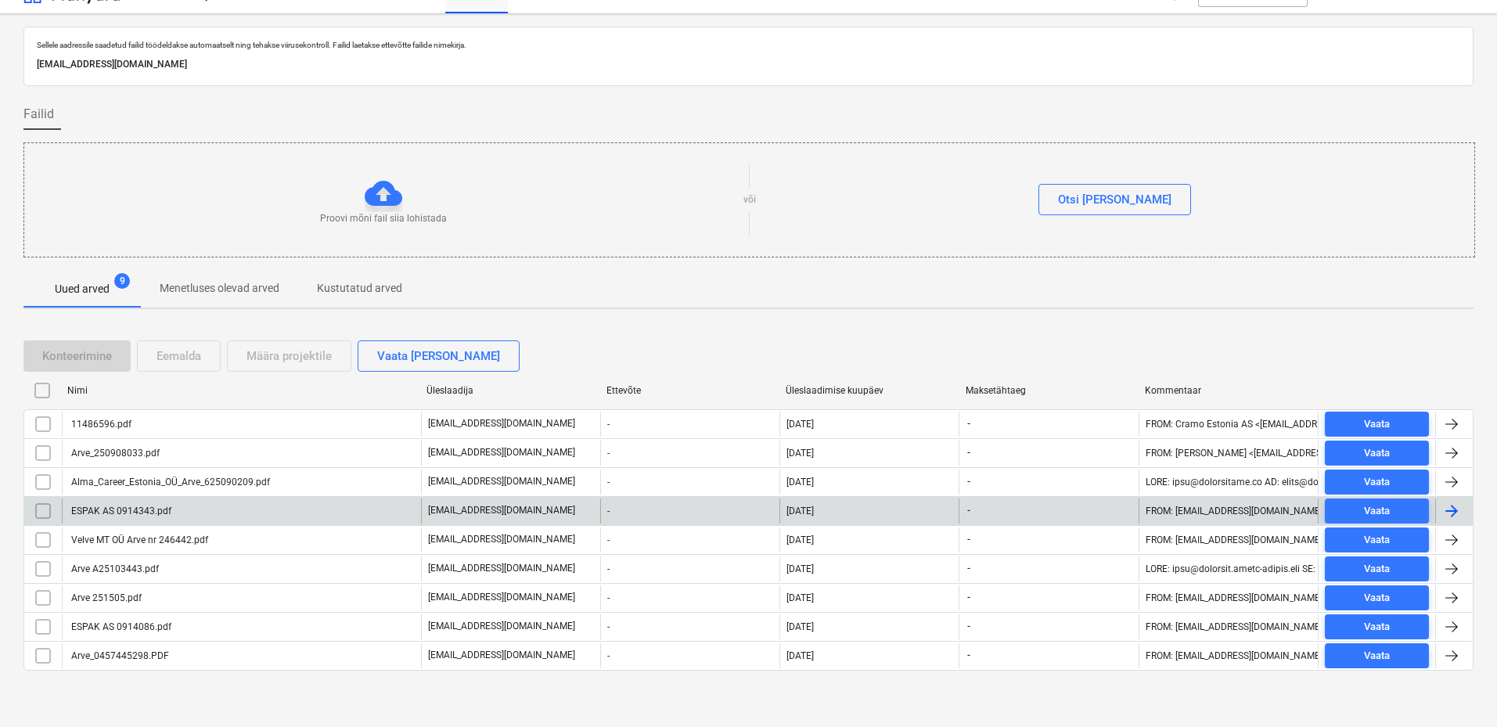
click at [163, 422] on div "ESPAK AS 0914343.pdf" at bounding box center [120, 511] width 103 height 11
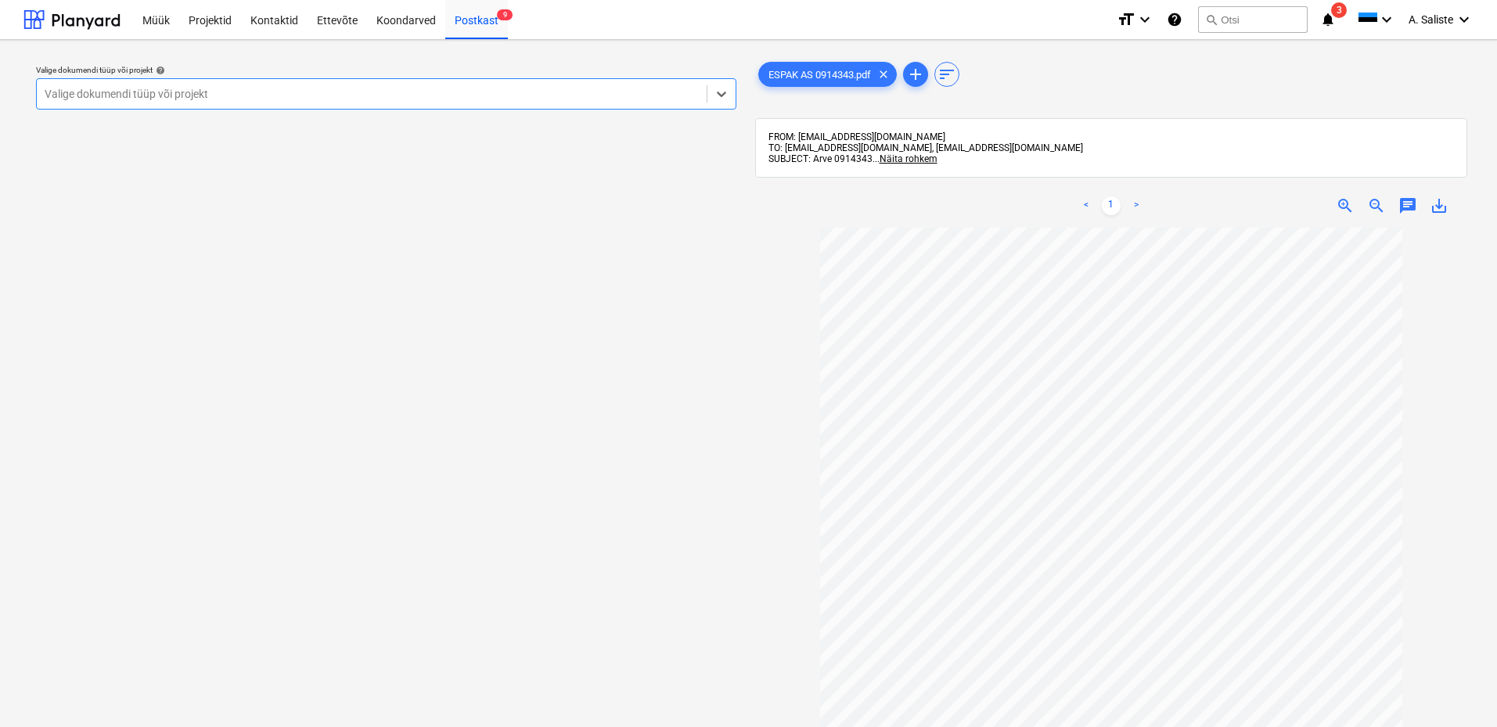
click at [602, 83] on div "Valige dokumendi tüüp või projekt" at bounding box center [372, 94] width 670 height 22
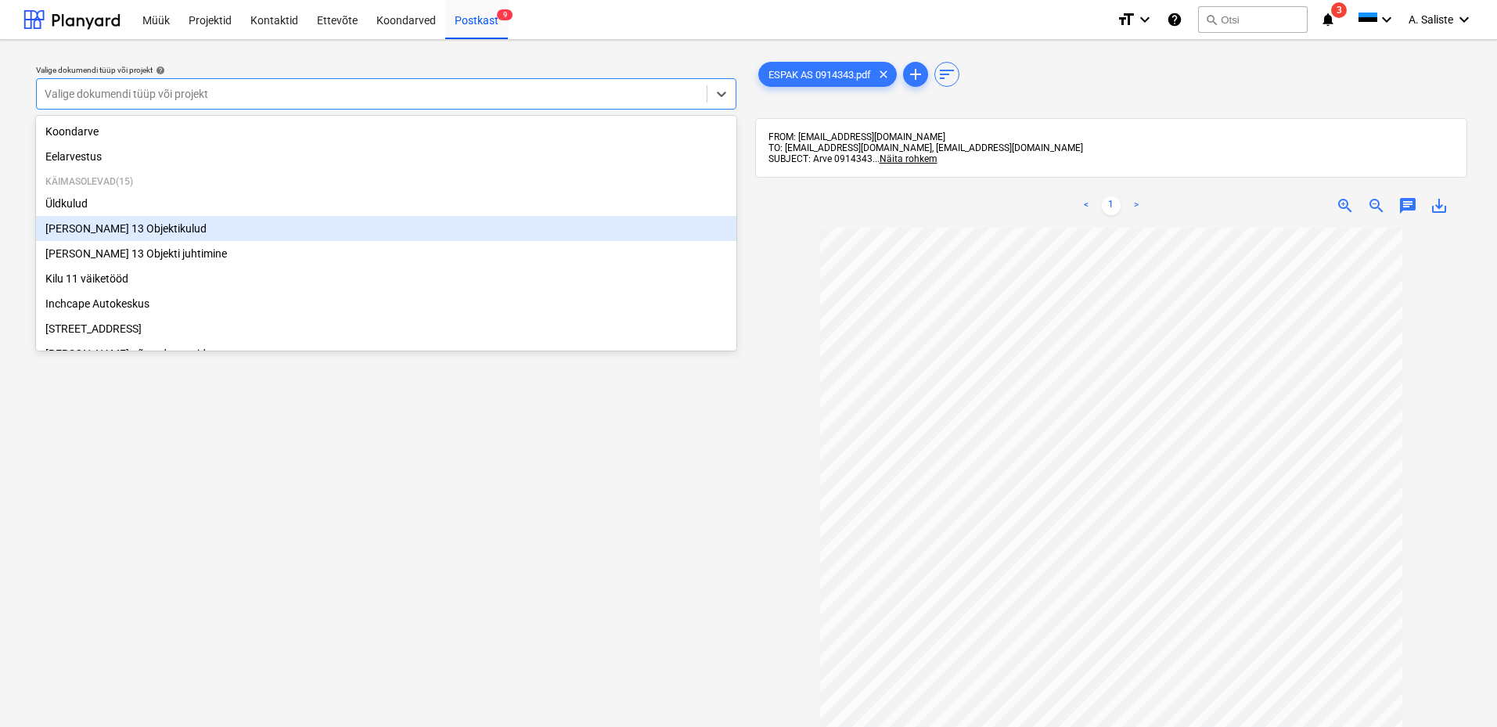
click at [163, 233] on div "[PERSON_NAME] 13 Objektikulud" at bounding box center [386, 228] width 700 height 25
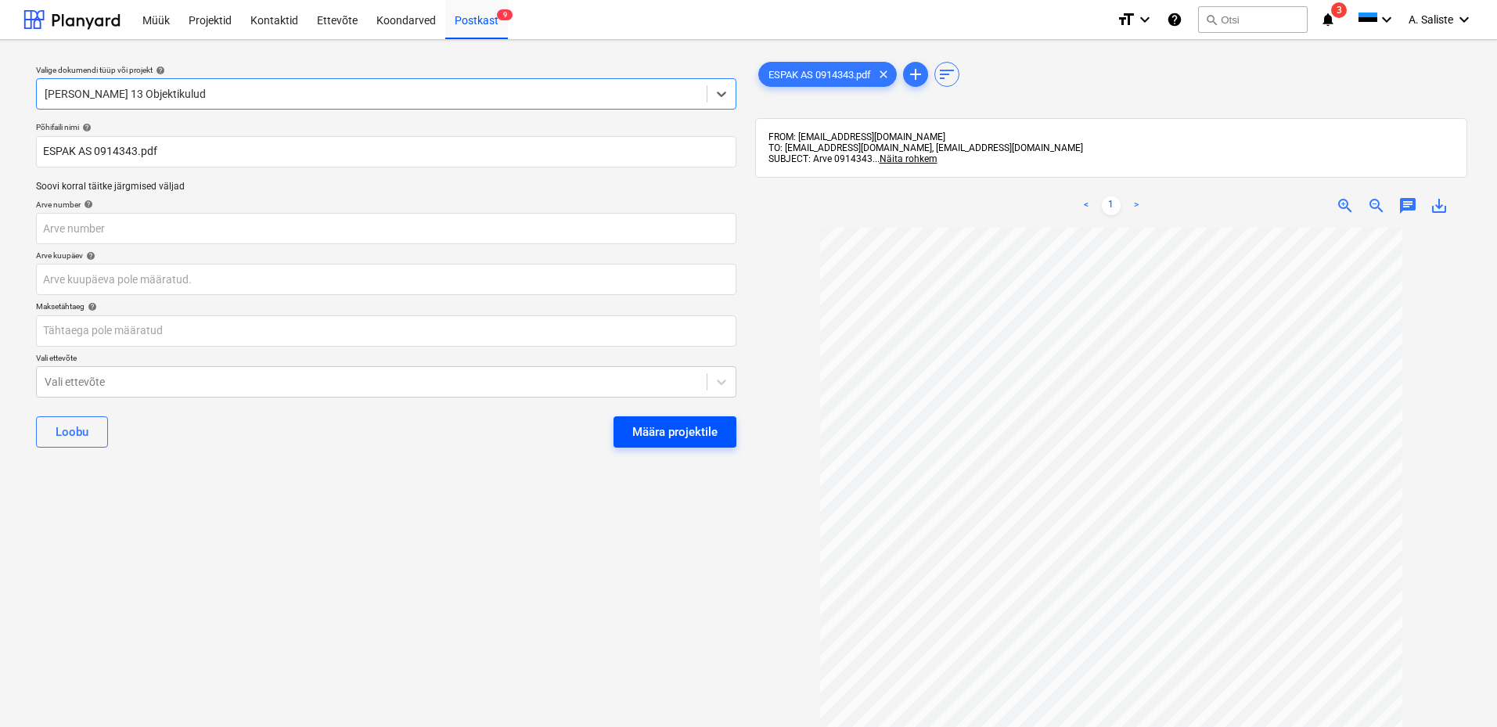
click at [671, 422] on div "Määra projektile" at bounding box center [674, 432] width 85 height 20
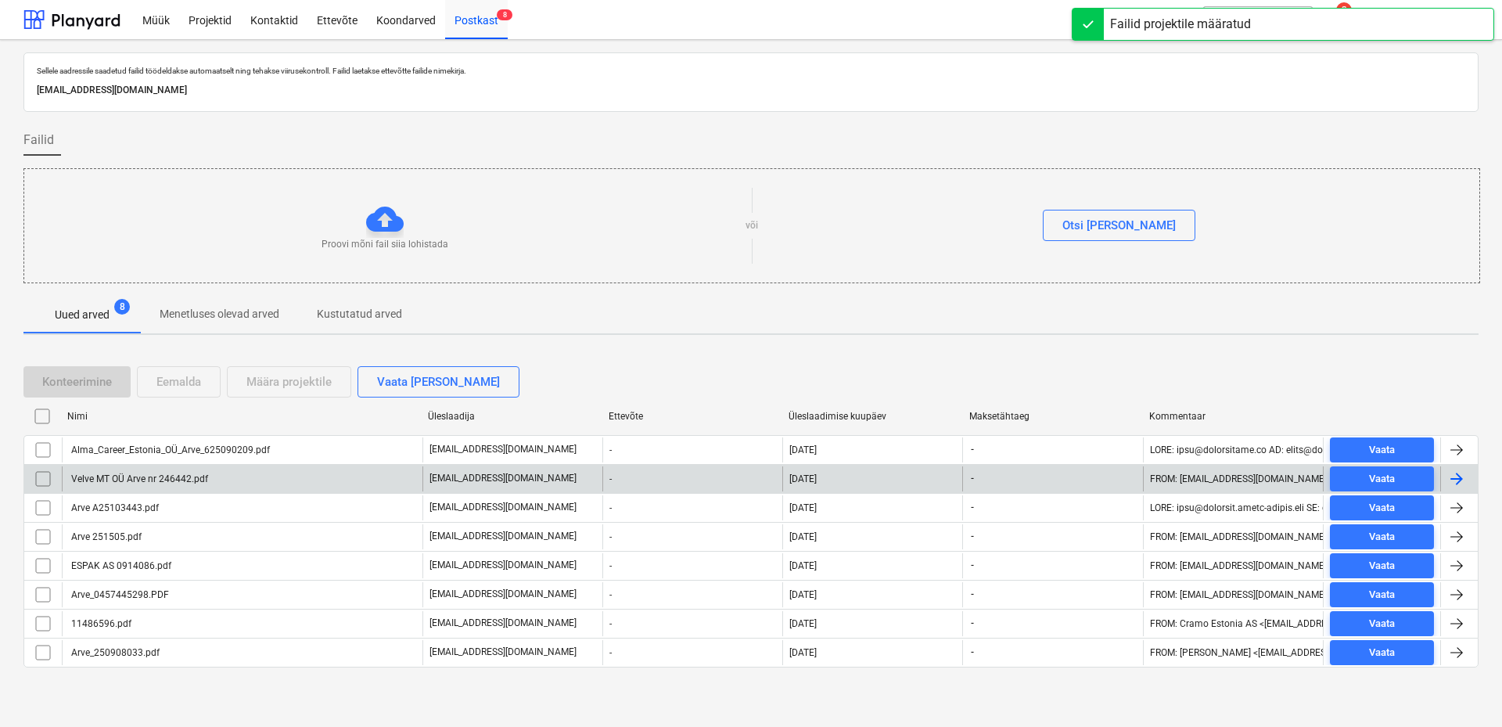
click at [170, 422] on div "Velve MT OÜ Arve nr 246442.pdf" at bounding box center [138, 478] width 139 height 11
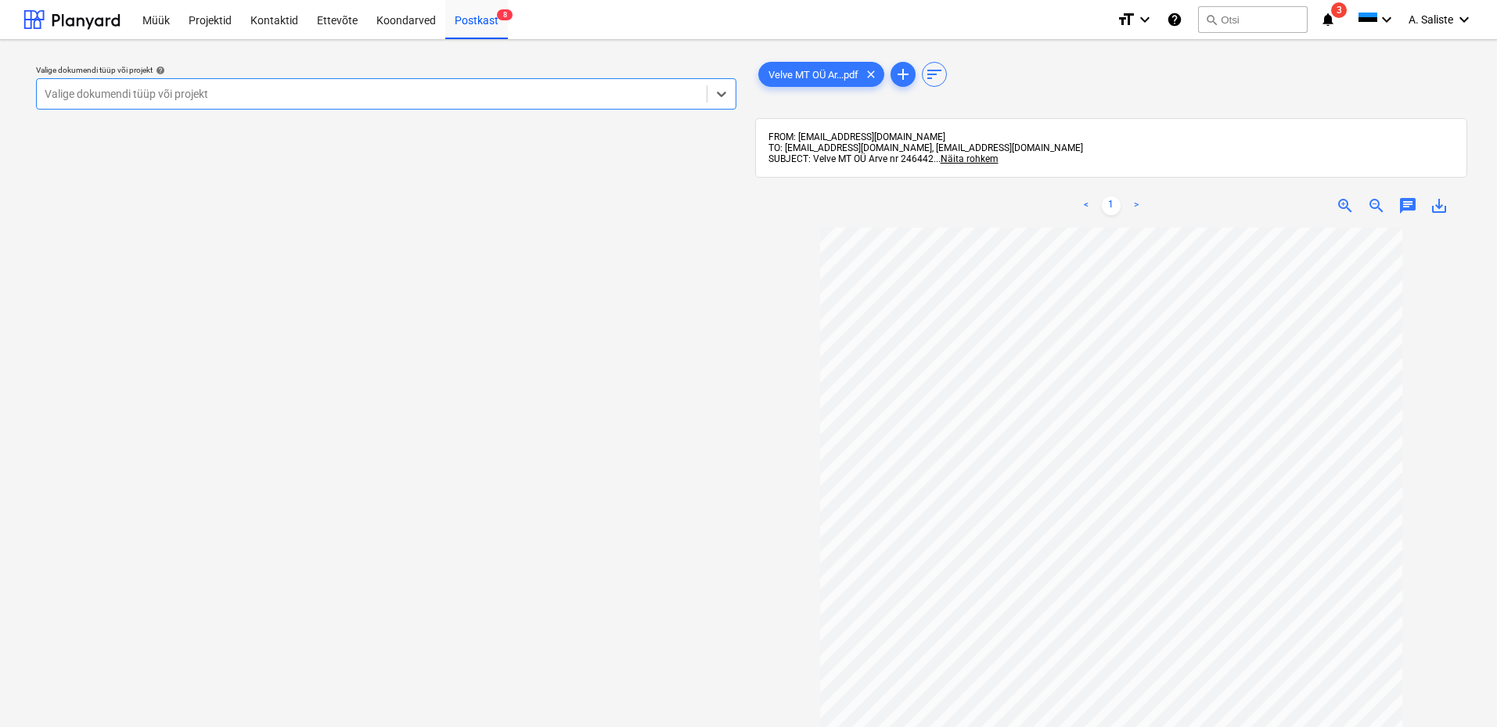
drag, startPoint x: 583, startPoint y: 98, endPoint x: 549, endPoint y: 103, distance: 34.8
click at [571, 98] on div at bounding box center [372, 94] width 654 height 16
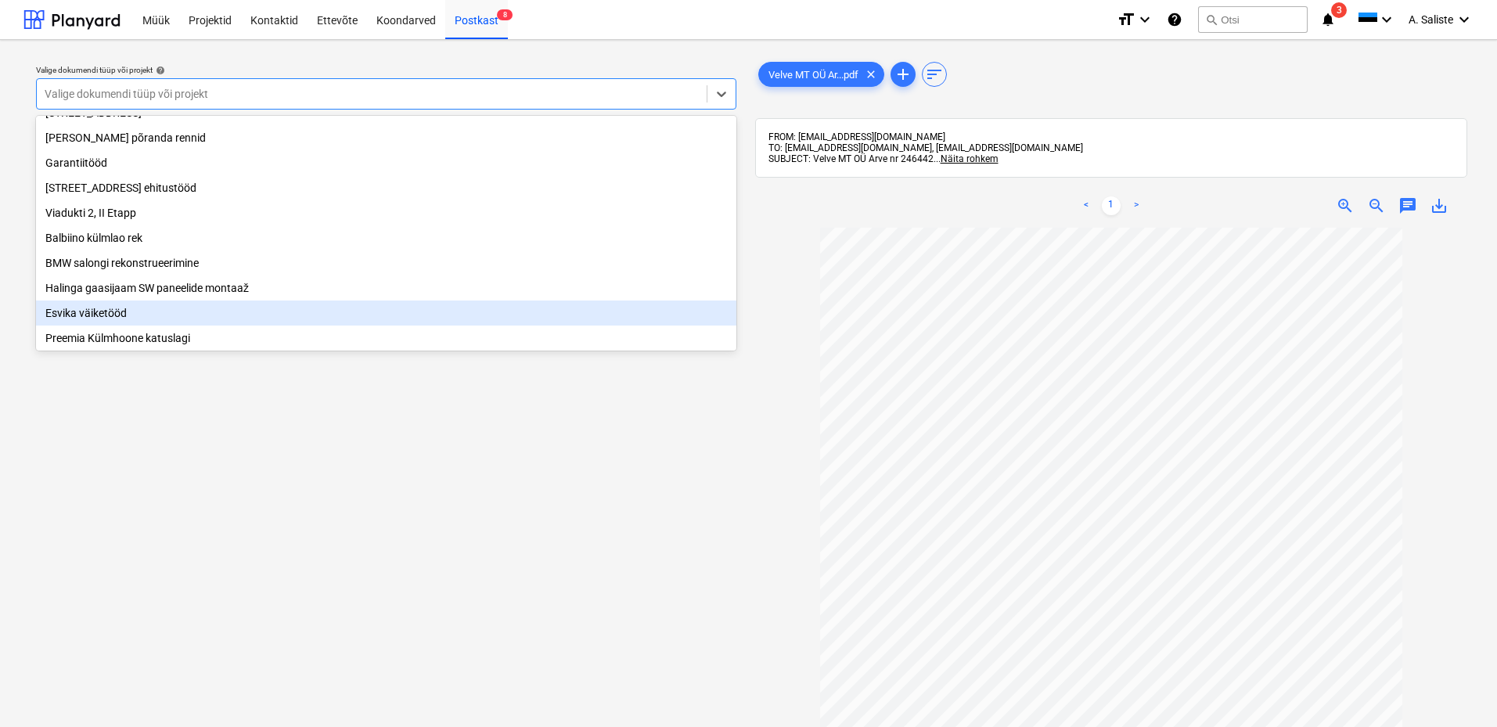
scroll to position [235, 0]
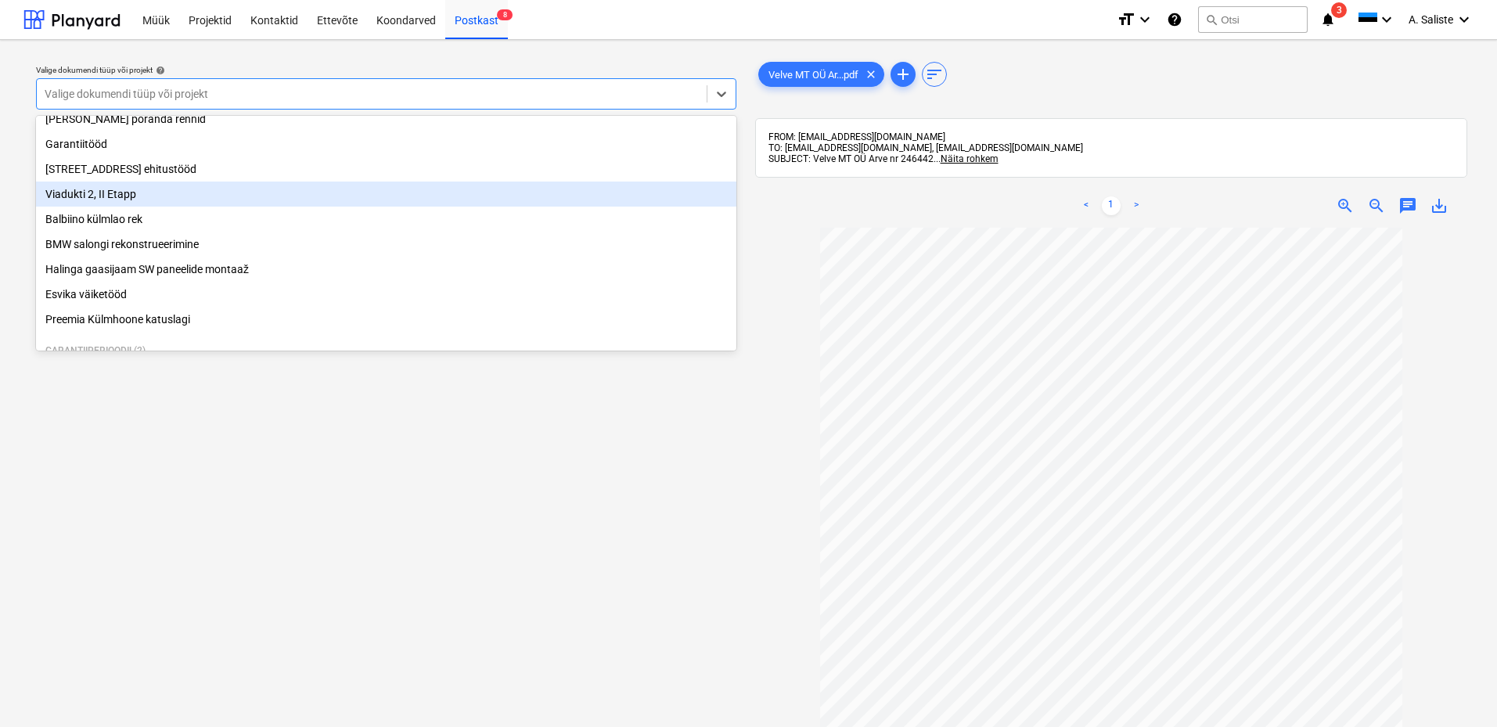
click at [119, 205] on div "Viadukti 2, II Etapp" at bounding box center [386, 194] width 700 height 25
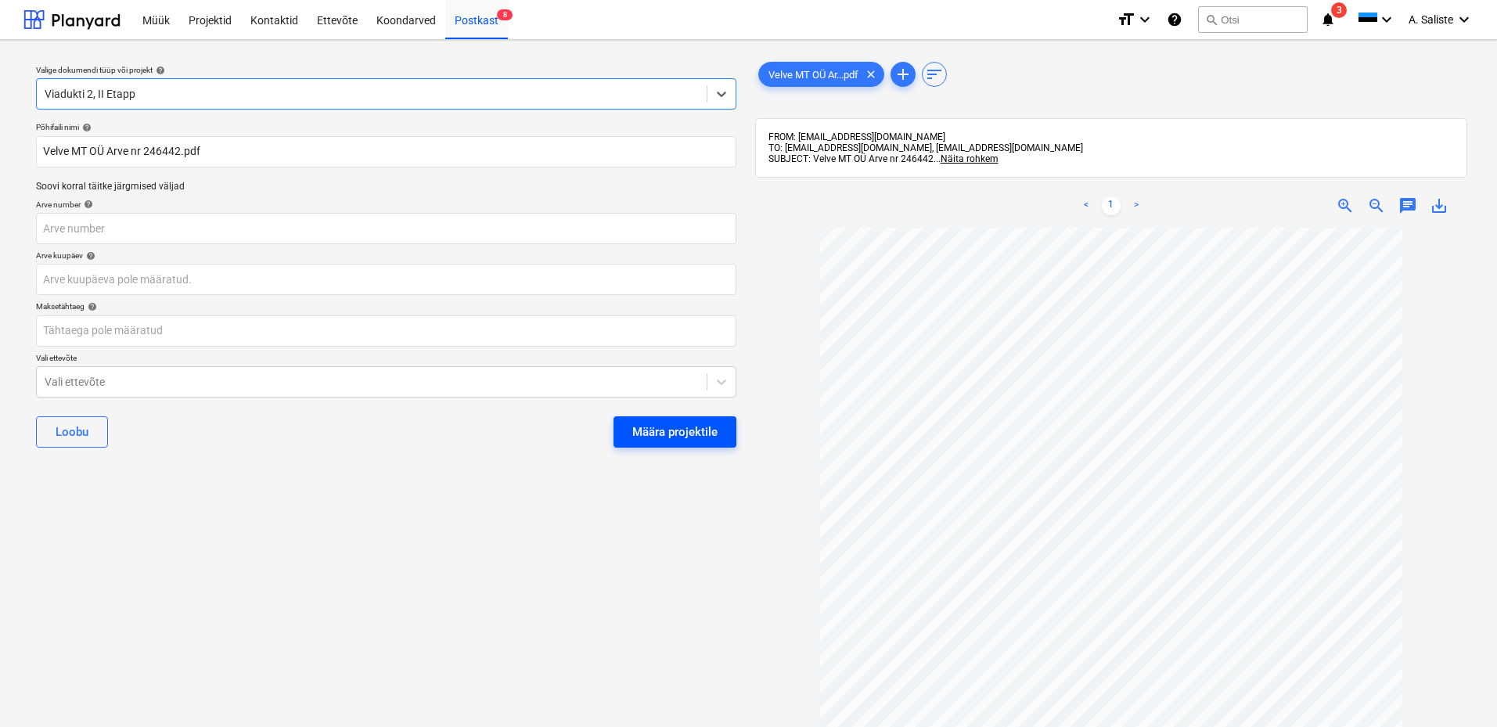
click at [662, 422] on div "Määra projektile" at bounding box center [674, 432] width 85 height 20
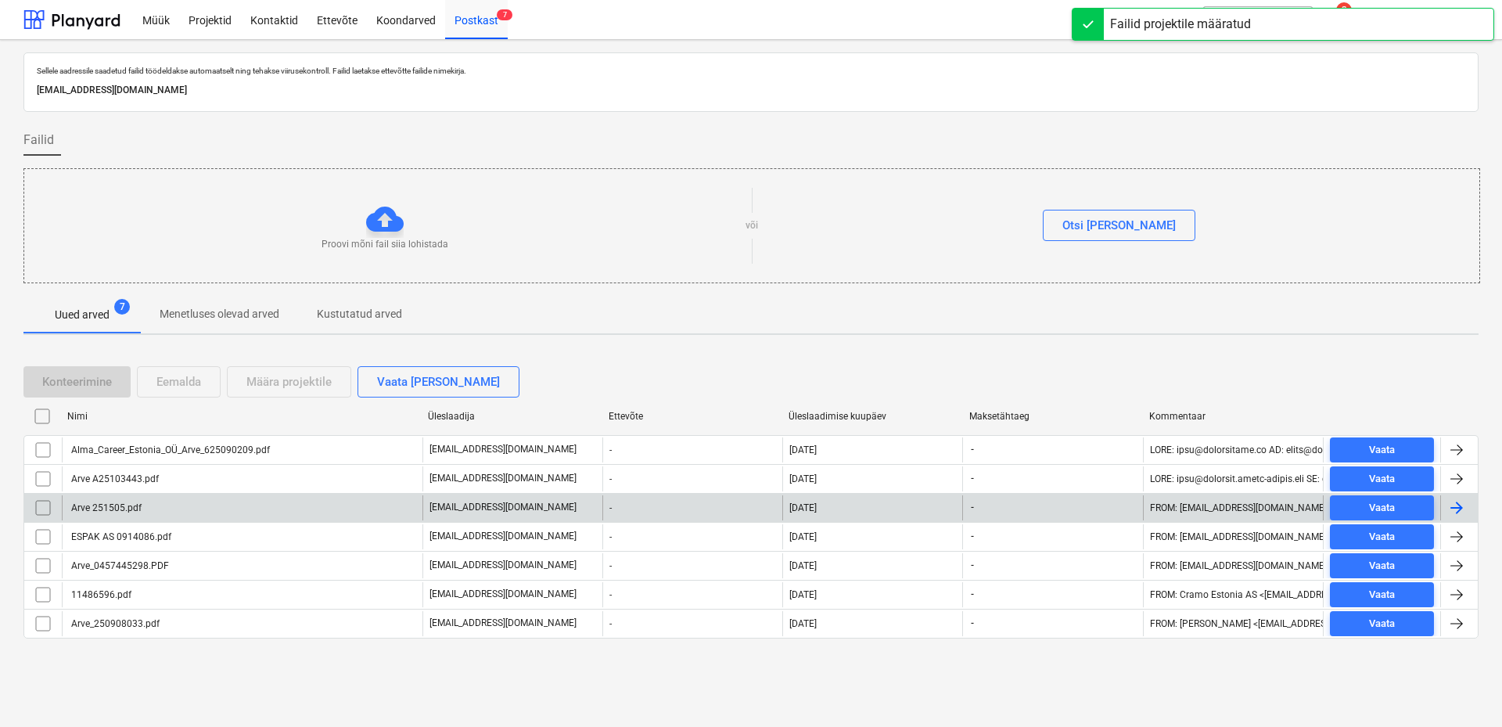
click at [121, 422] on div "Arve 251505.pdf" at bounding box center [105, 507] width 73 height 11
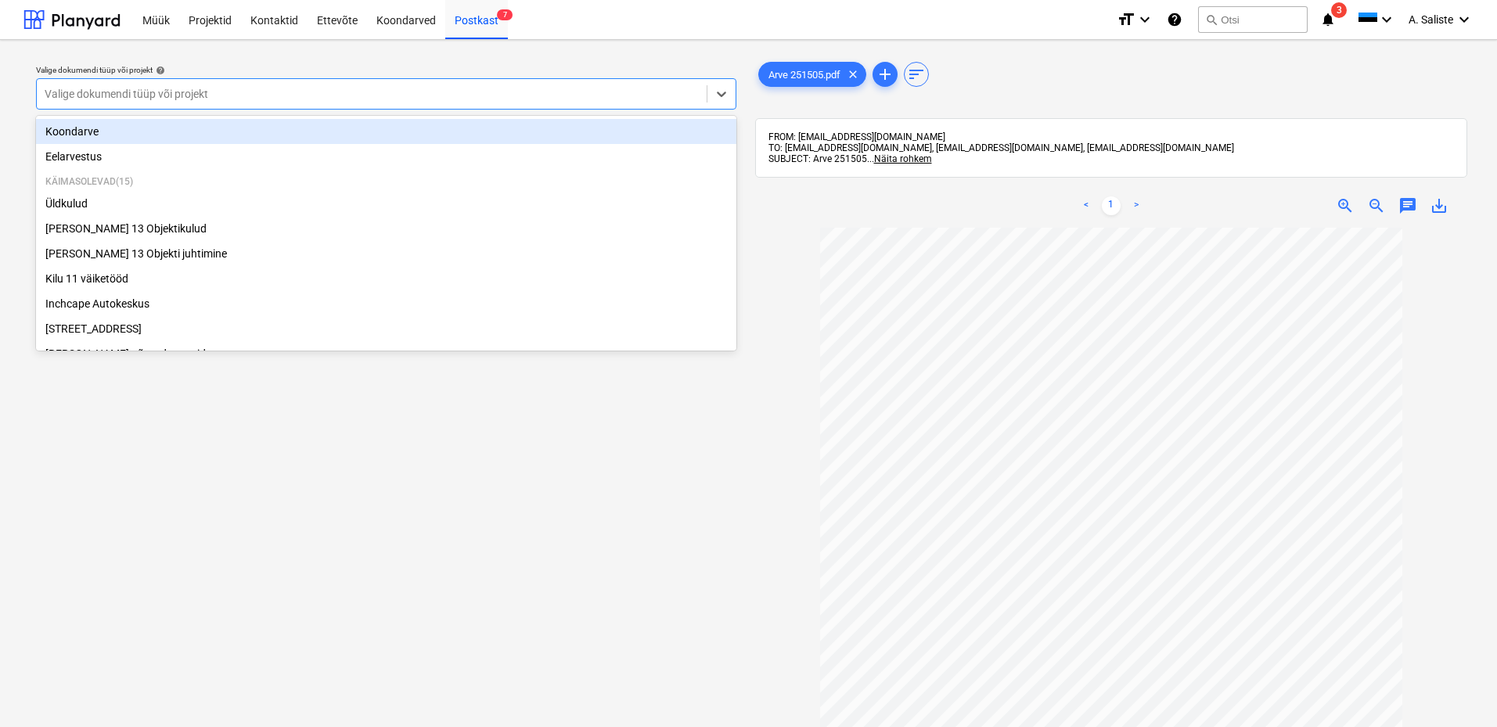
click at [658, 98] on div at bounding box center [372, 94] width 654 height 16
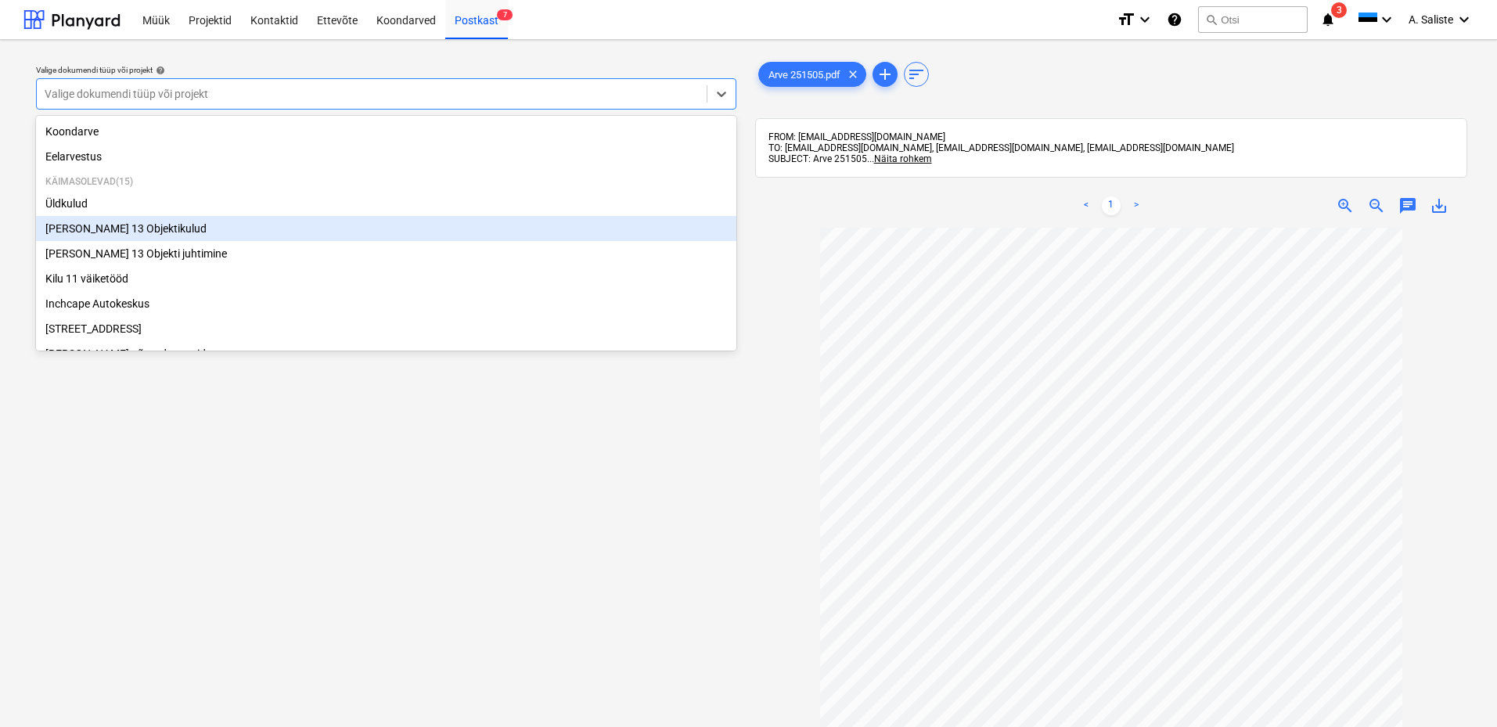
click at [170, 237] on div "[PERSON_NAME] 13 Objektikulud" at bounding box center [386, 228] width 700 height 25
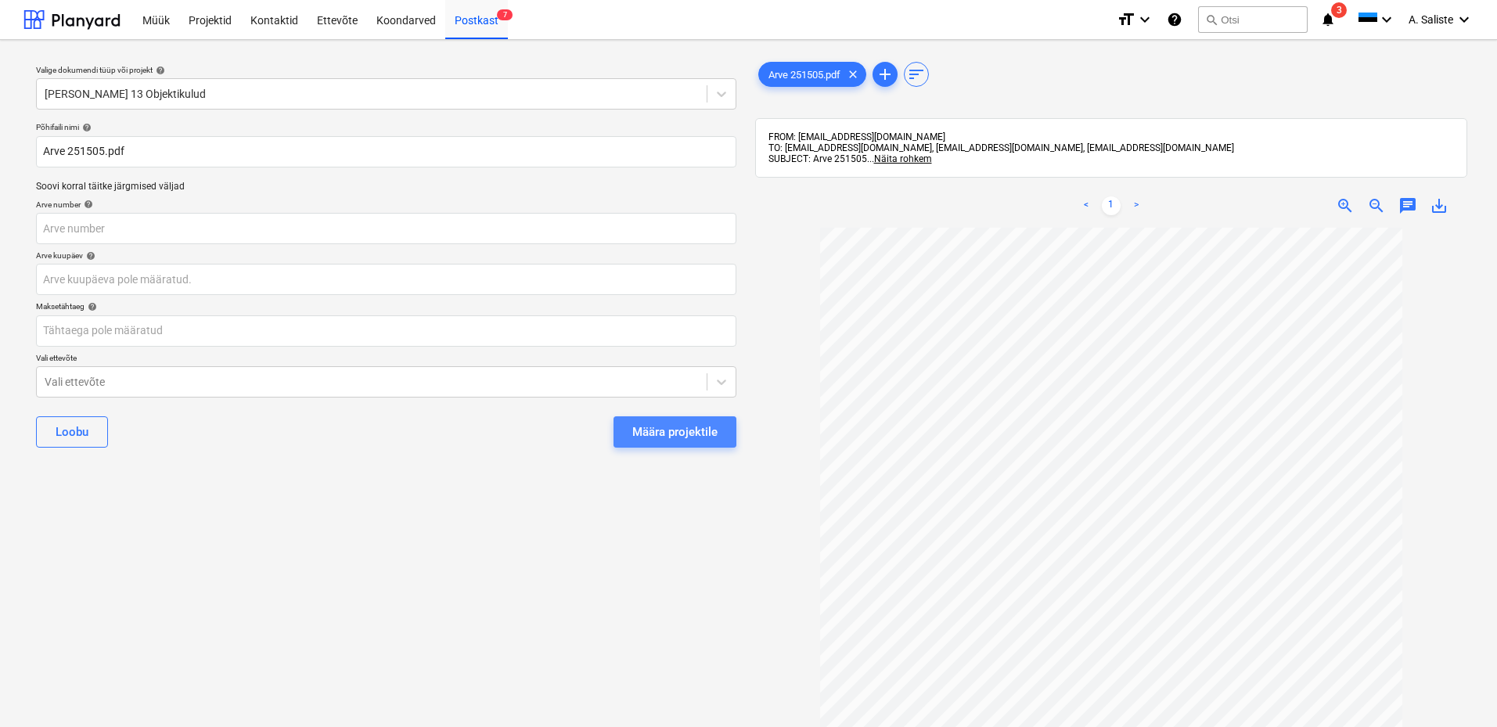
click at [695, 422] on div "Määra projektile" at bounding box center [674, 432] width 85 height 20
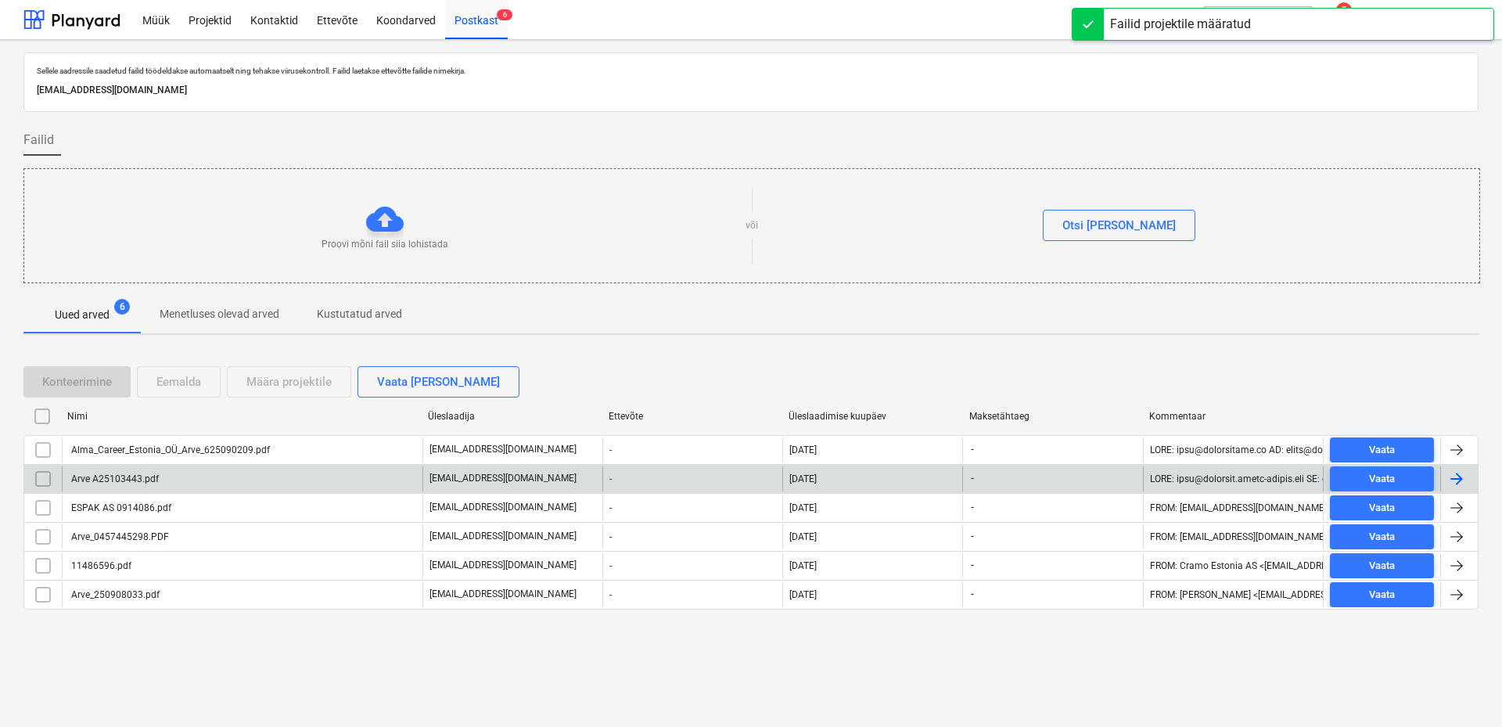
click at [162, 422] on div "Arve A25103443.pdf" at bounding box center [242, 478] width 361 height 25
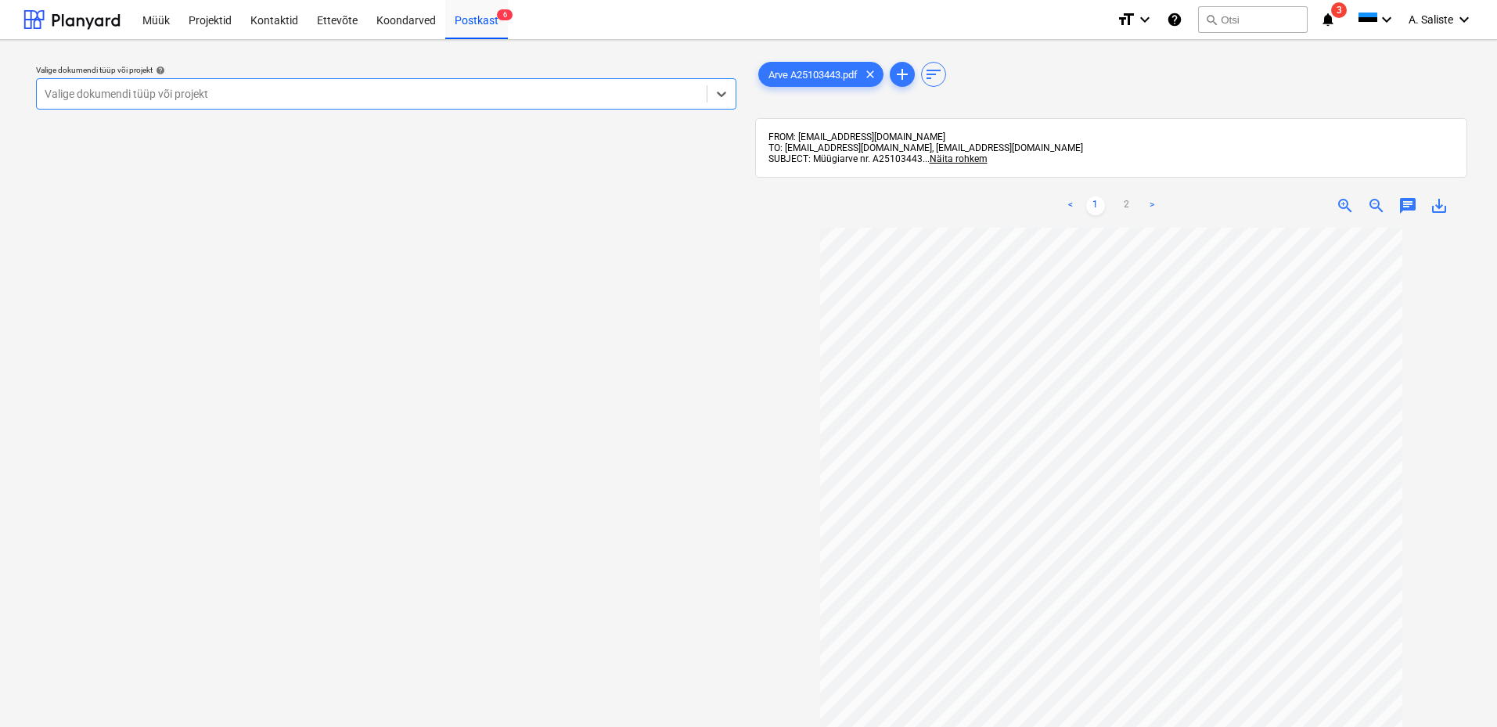
click at [518, 90] on div at bounding box center [372, 94] width 654 height 16
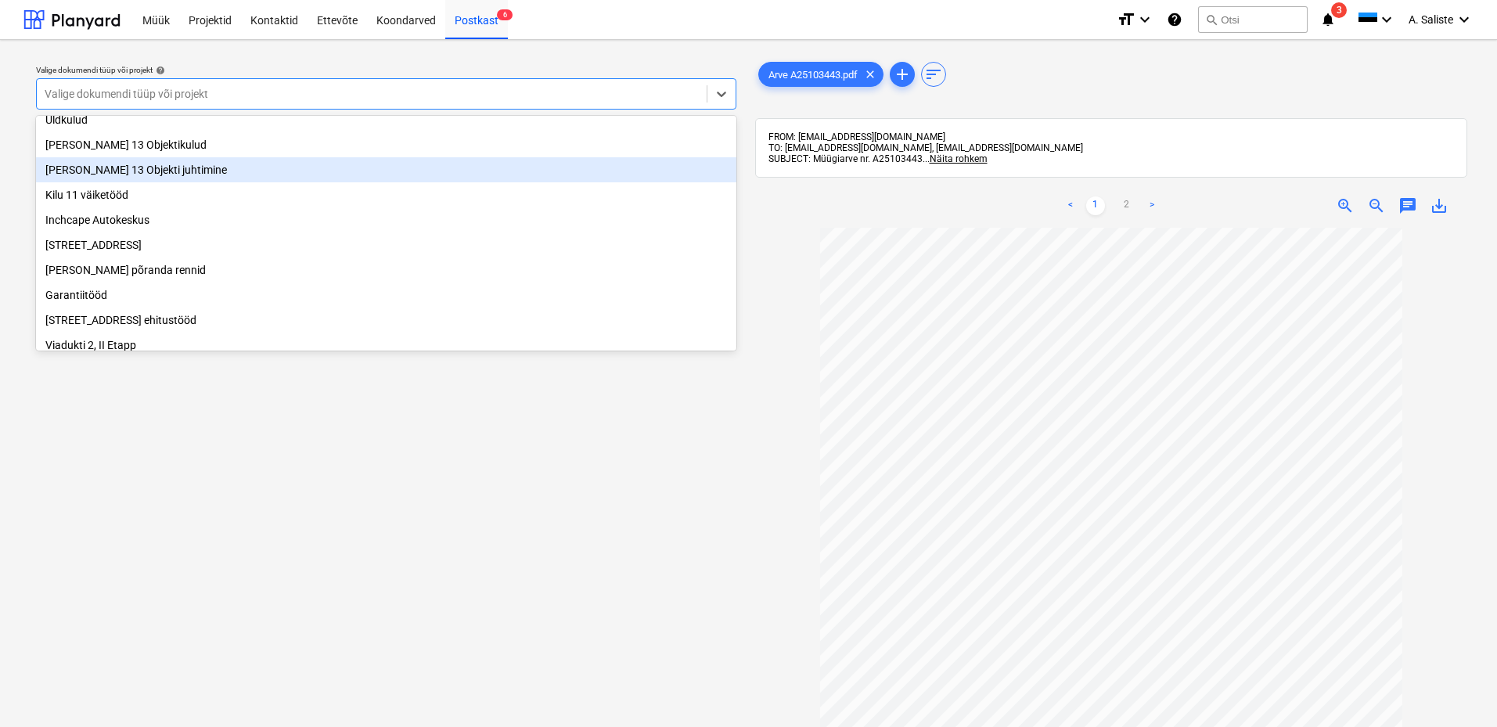
scroll to position [235, 0]
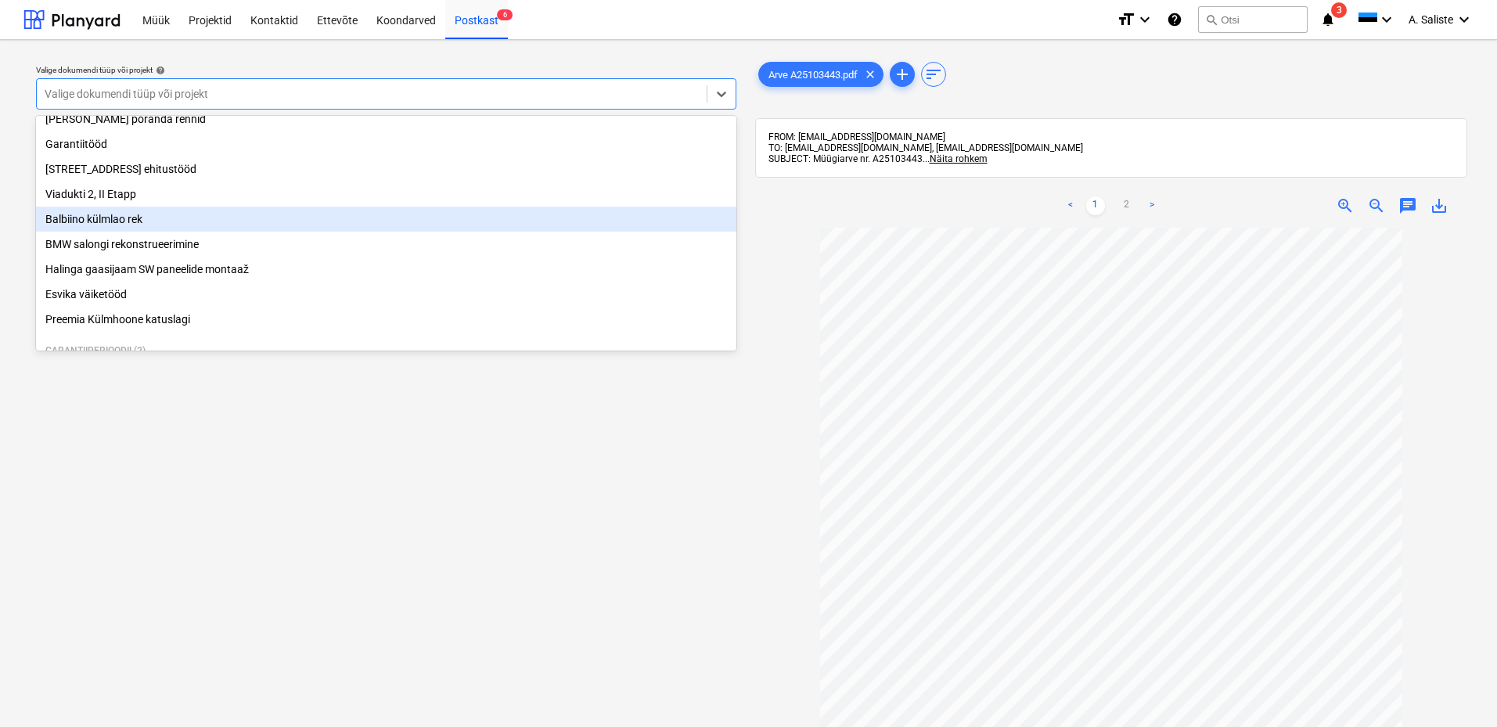
click at [149, 232] on div "Balbiino külmlao rek" at bounding box center [386, 219] width 700 height 25
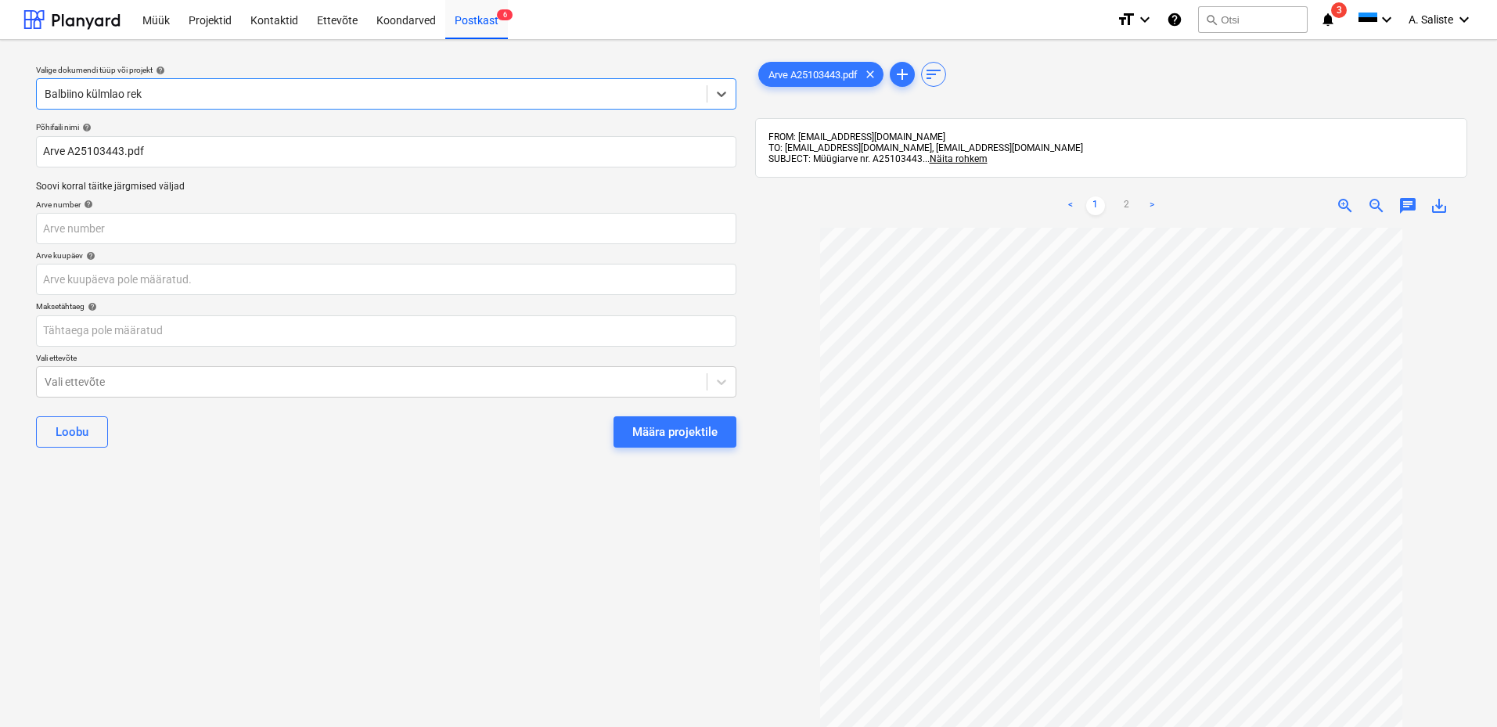
click at [655, 422] on div "Määra projektile" at bounding box center [674, 432] width 85 height 20
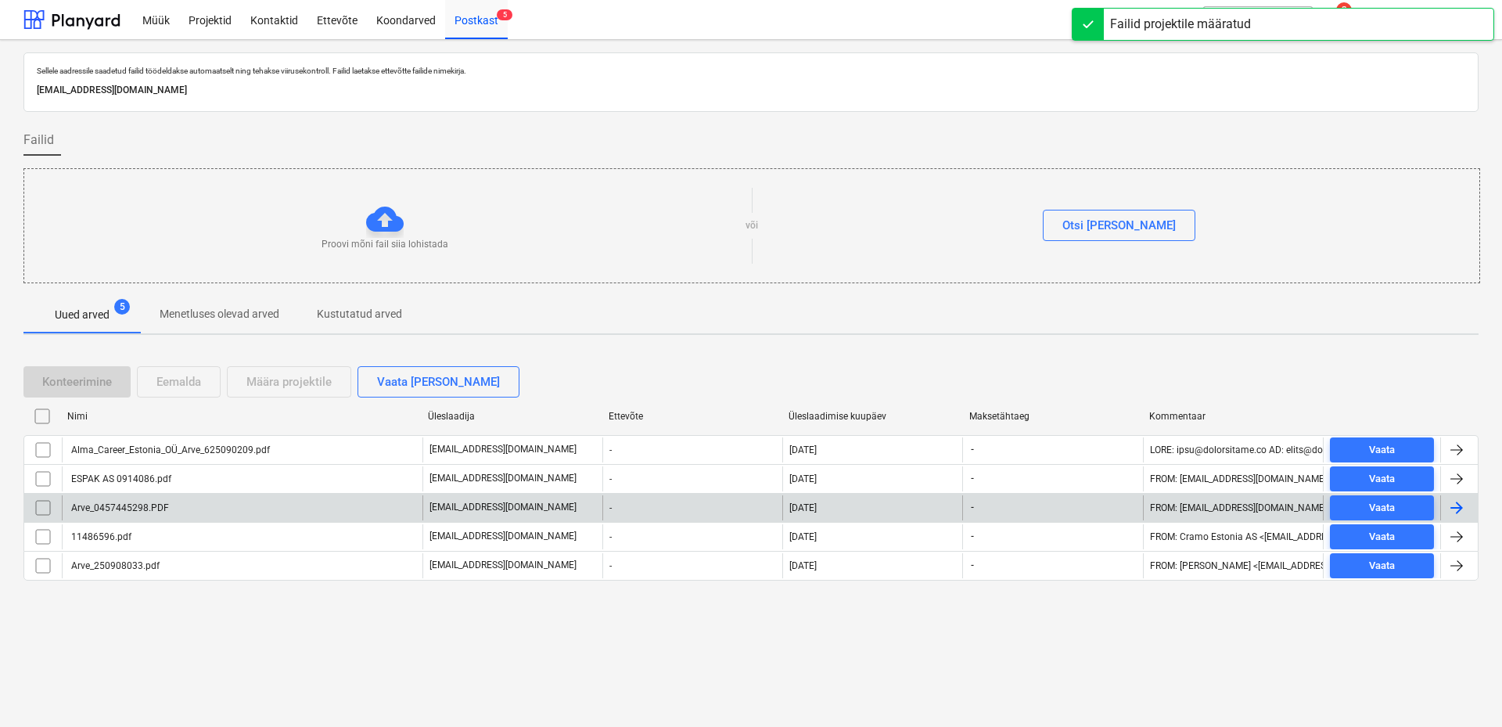
click at [209, 422] on div "Arve_0457445298.PDF" at bounding box center [242, 507] width 361 height 25
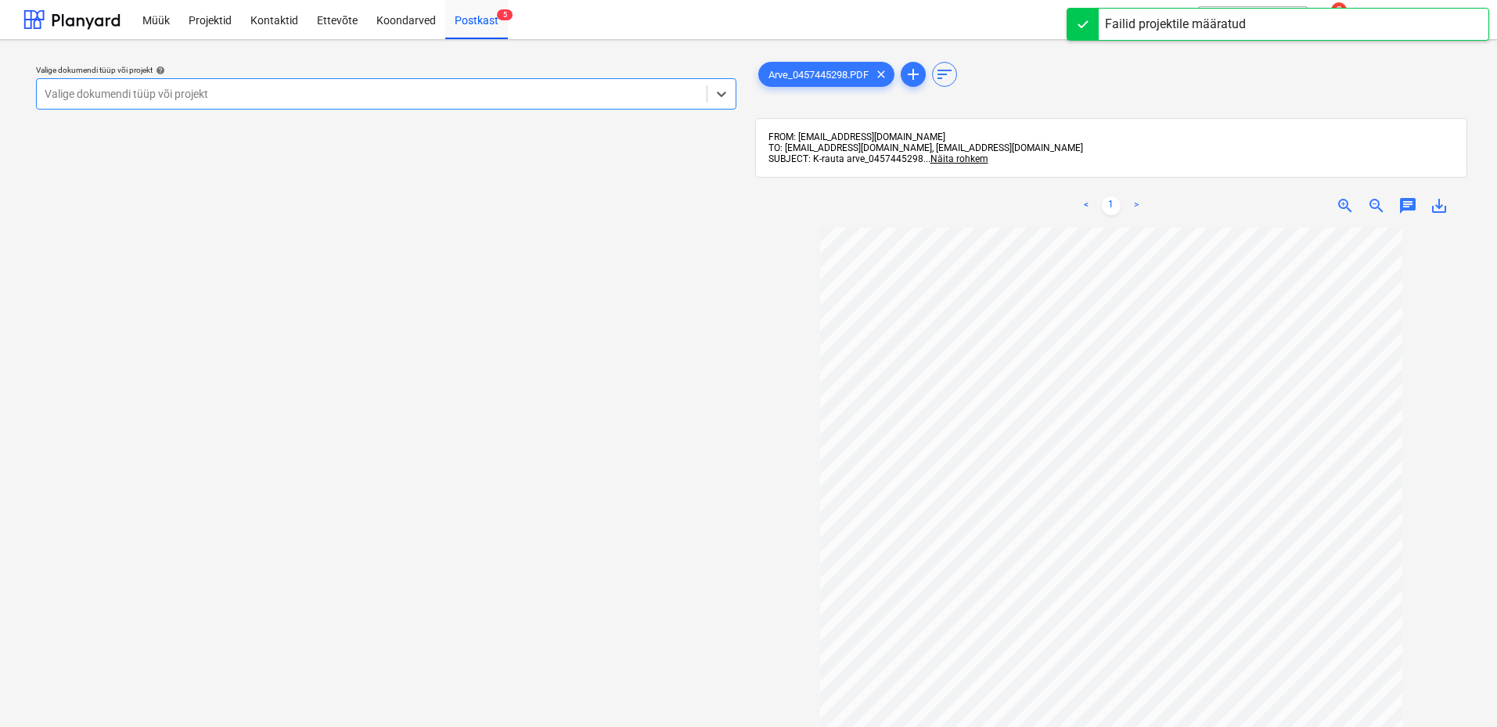
click at [525, 92] on div at bounding box center [372, 94] width 654 height 16
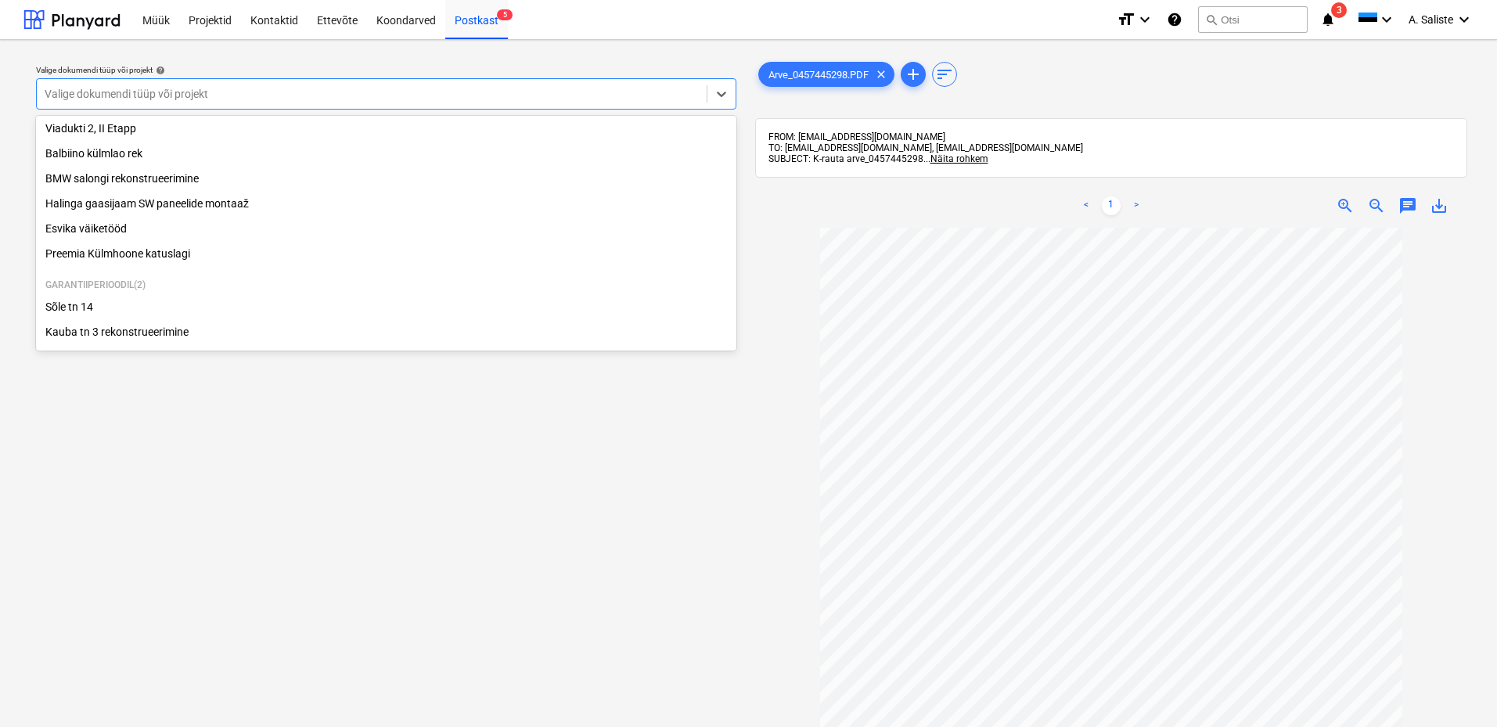
scroll to position [313, 0]
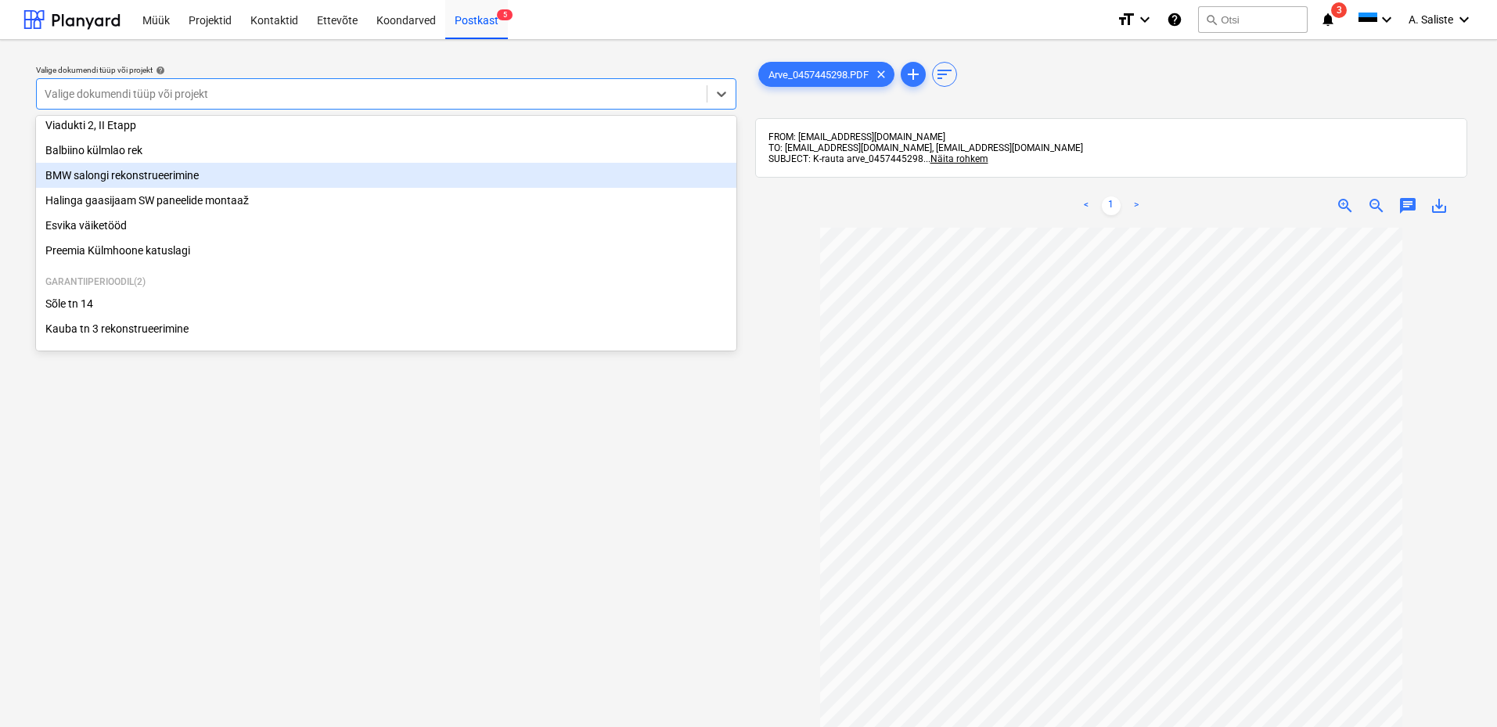
click at [158, 179] on div "BMW salongi rekonstrueerimine" at bounding box center [386, 175] width 700 height 25
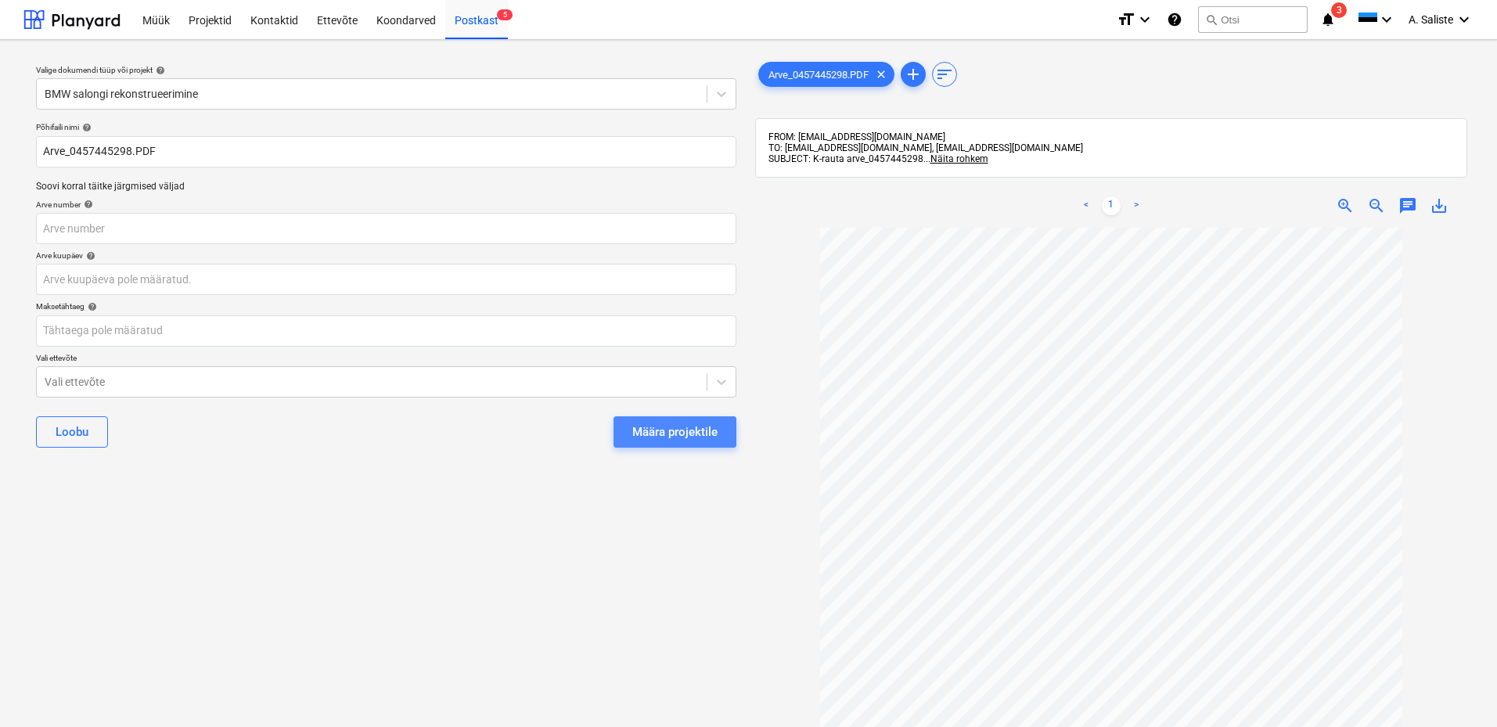
click at [671, 422] on div "Määra projektile" at bounding box center [674, 432] width 85 height 20
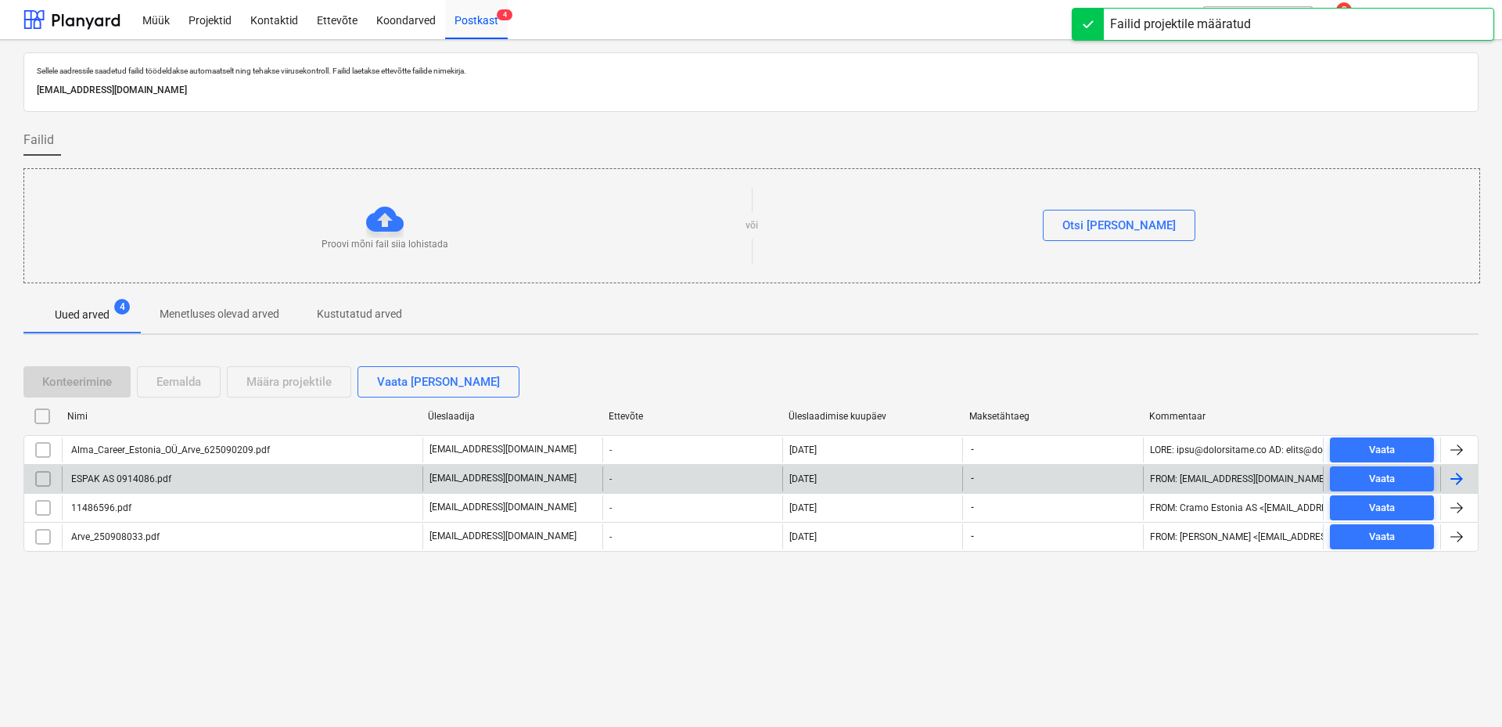
click at [192, 422] on div "ESPAK AS 0914086.pdf" at bounding box center [242, 478] width 361 height 25
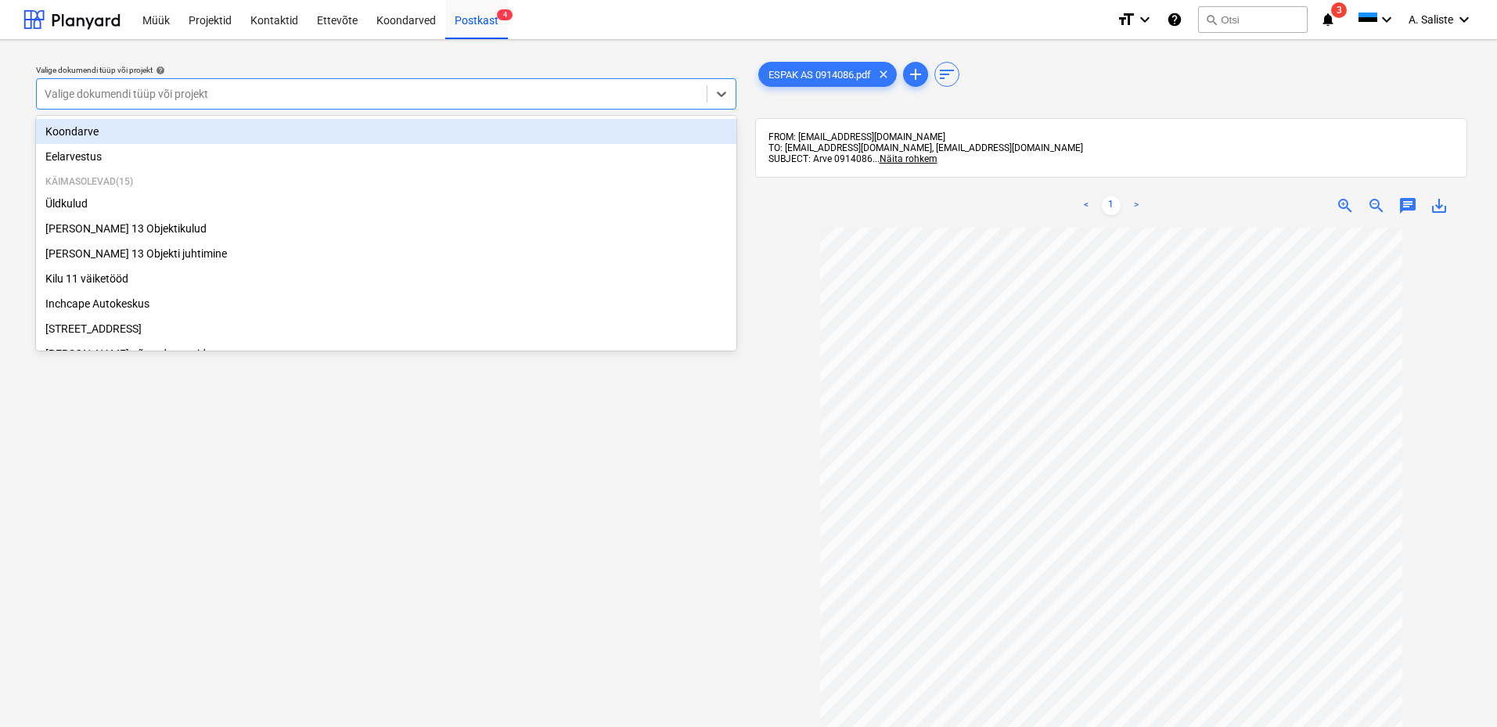
drag, startPoint x: 523, startPoint y: 102, endPoint x: 405, endPoint y: 129, distance: 120.5
click at [520, 101] on div at bounding box center [372, 94] width 654 height 16
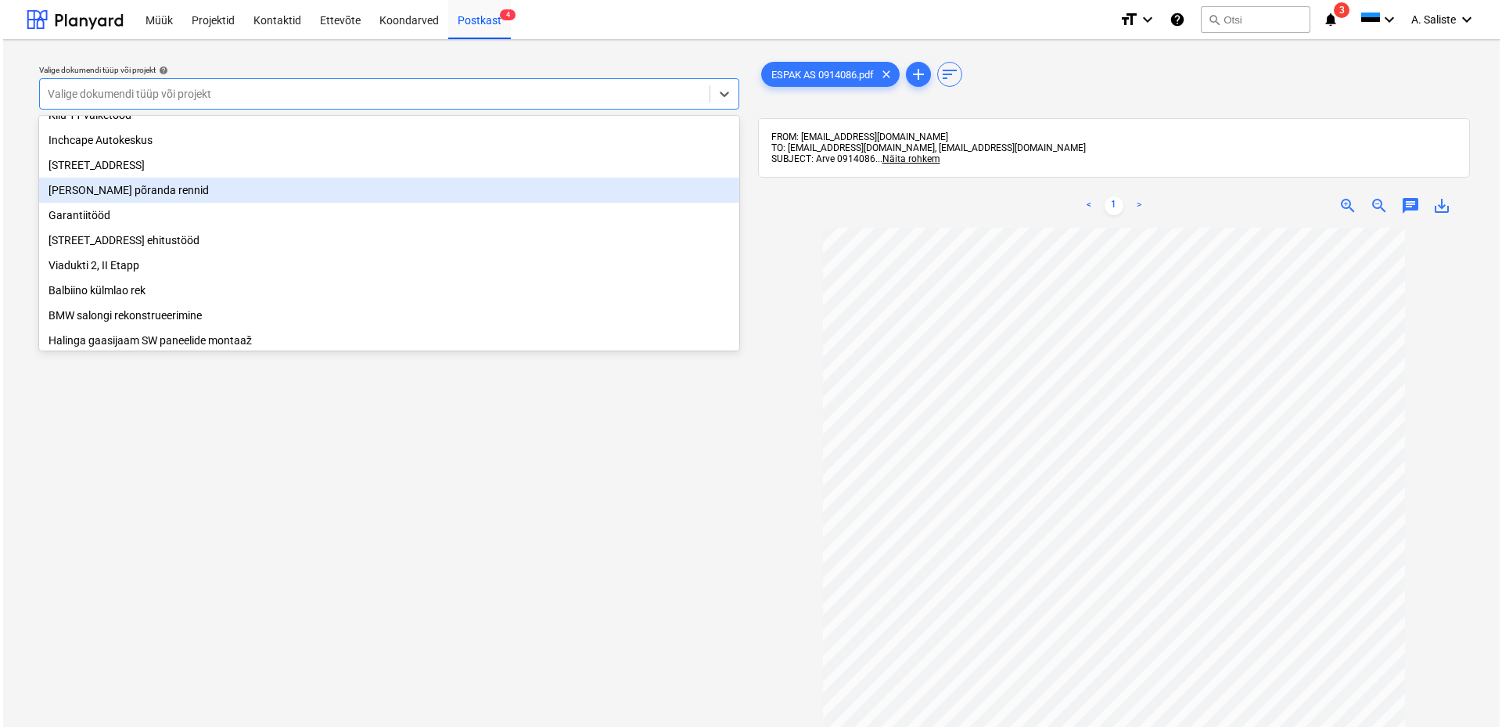
scroll to position [162, 0]
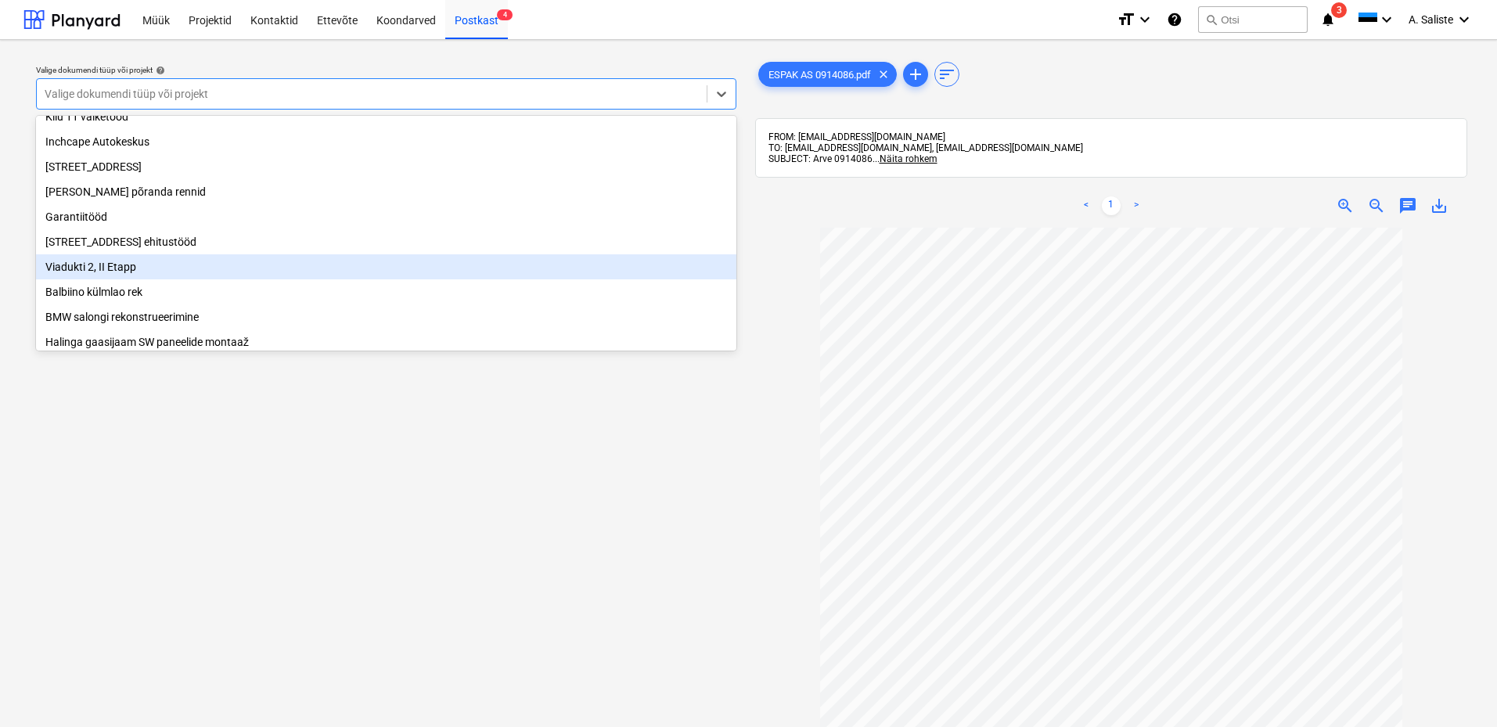
click at [101, 275] on div "Viadukti 2, II Etapp" at bounding box center [386, 266] width 700 height 25
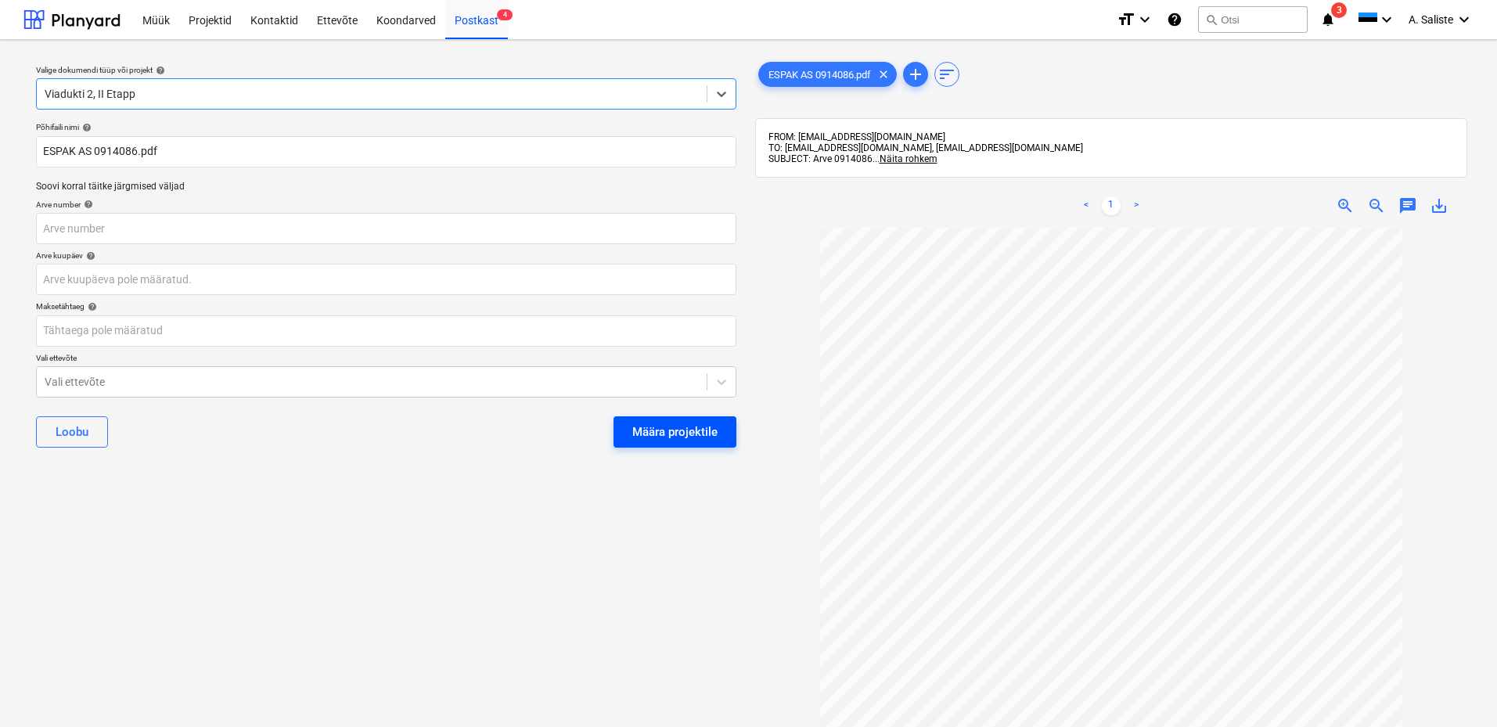
click at [676, 422] on div "Määra projektile" at bounding box center [674, 432] width 85 height 20
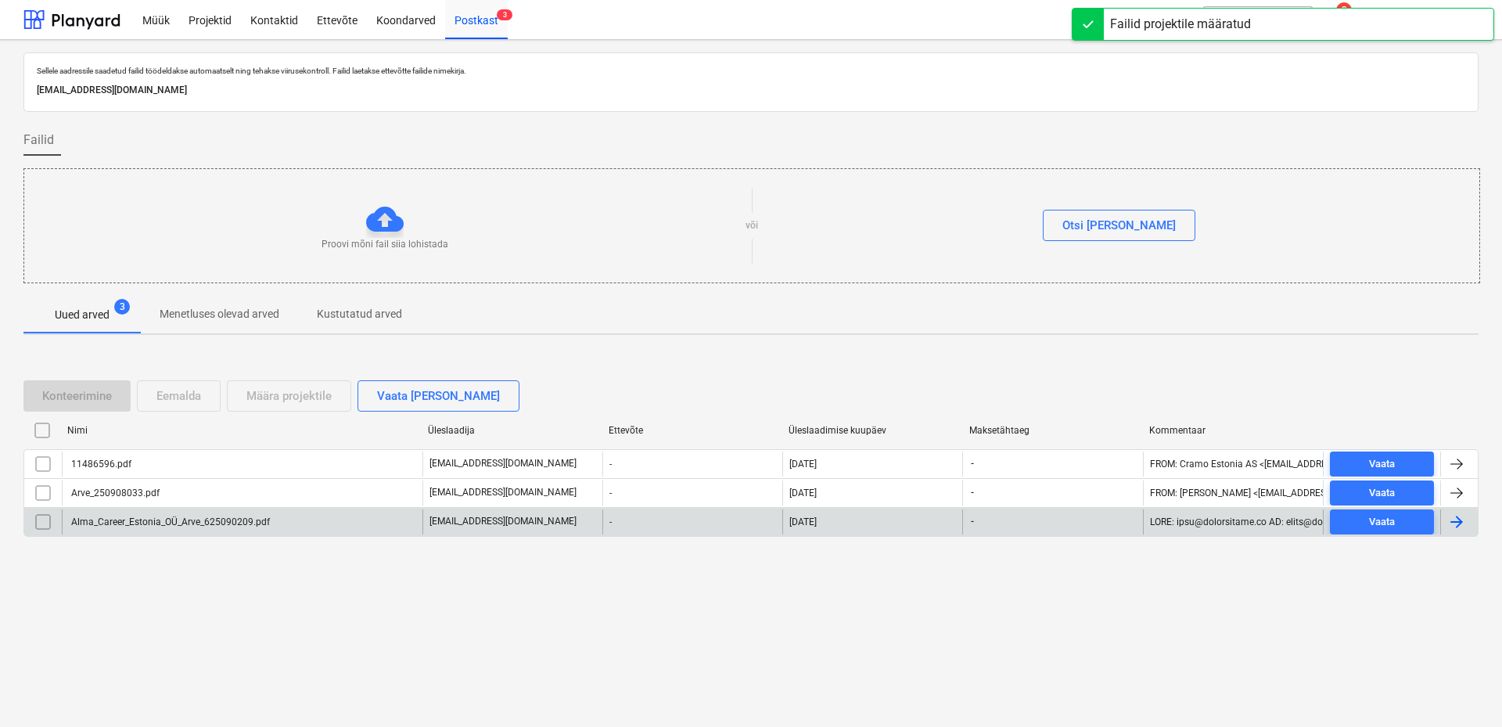
click at [167, 422] on div "Alma_Career_Estonia_OÜ_Arve_625090209.pdf" at bounding box center [169, 521] width 201 height 11
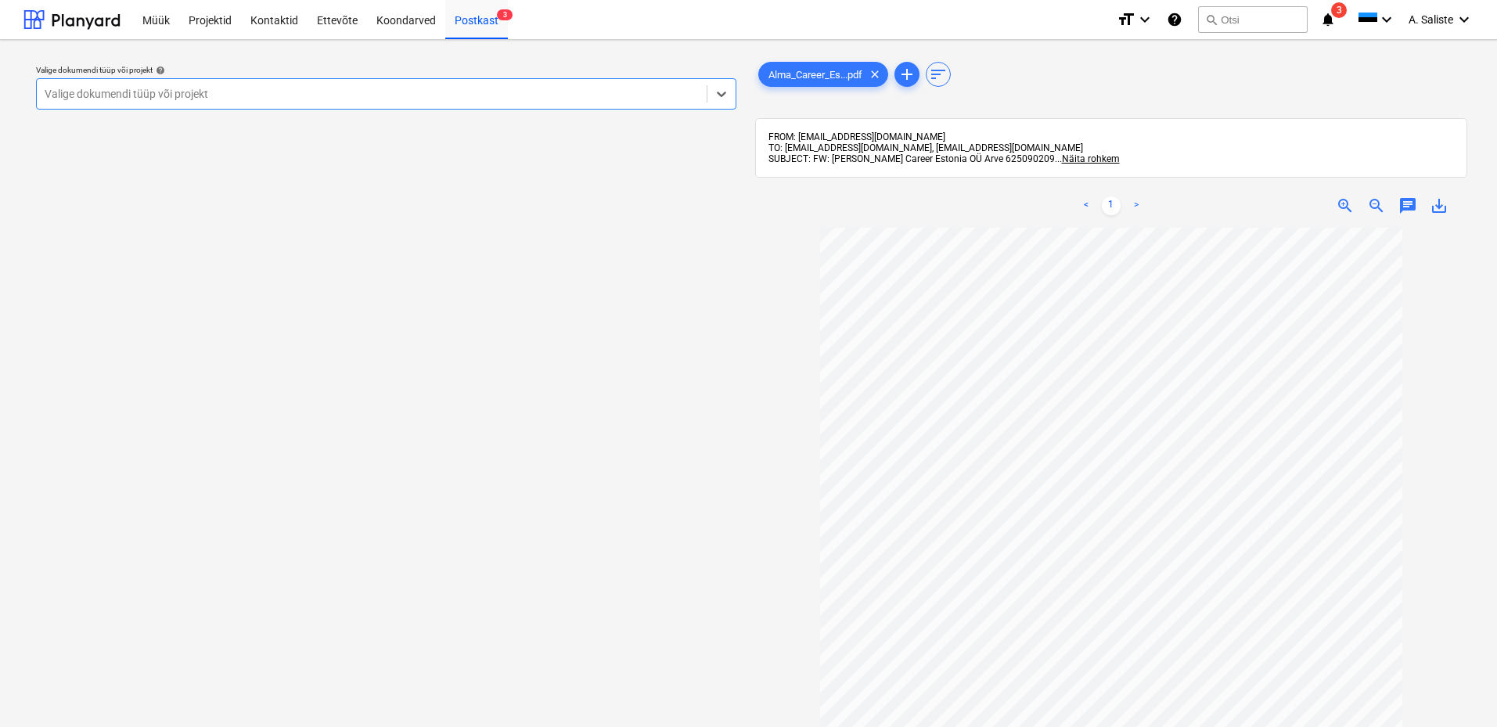
drag, startPoint x: 489, startPoint y: 95, endPoint x: 367, endPoint y: 110, distance: 123.0
click at [483, 95] on div at bounding box center [372, 94] width 654 height 16
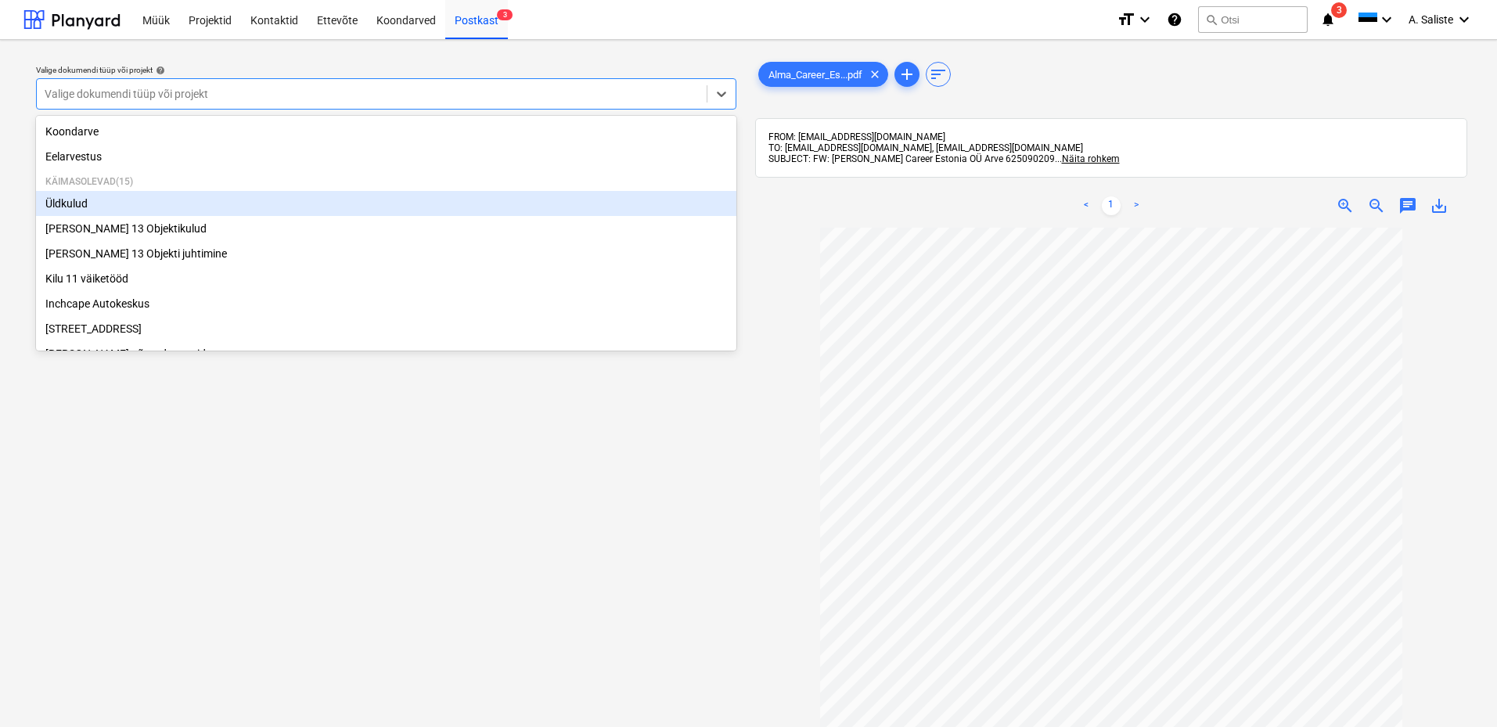
click at [113, 200] on div "Üldkulud" at bounding box center [386, 203] width 700 height 25
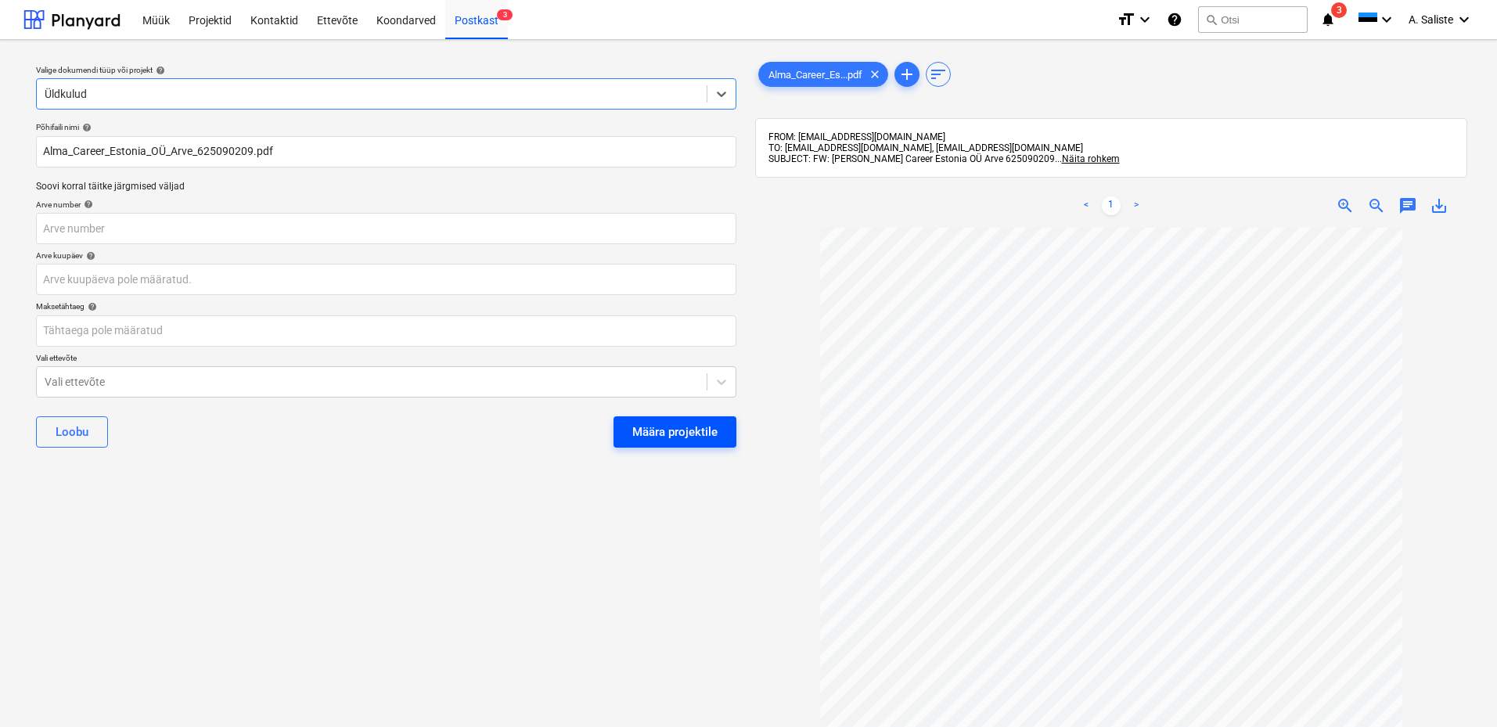
click at [689, 422] on div "Määra projektile" at bounding box center [674, 432] width 85 height 20
